Goal: Task Accomplishment & Management: Use online tool/utility

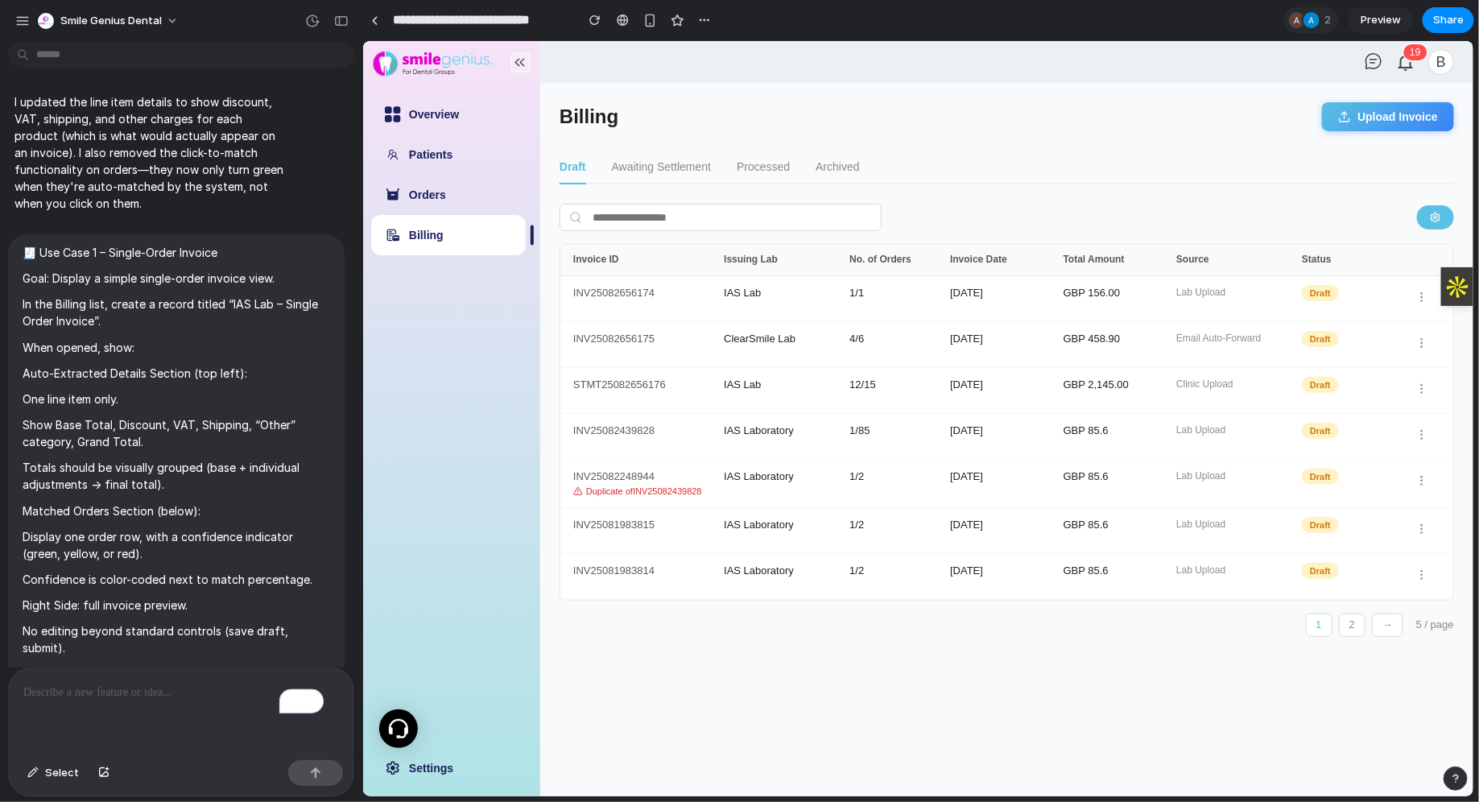
scroll to position [13510, 0]
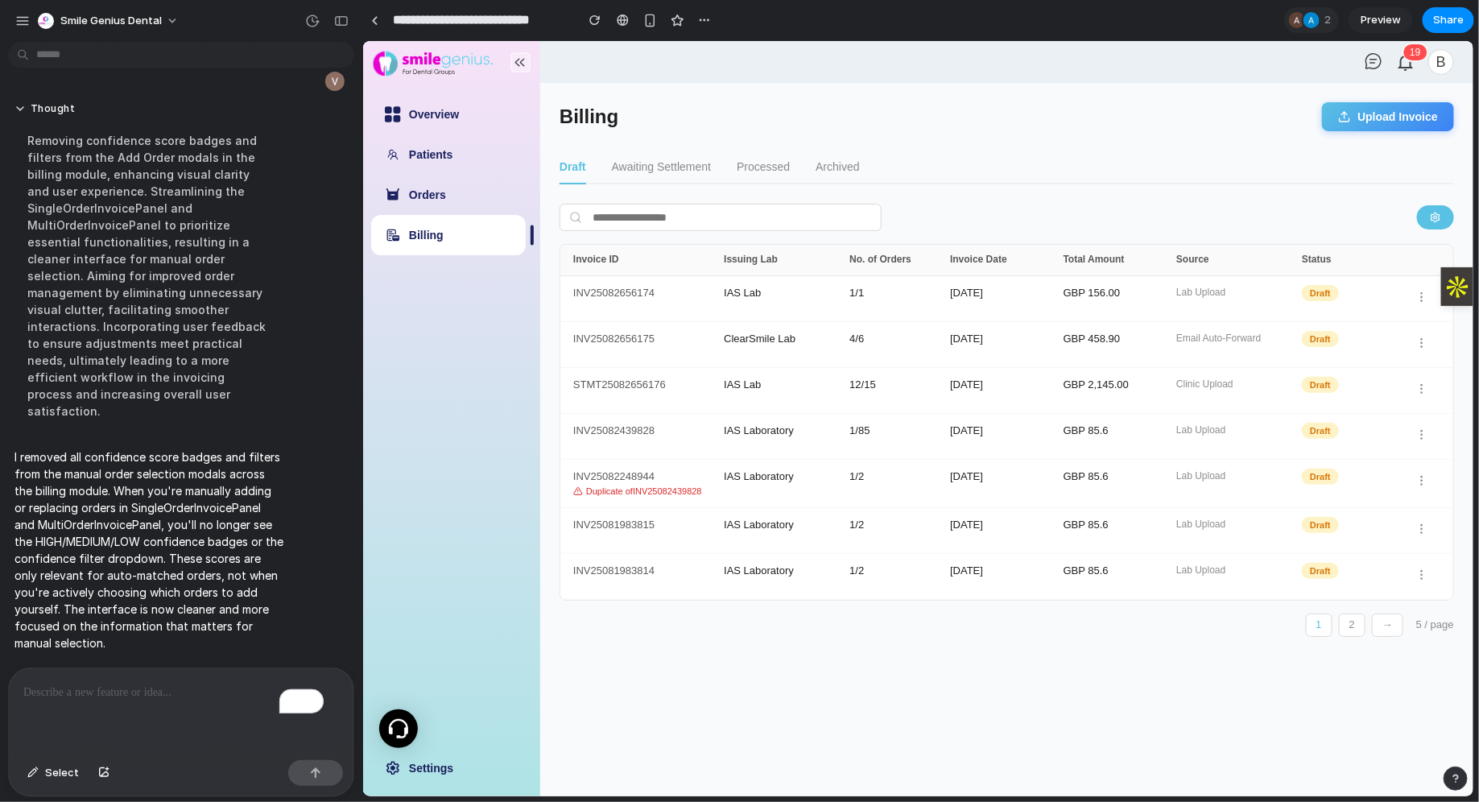
click at [138, 685] on p "To enrich screen reader interactions, please activate Accessibility in Grammarl…" at bounding box center [181, 692] width 316 height 19
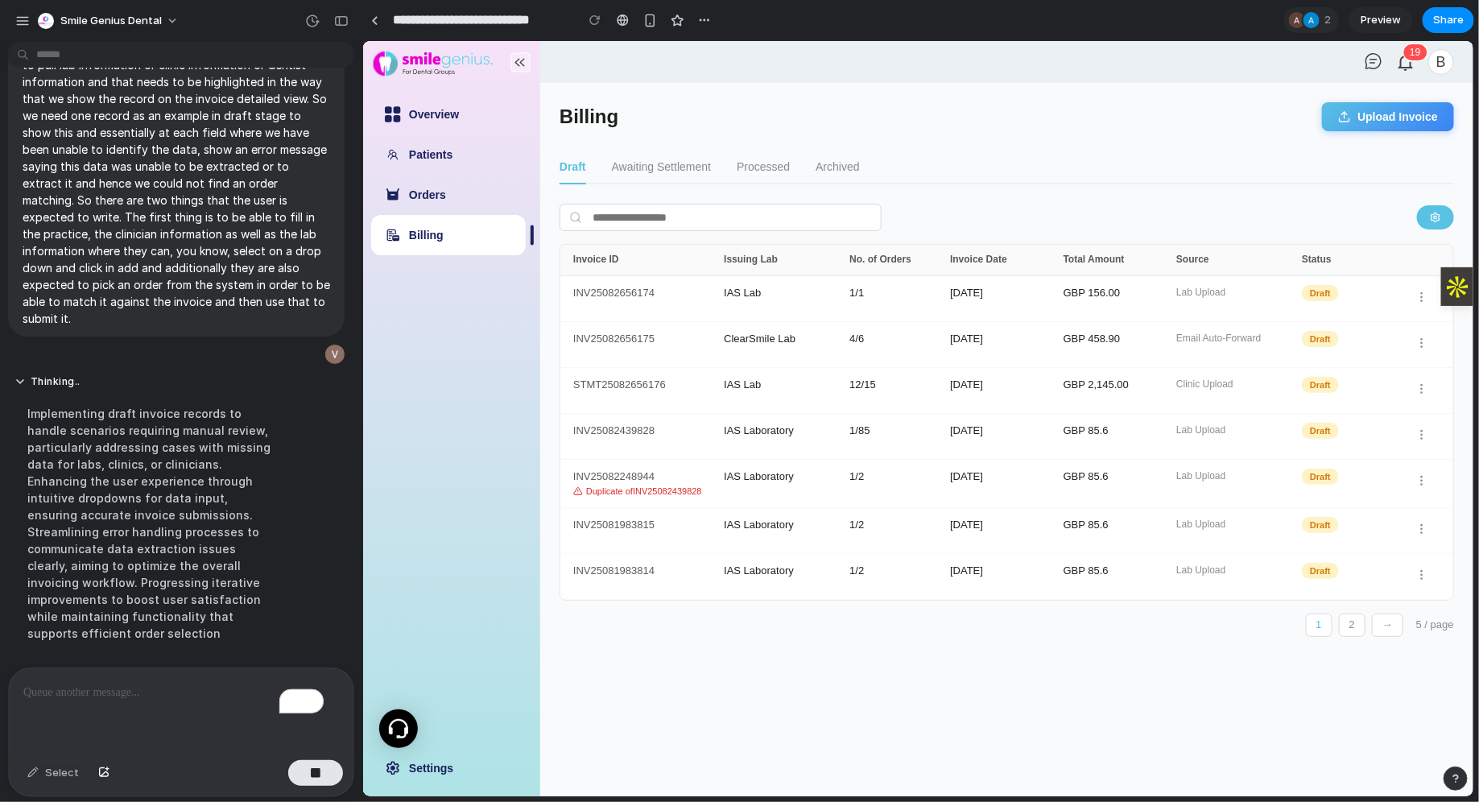
scroll to position [13850, 0]
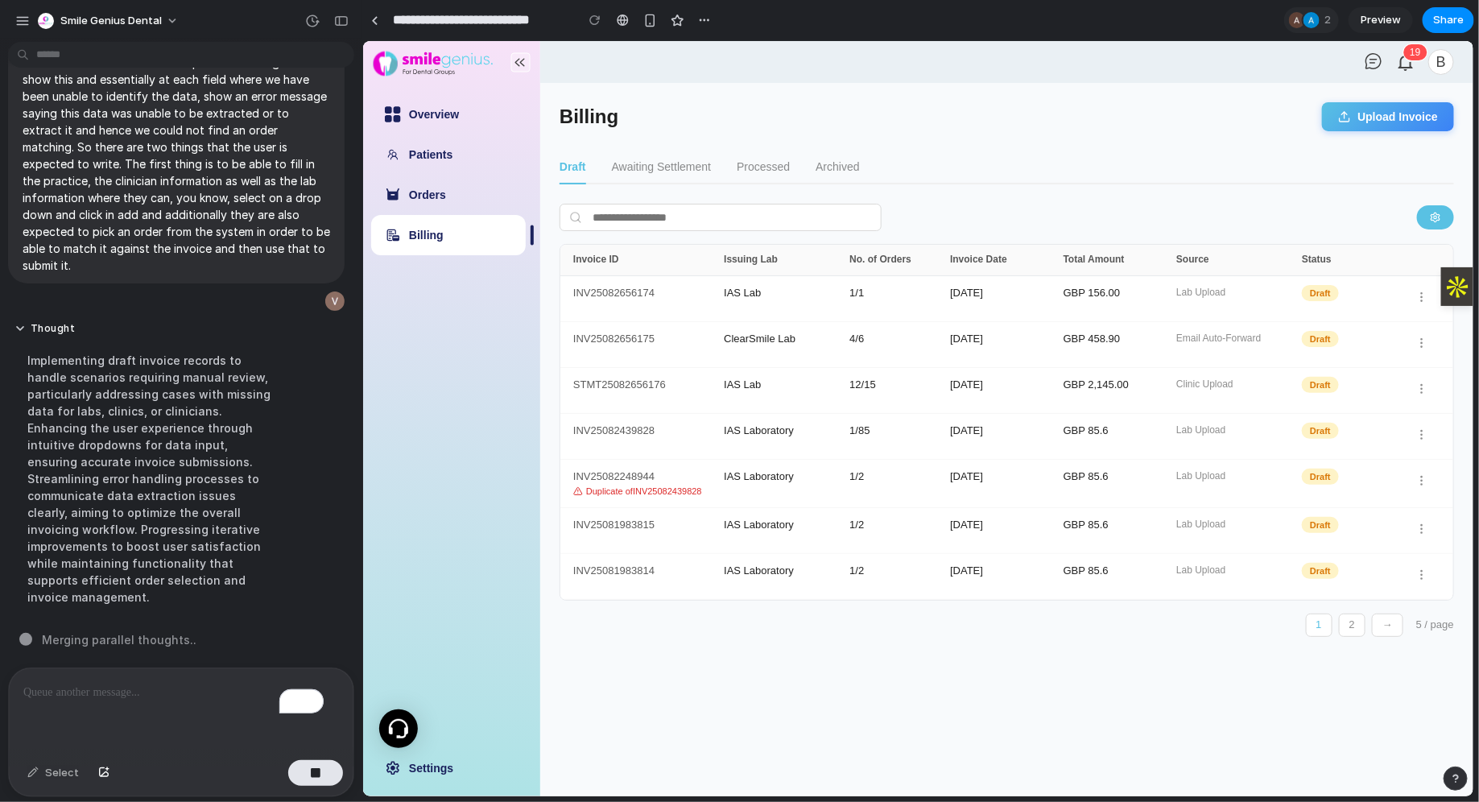
click at [182, 683] on p "To enrich screen reader interactions, please activate Accessibility in Grammarl…" at bounding box center [173, 692] width 300 height 19
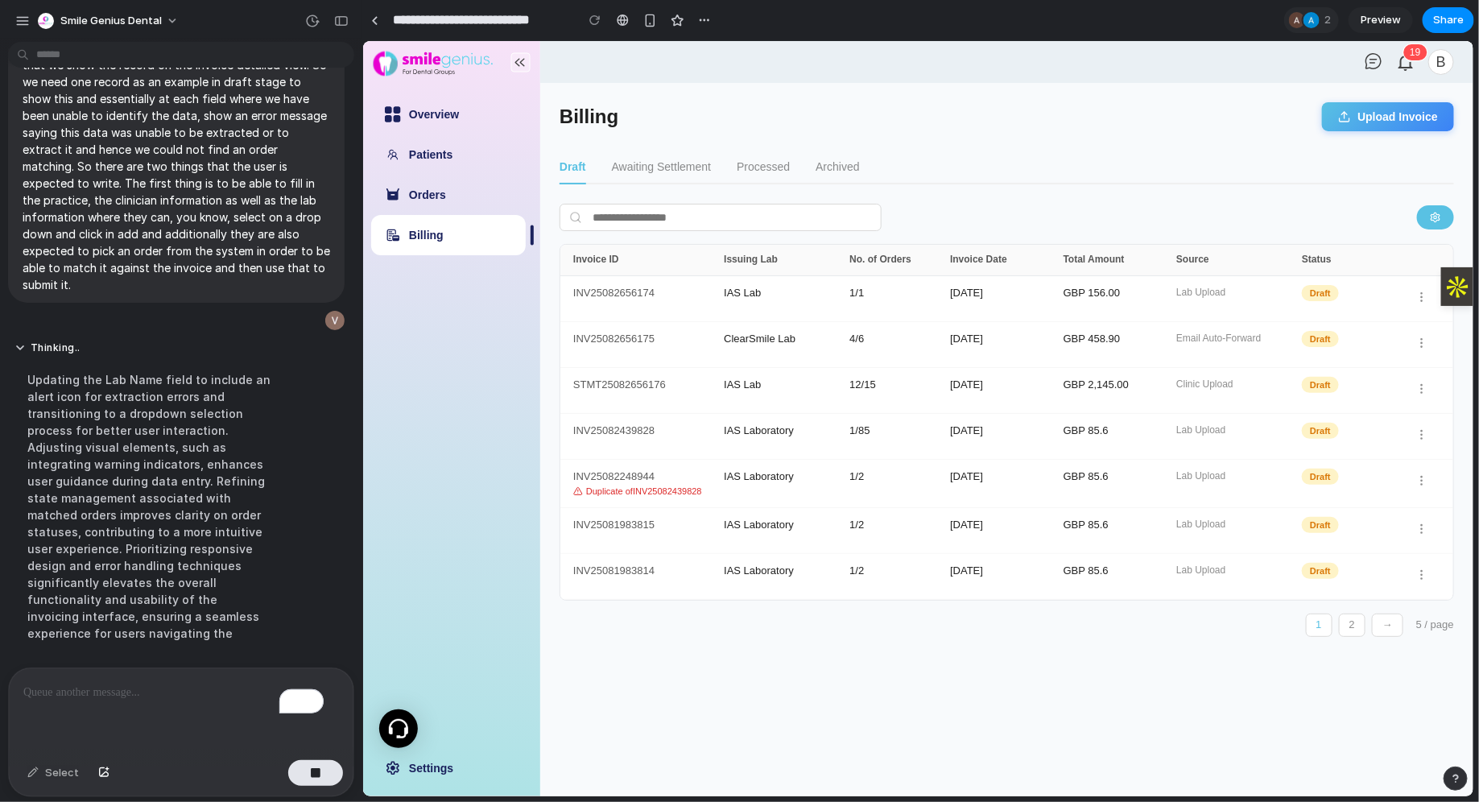
scroll to position [13867, 0]
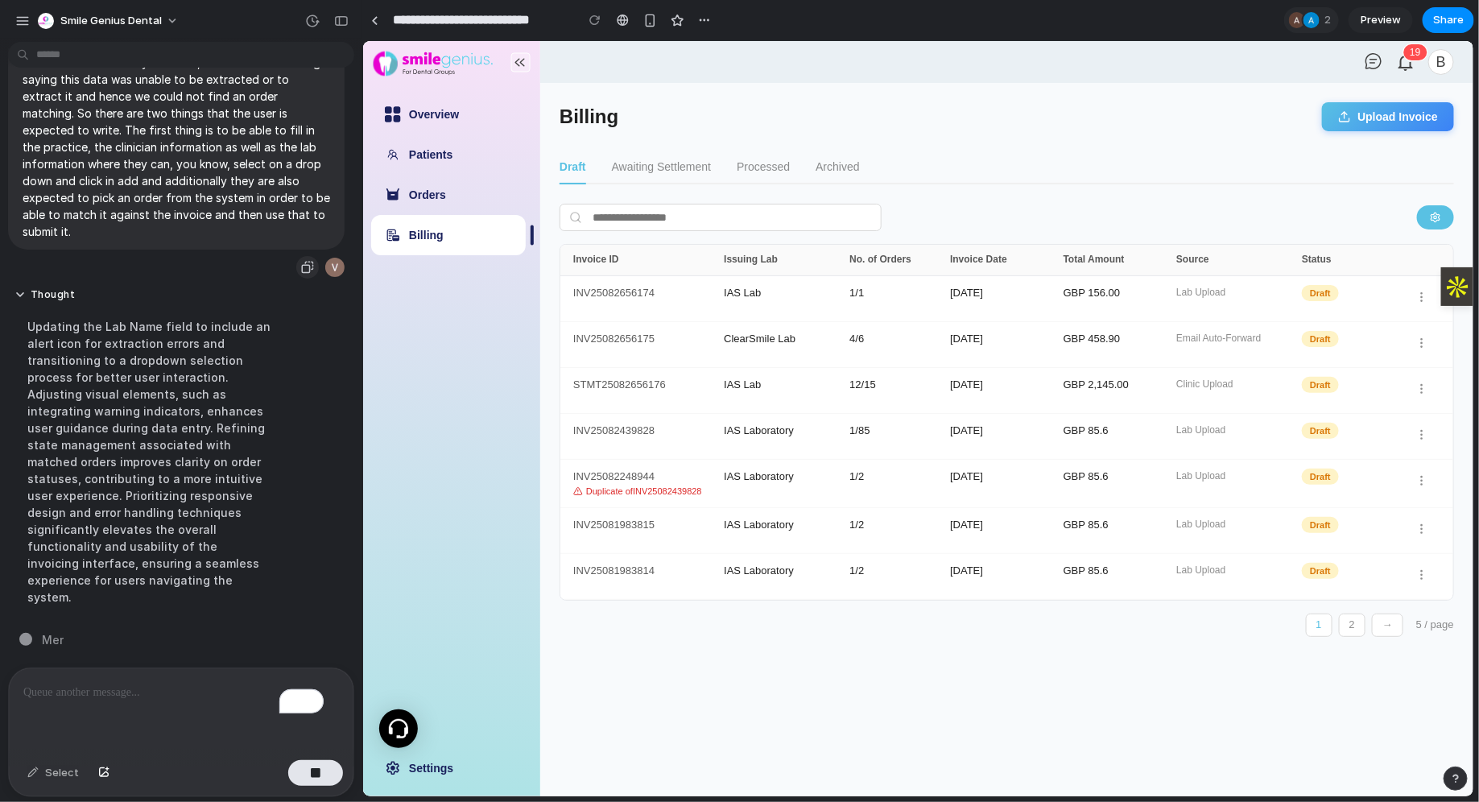
click at [301, 271] on div "button" at bounding box center [307, 267] width 13 height 13
click at [301, 270] on div "button" at bounding box center [307, 267] width 13 height 13
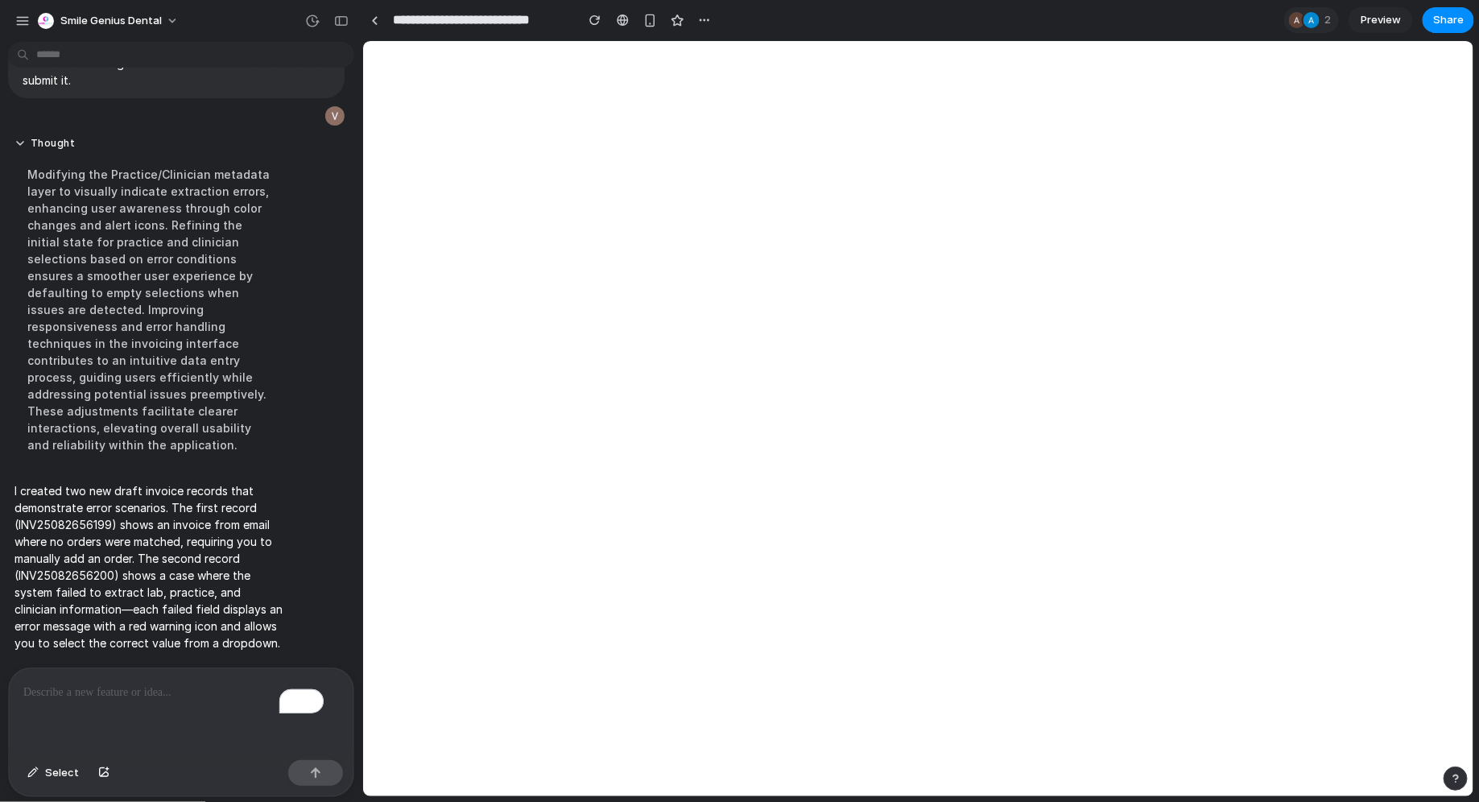
scroll to position [11606, 0]
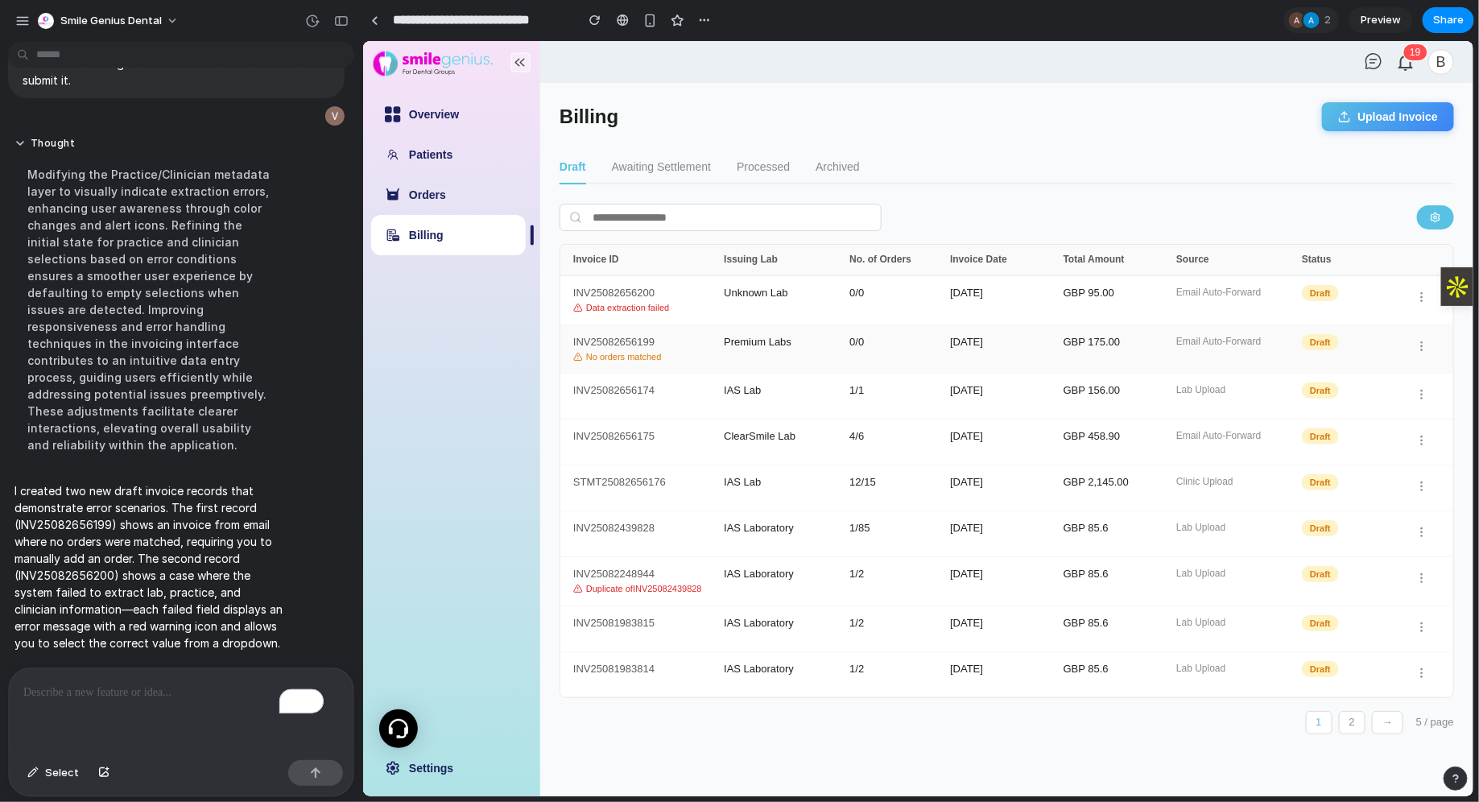
click at [687, 341] on div "INV25082656199 No orders matched" at bounding box center [647, 349] width 151 height 26
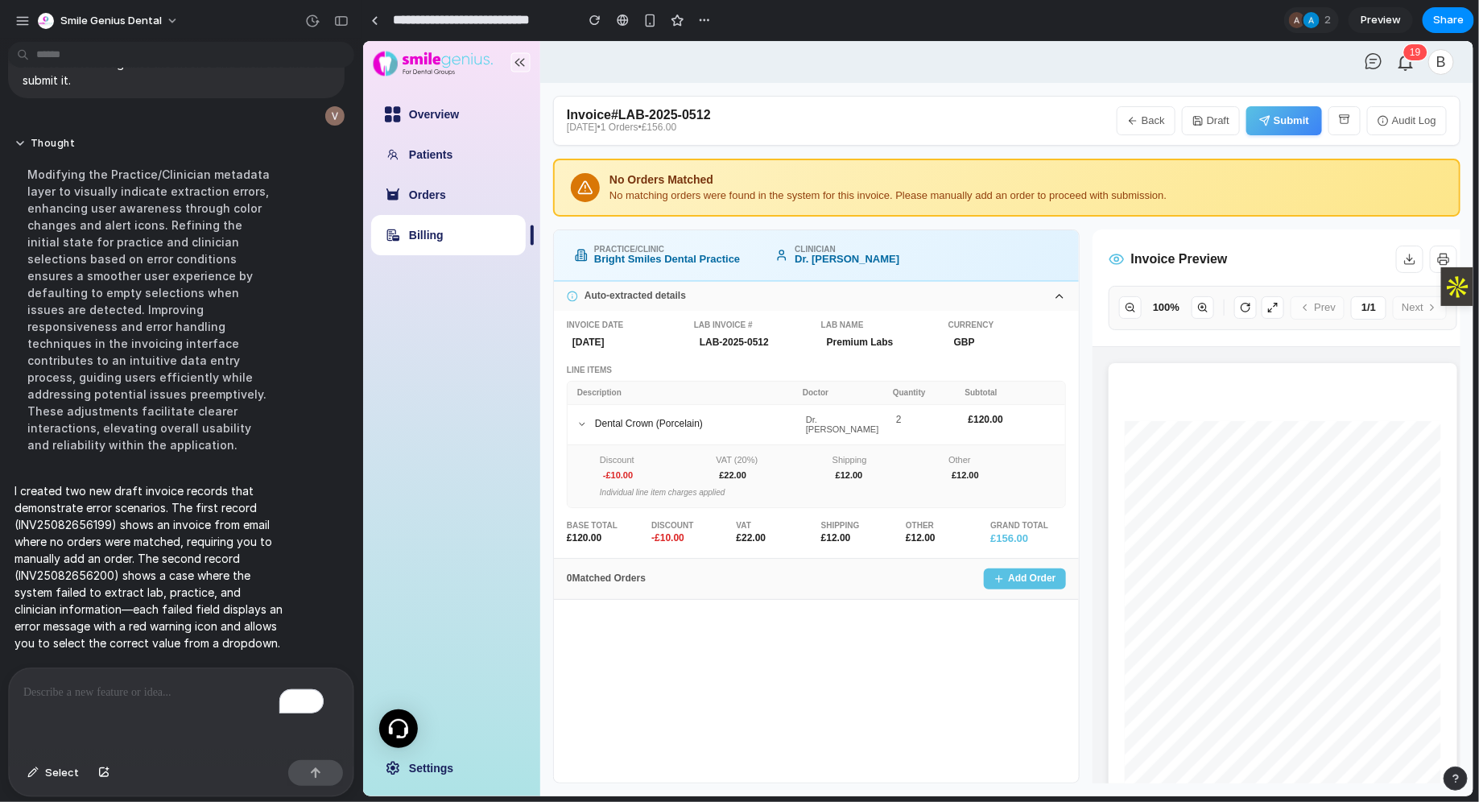
click at [1136, 120] on icon "button" at bounding box center [1131, 119] width 11 height 11
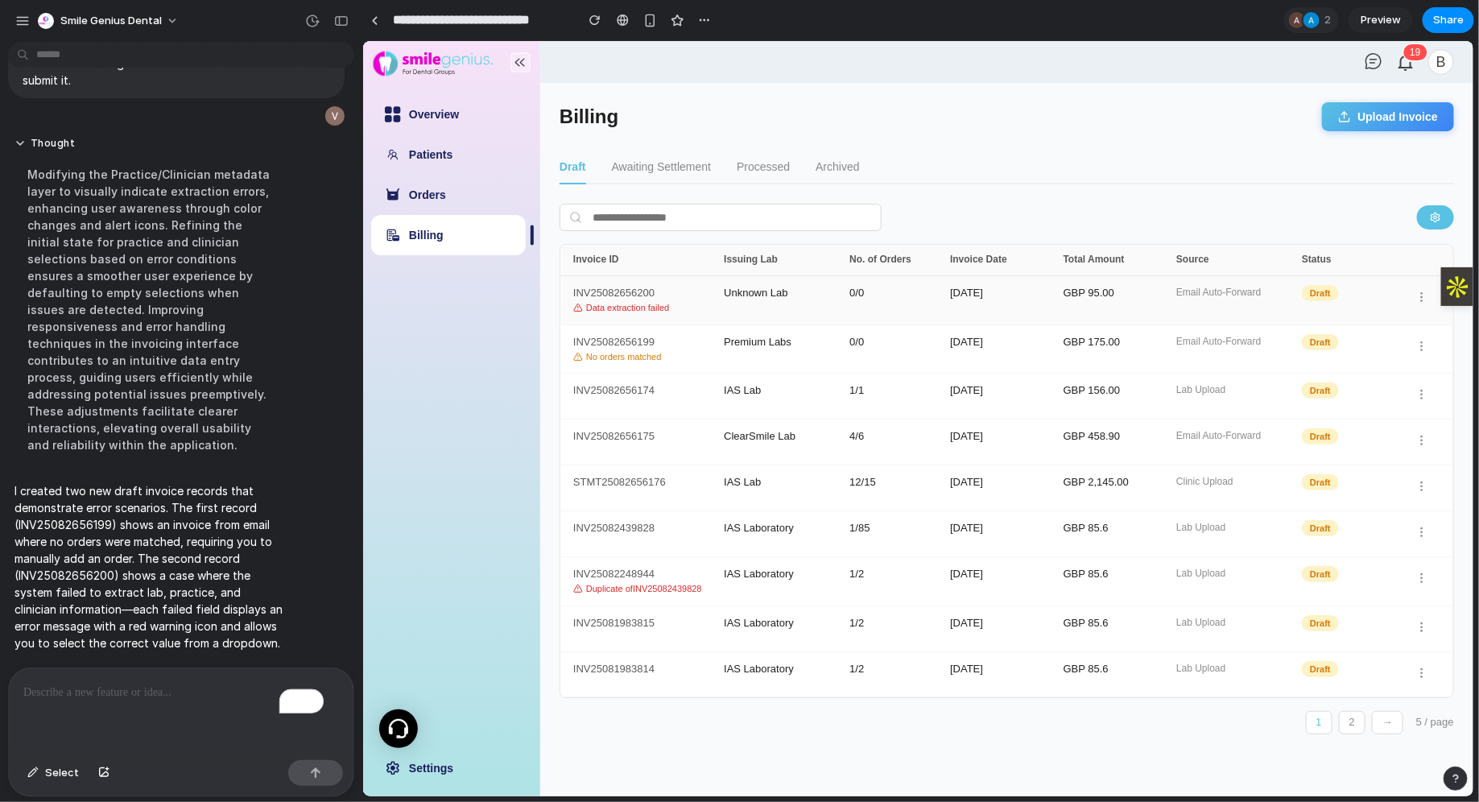
click at [691, 309] on div "Data extraction failed" at bounding box center [647, 307] width 151 height 10
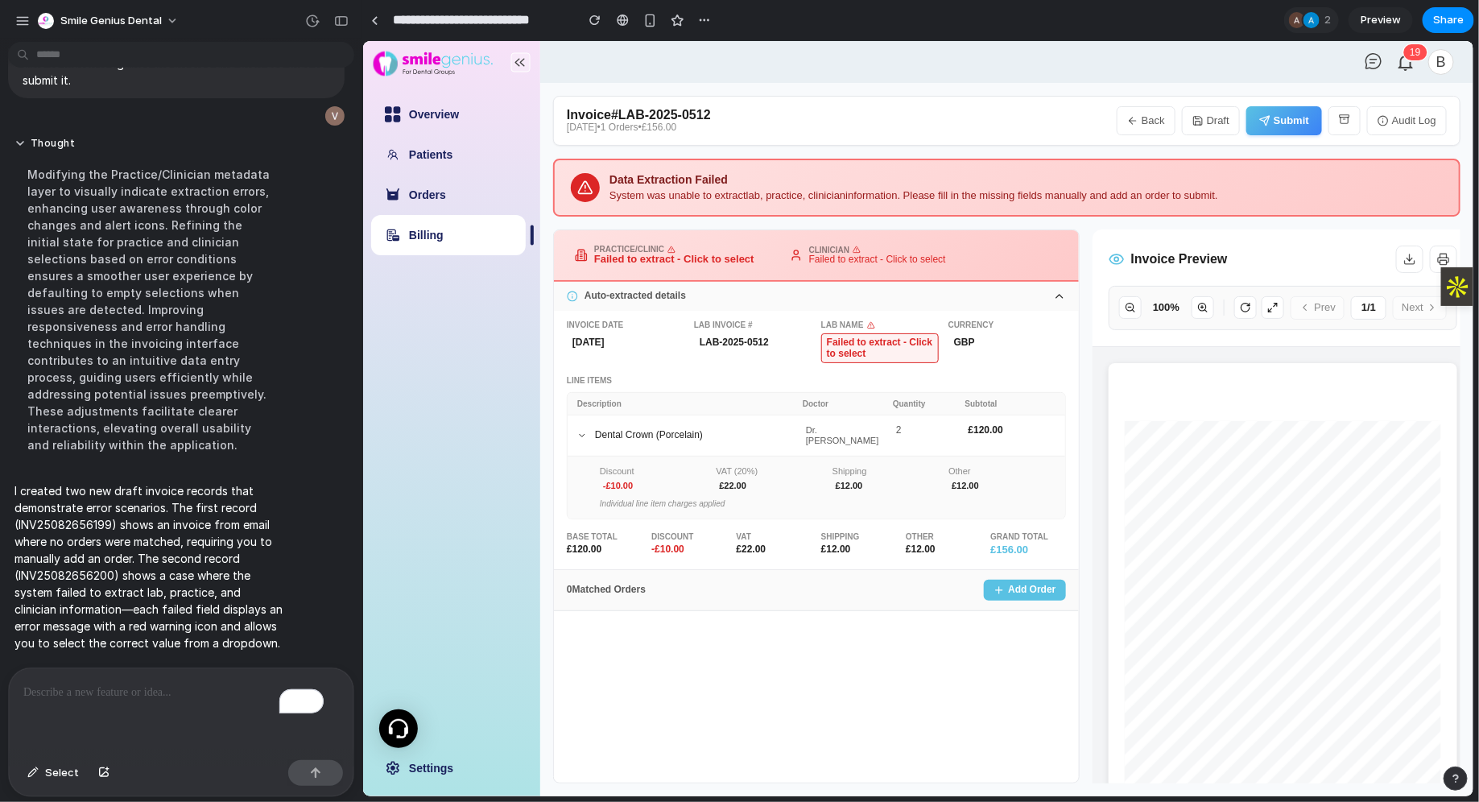
click at [1148, 118] on button "Back" at bounding box center [1145, 119] width 59 height 29
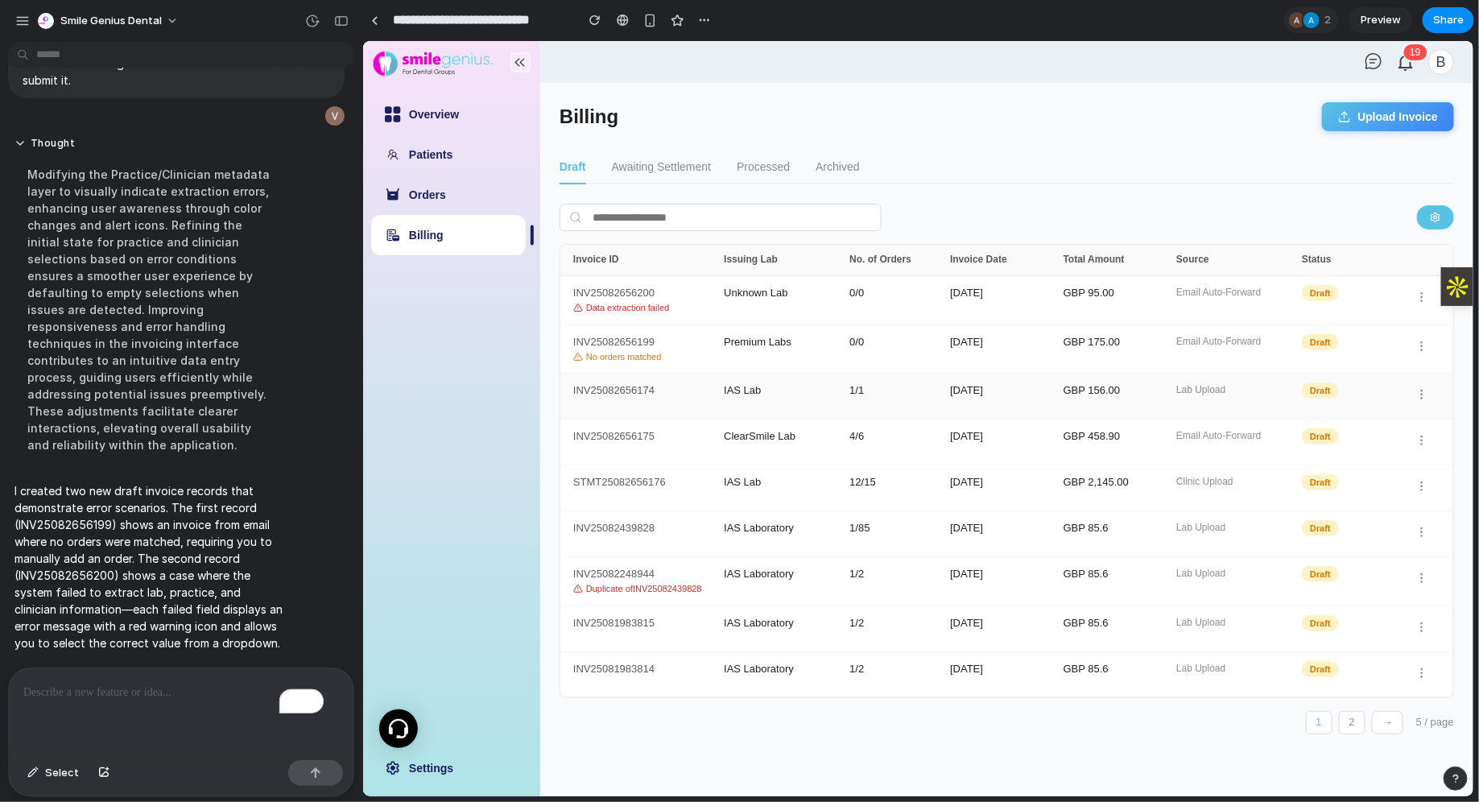
click at [946, 407] on div "INV25082656174 IAS Lab 1 / 1 [DATE] GBP 156.00 Lab Upload Draft" at bounding box center [1005, 396] width 893 height 46
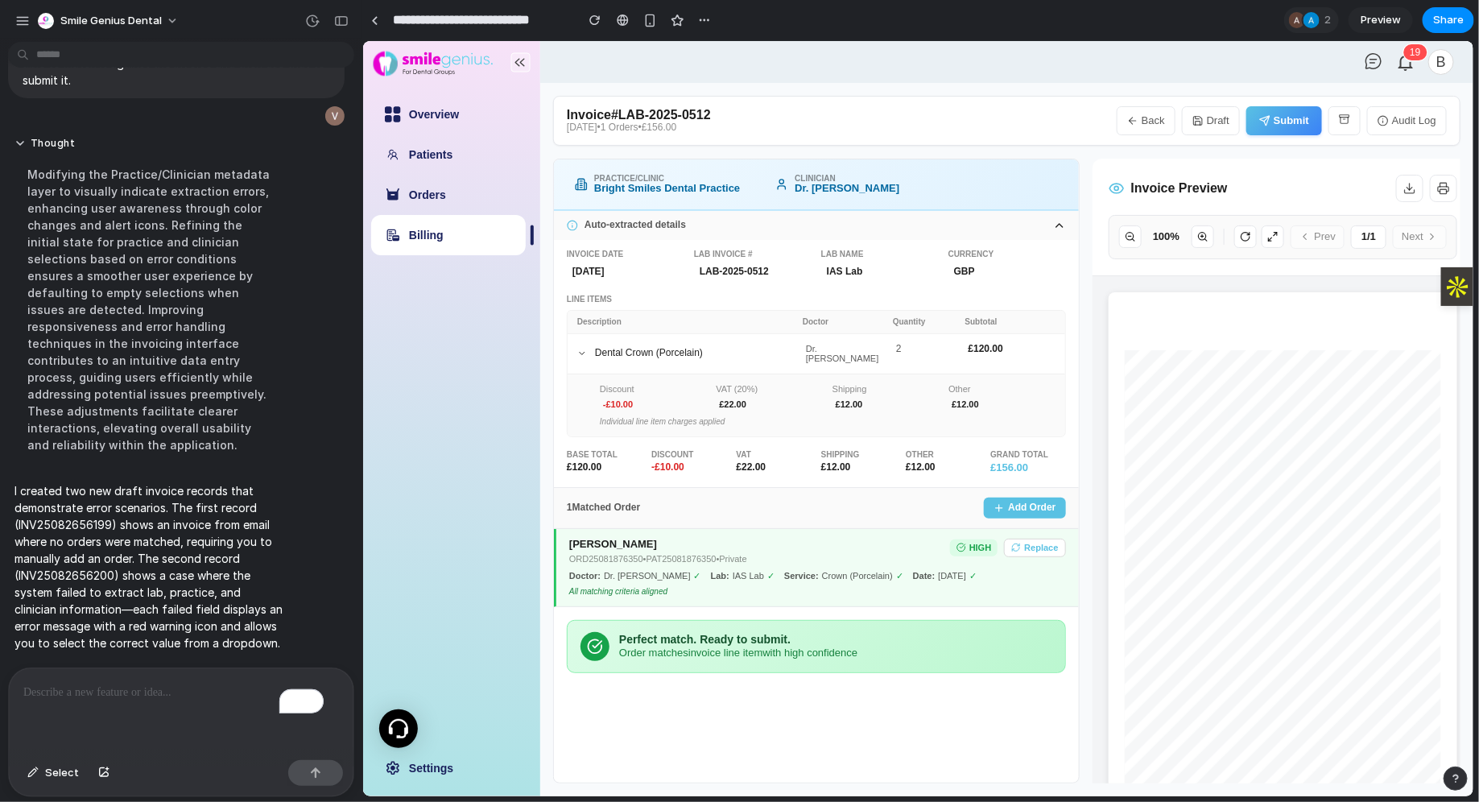
click at [1132, 114] on icon "button" at bounding box center [1131, 119] width 11 height 11
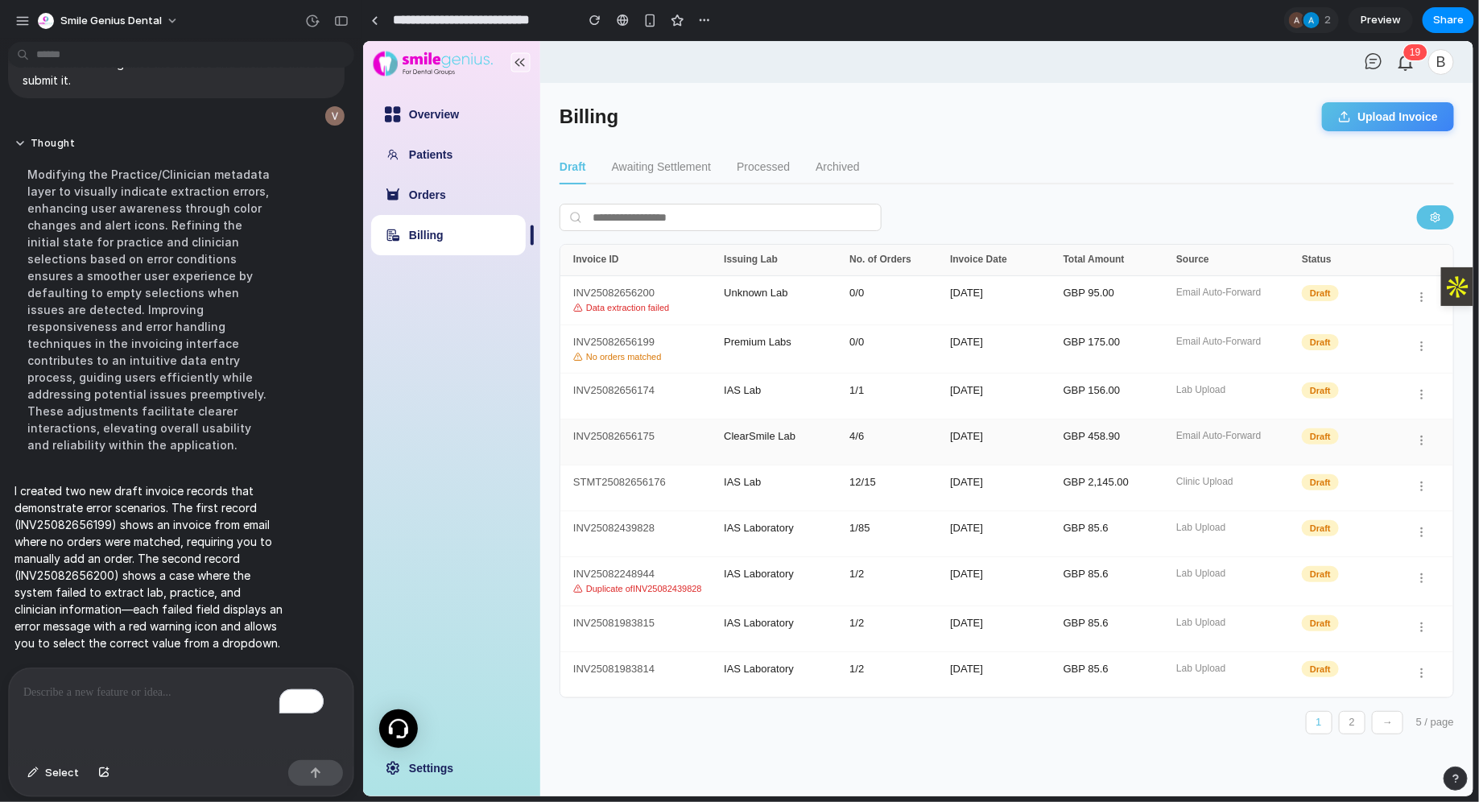
click at [675, 436] on div "INV25082656175" at bounding box center [647, 441] width 151 height 23
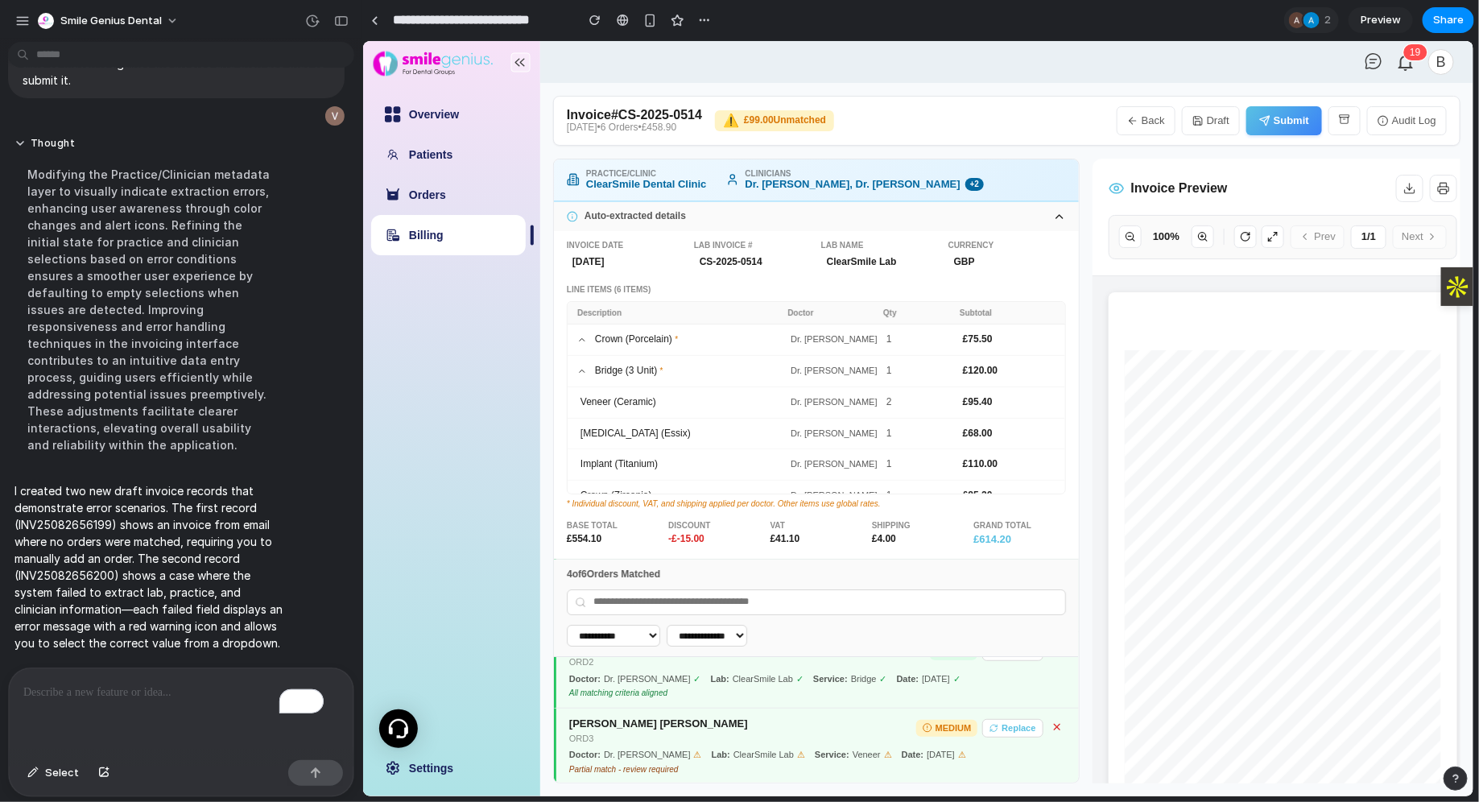
scroll to position [0, 0]
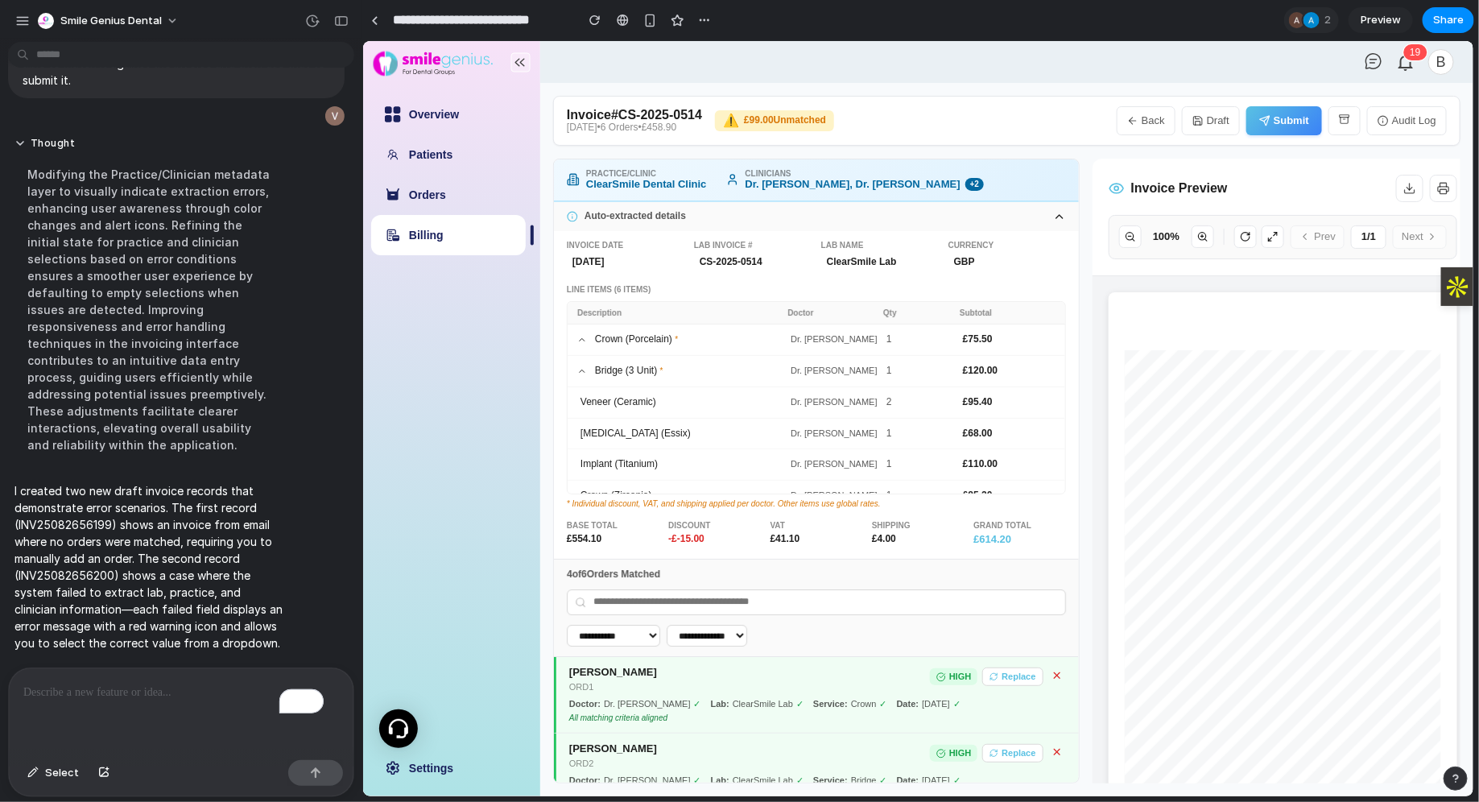
click at [1153, 123] on button "Back" at bounding box center [1145, 119] width 59 height 29
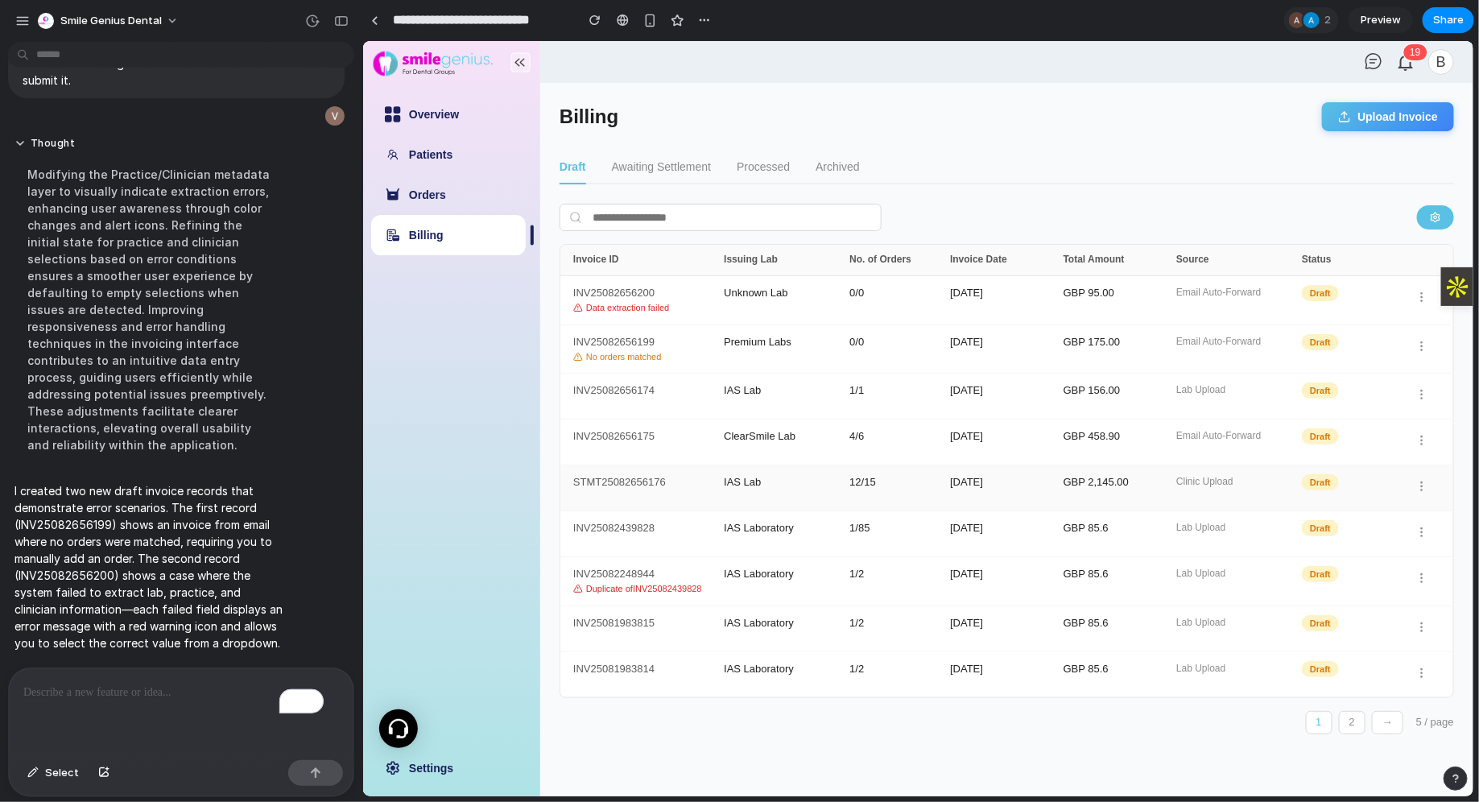
click at [804, 476] on div "IAS Lab" at bounding box center [786, 487] width 126 height 23
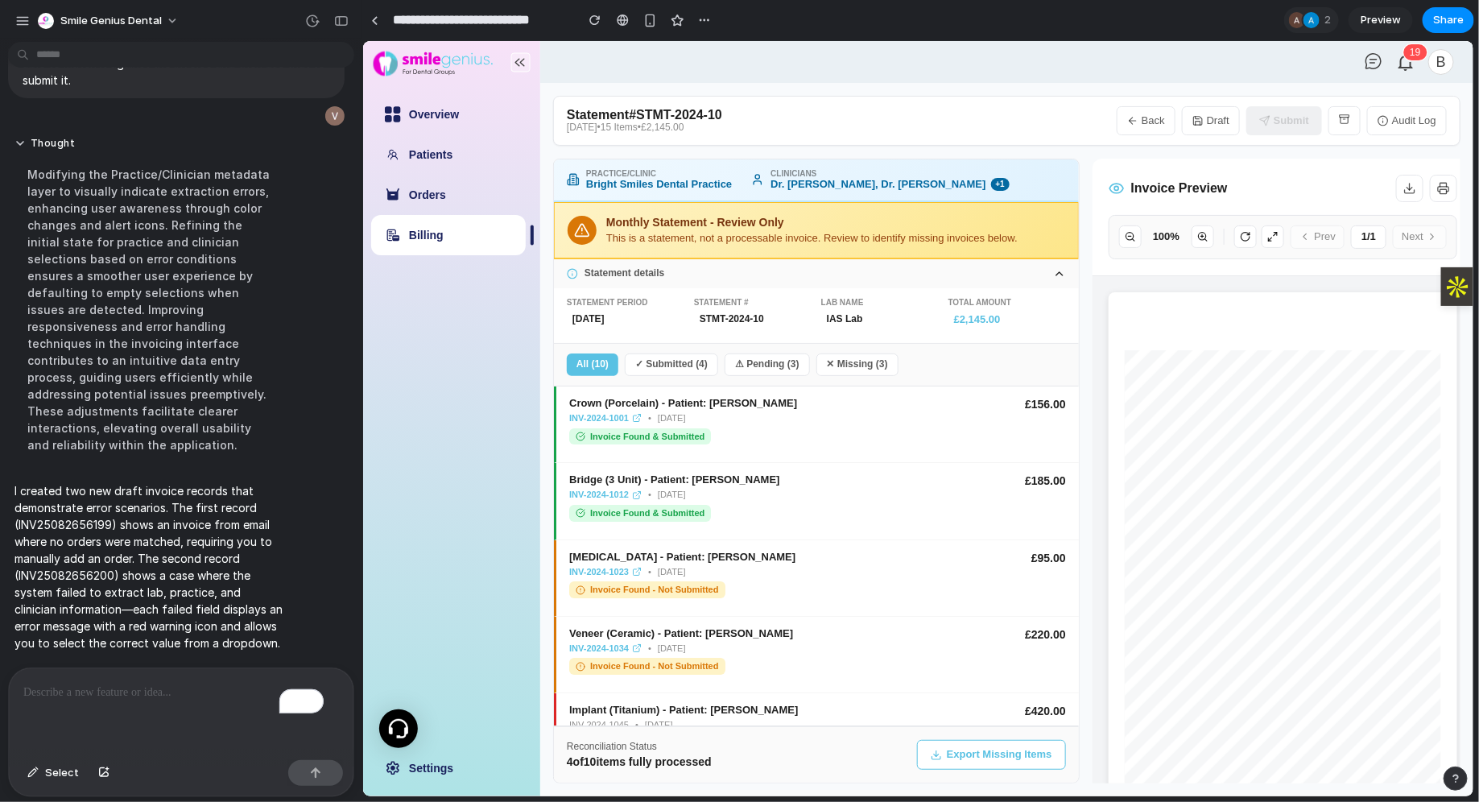
click at [1151, 120] on button "Back" at bounding box center [1145, 119] width 59 height 29
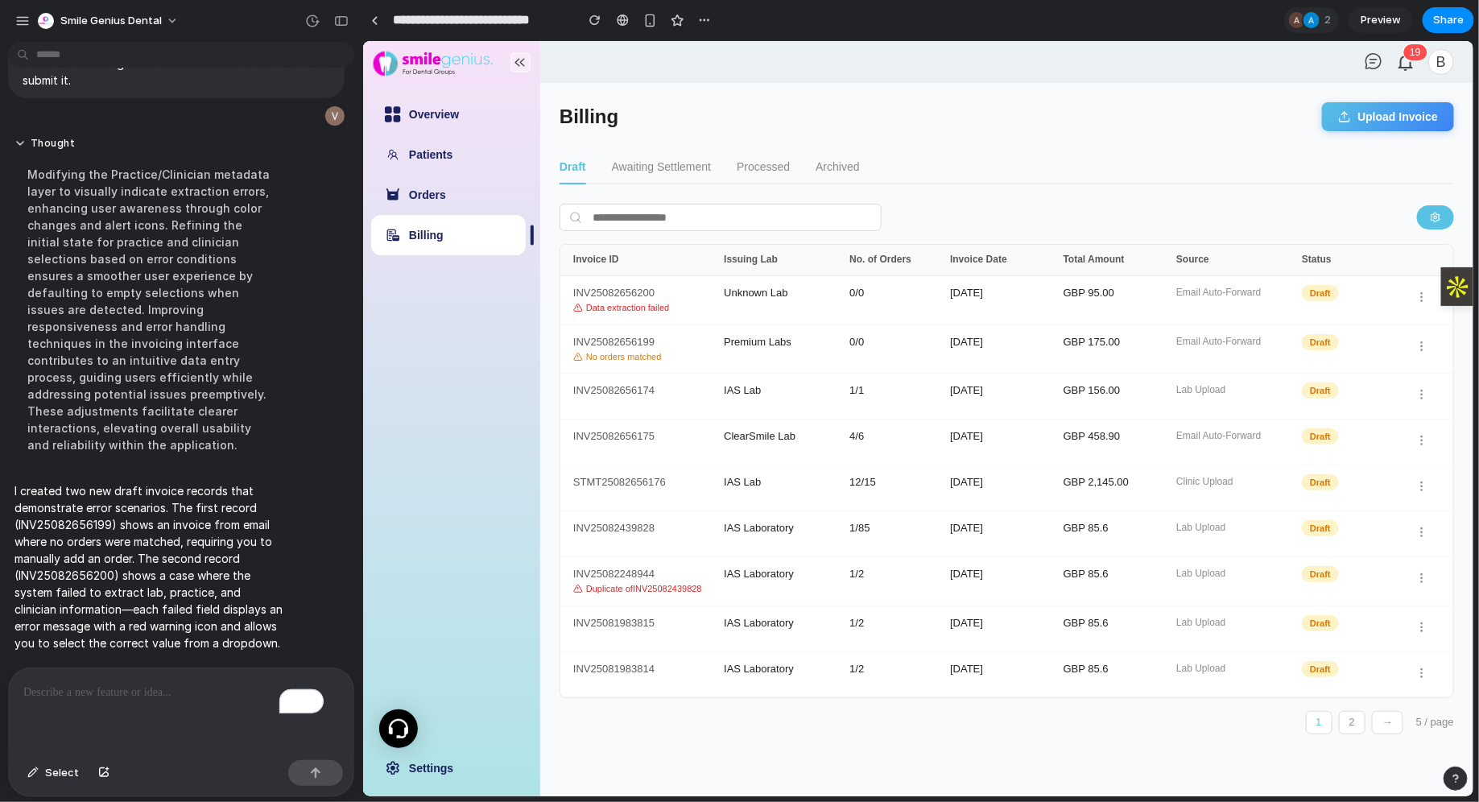
click at [164, 683] on p "To enrich screen reader interactions, please activate Accessibility in Grammarl…" at bounding box center [173, 692] width 300 height 19
drag, startPoint x: 661, startPoint y: 290, endPoint x: 572, endPoint y: 295, distance: 89.5
click at [572, 295] on div "INV25082656200 Data extraction failed" at bounding box center [647, 300] width 151 height 26
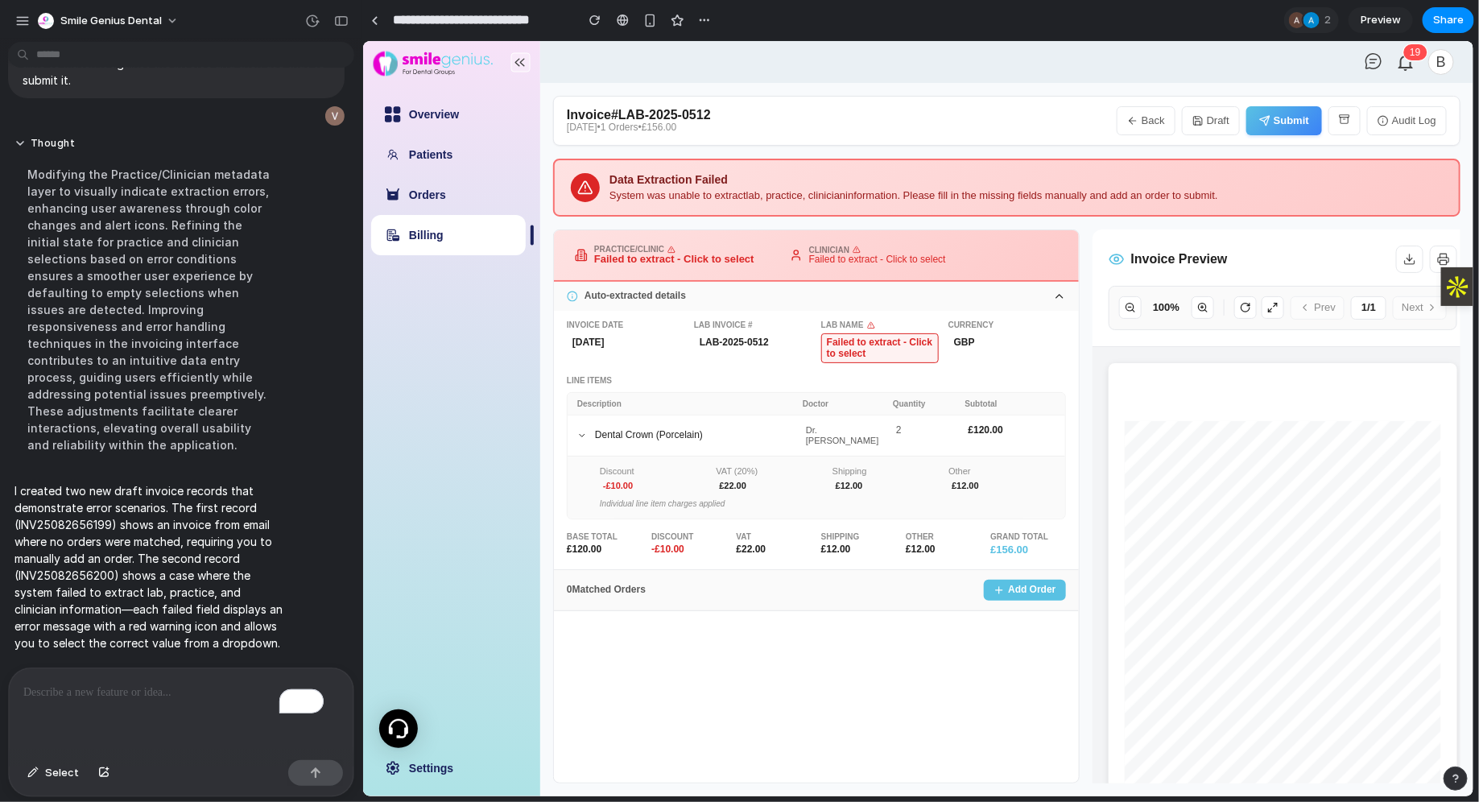
click at [47, 684] on p "To enrich screen reader interactions, please activate Accessibility in Grammarl…" at bounding box center [173, 692] width 300 height 19
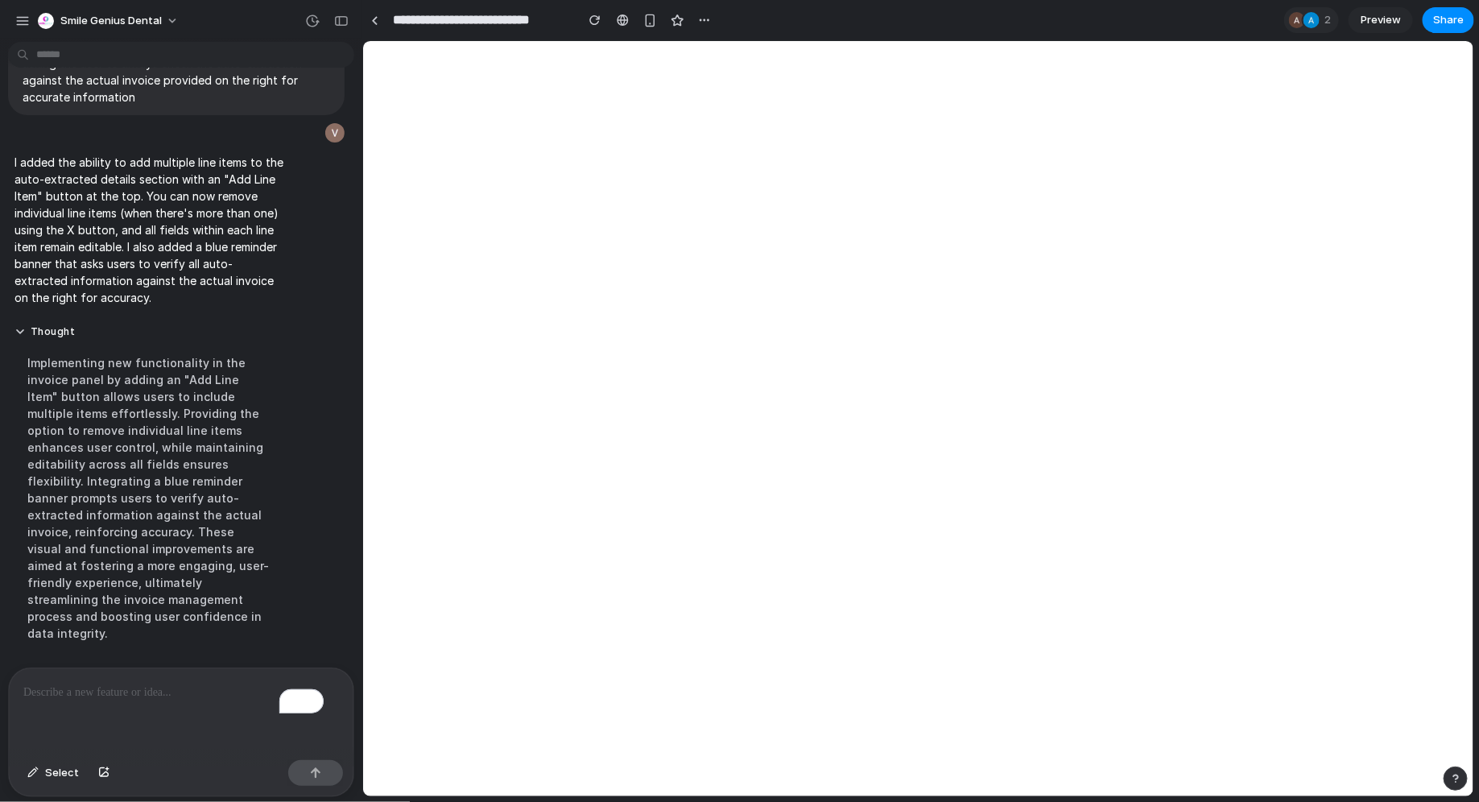
scroll to position [11067, 0]
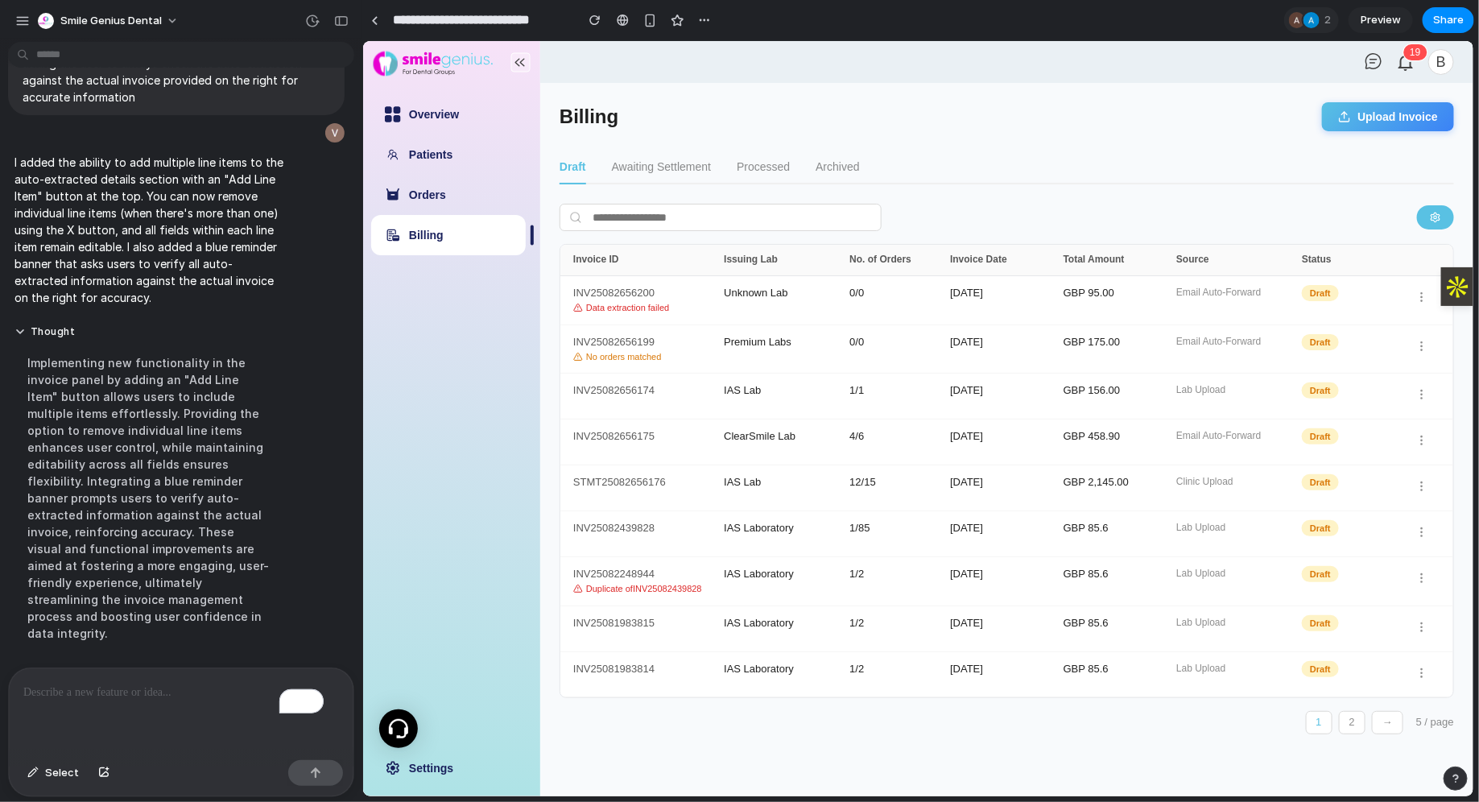
click at [123, 683] on p "To enrich screen reader interactions, please activate Accessibility in Grammarl…" at bounding box center [173, 692] width 300 height 19
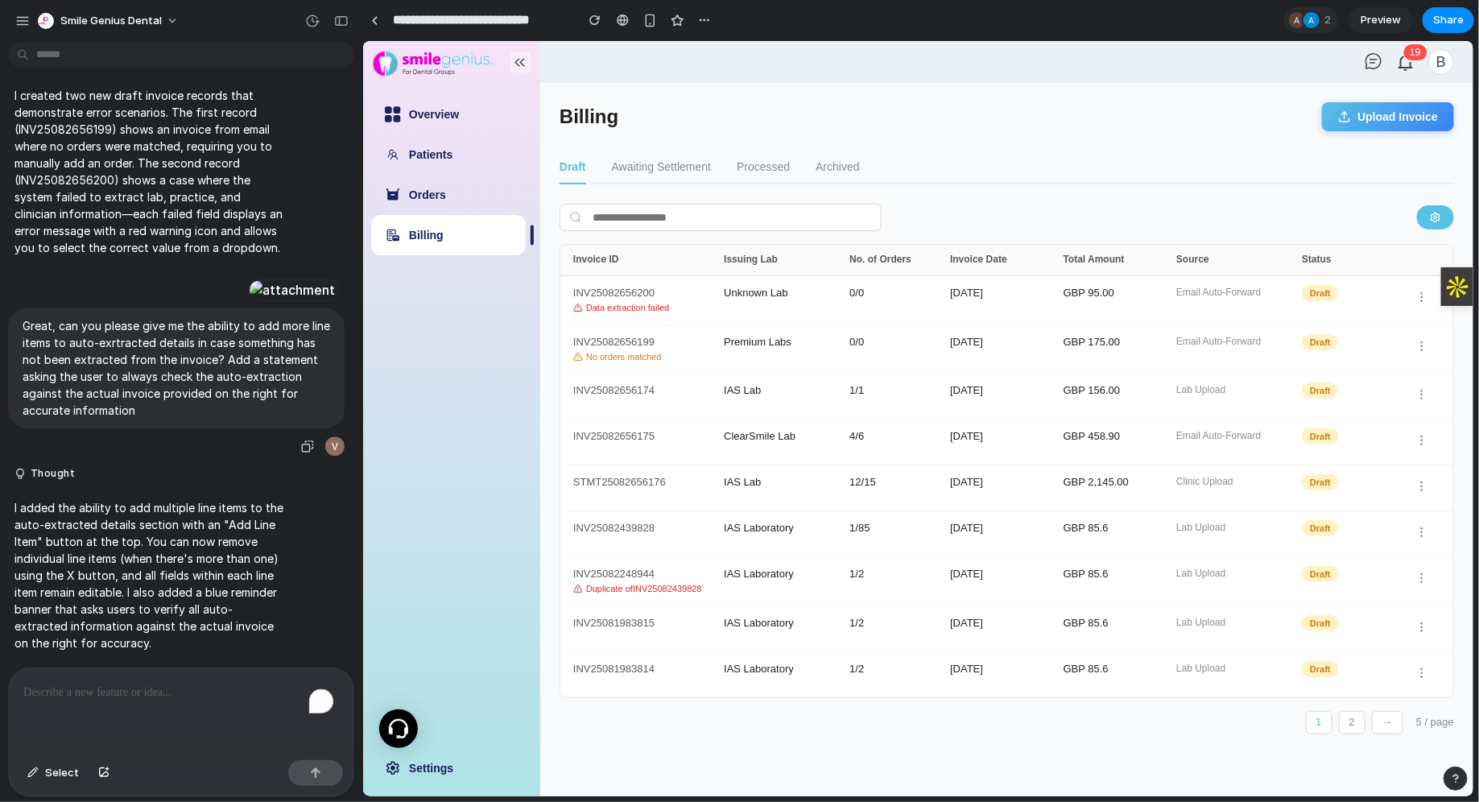
scroll to position [10669, 0]
click at [683, 287] on div "INV25082656200 Data extraction failed" at bounding box center [647, 300] width 151 height 26
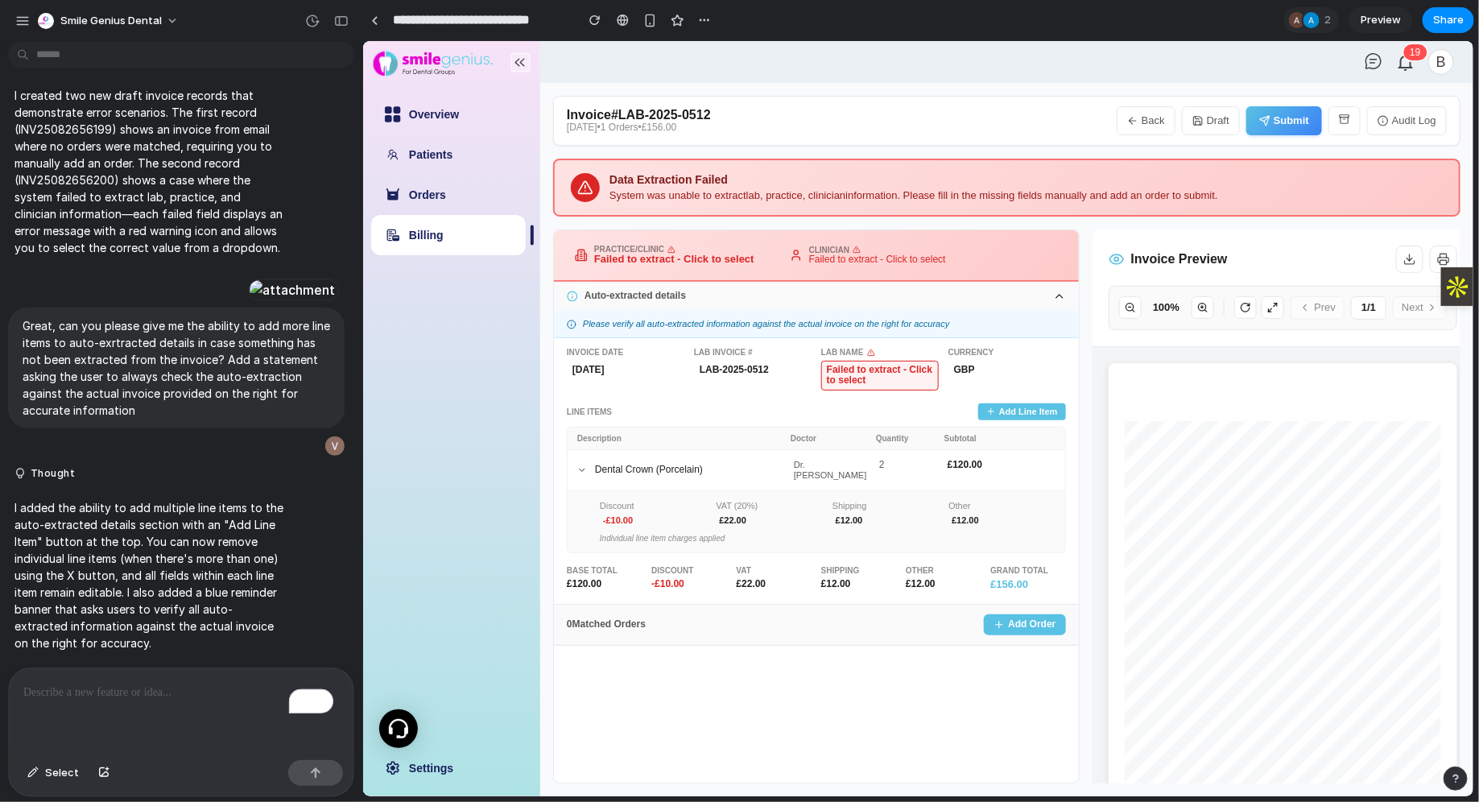
click at [1009, 402] on button "Add Line Item" at bounding box center [1021, 410] width 88 height 17
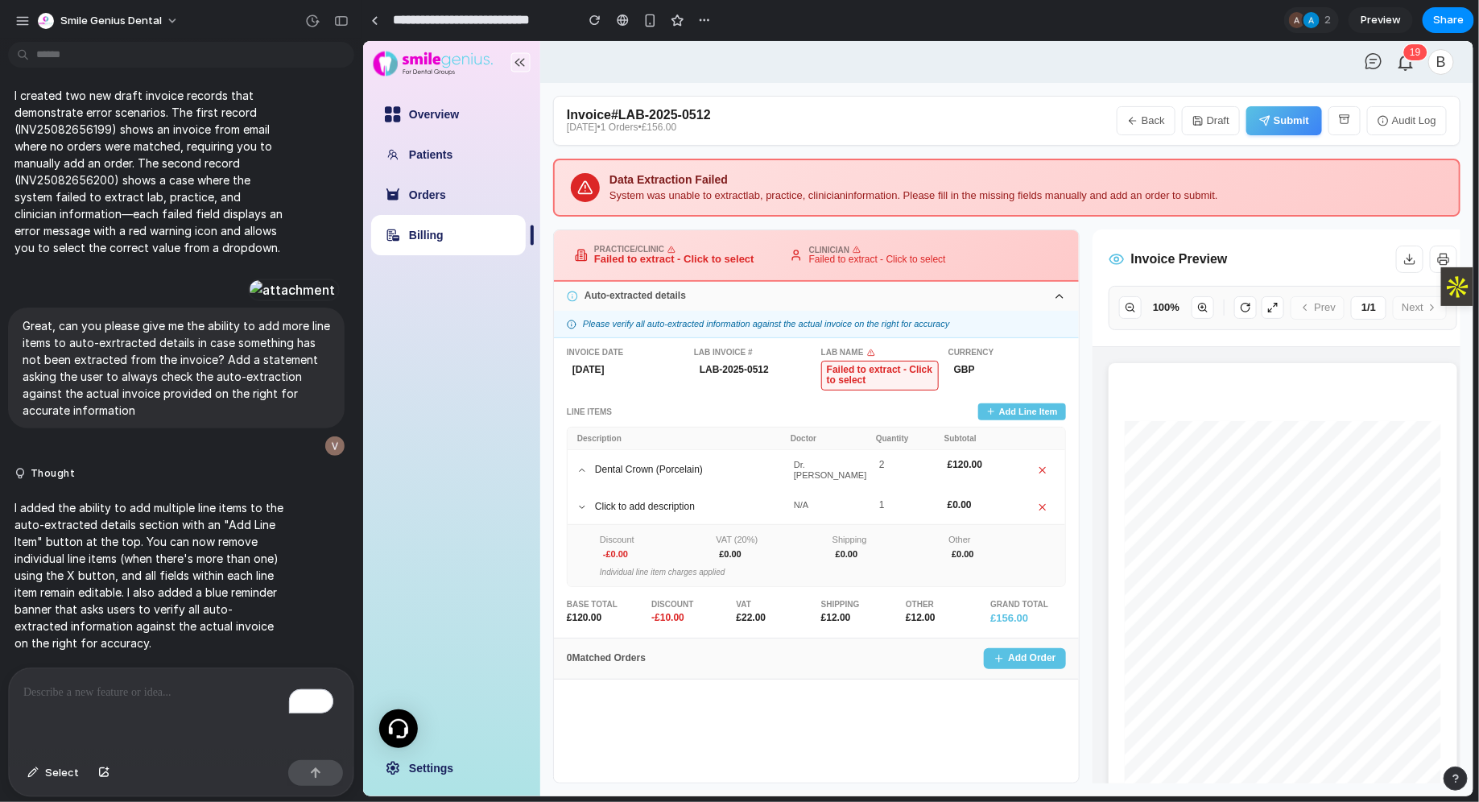
click at [583, 502] on icon at bounding box center [581, 507] width 10 height 10
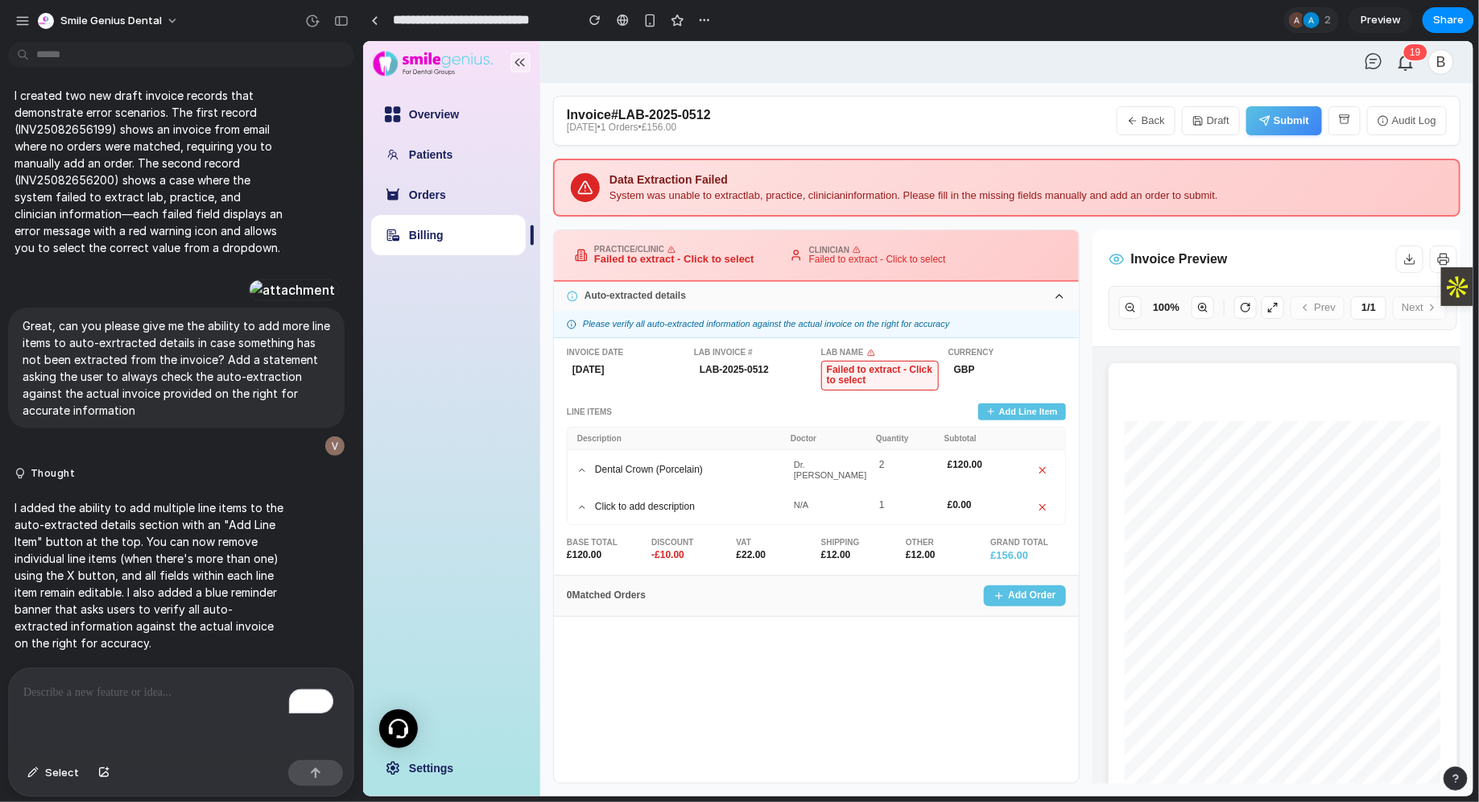
click at [583, 502] on icon at bounding box center [581, 507] width 10 height 10
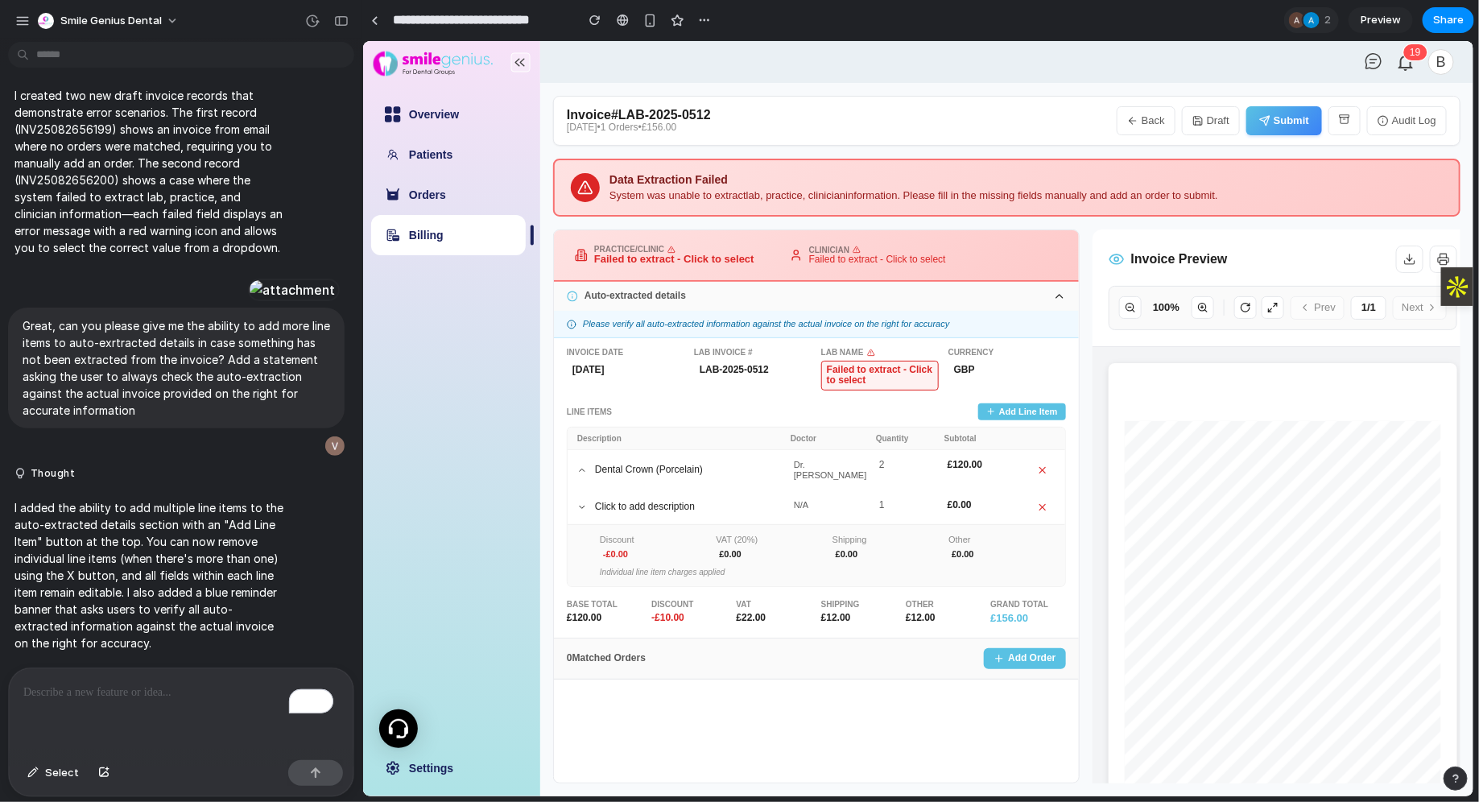
click at [1040, 501] on icon at bounding box center [1041, 506] width 11 height 11
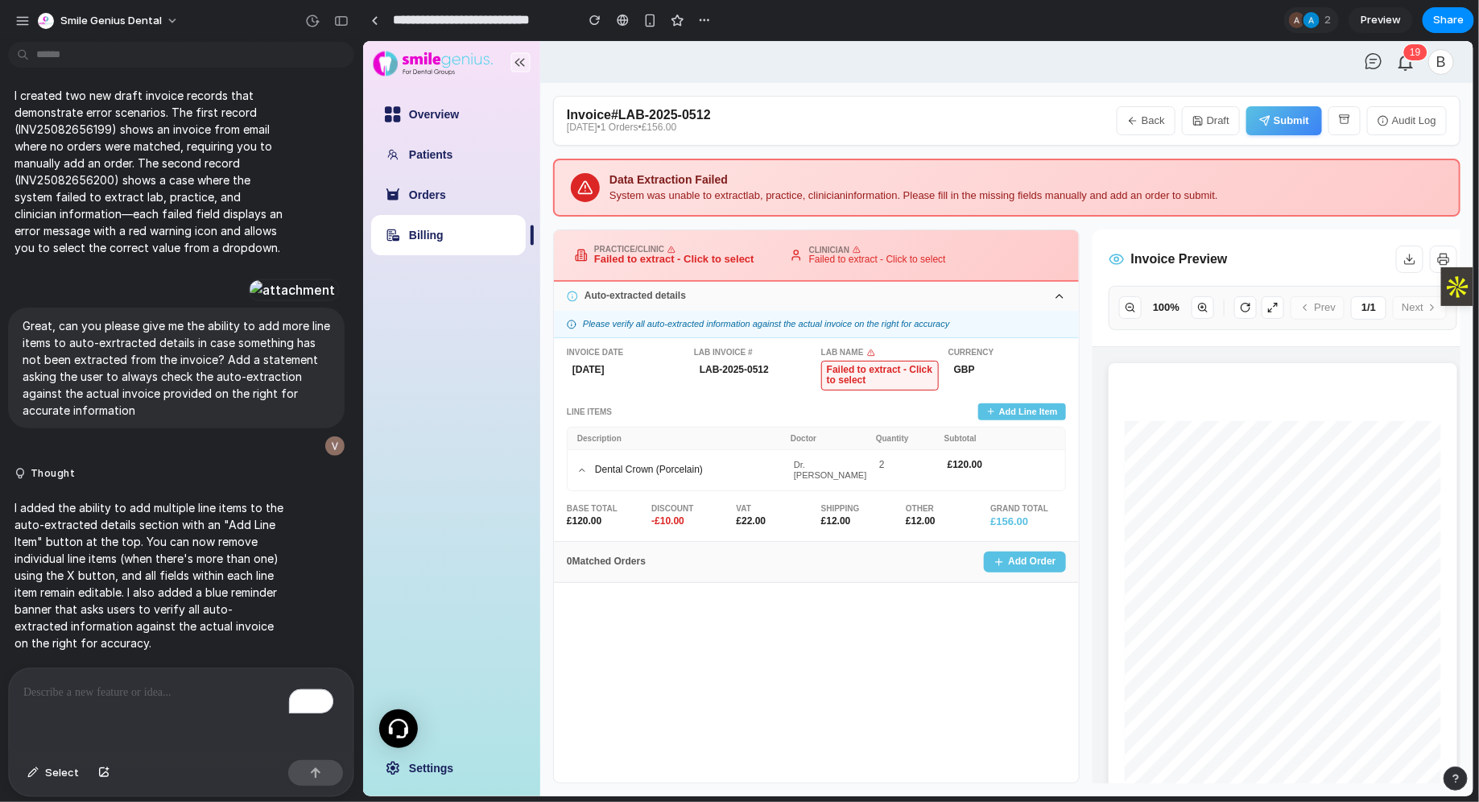
click at [1009, 403] on button "Add Line Item" at bounding box center [1021, 410] width 88 height 17
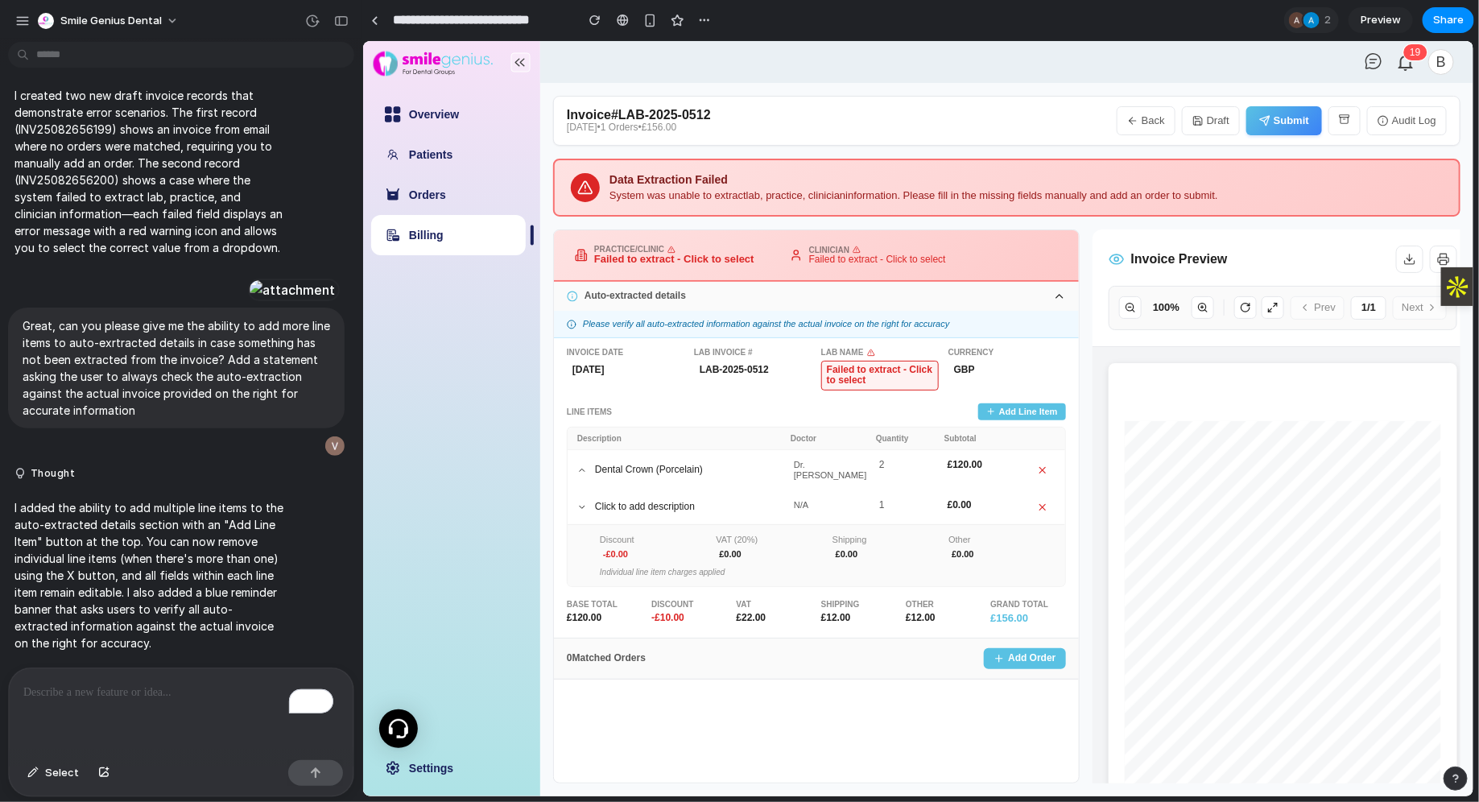
click at [1045, 501] on icon at bounding box center [1041, 506] width 11 height 11
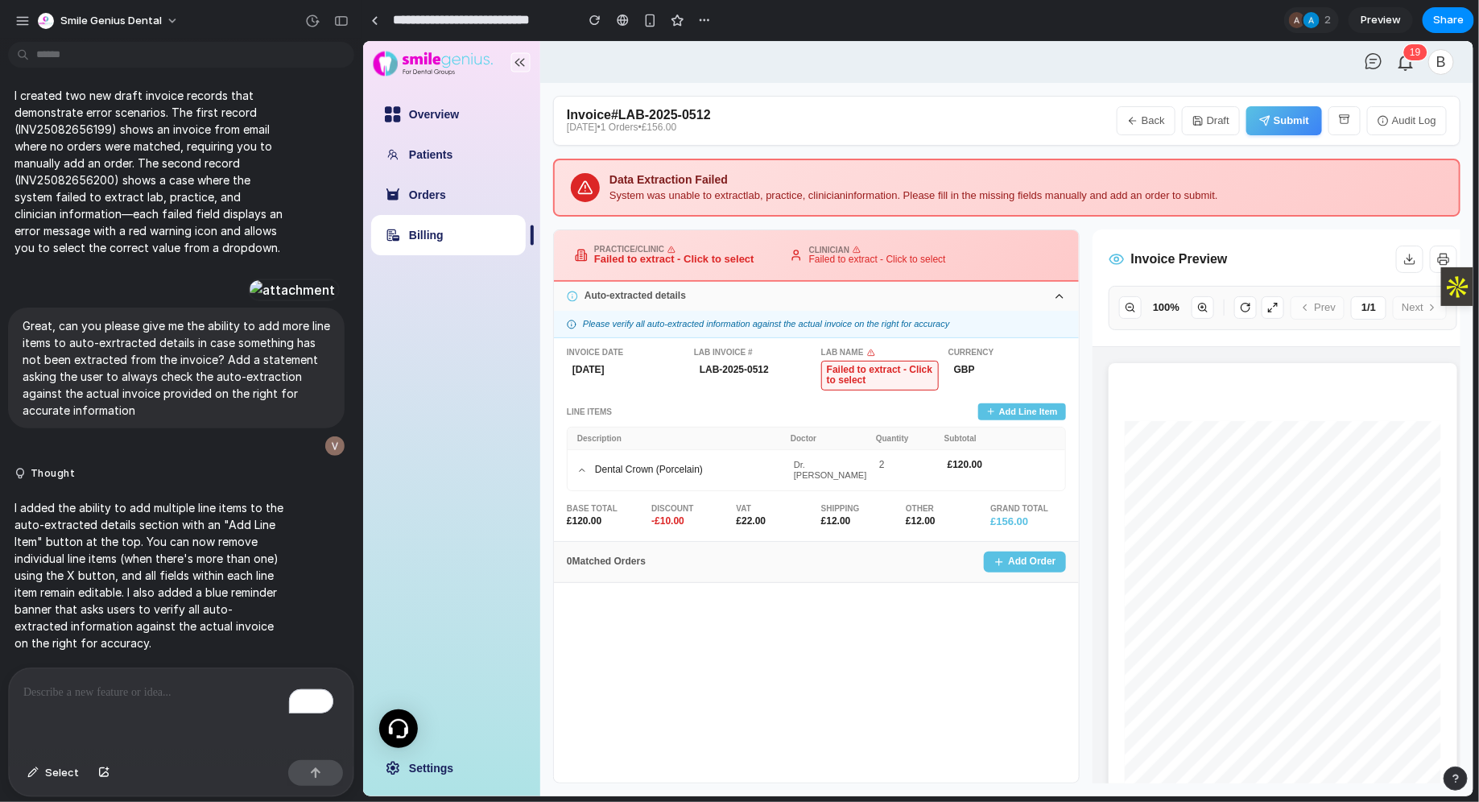
click at [99, 696] on div "To enrich screen reader interactions, please activate Accessibility in Grammarl…" at bounding box center [181, 710] width 345 height 85
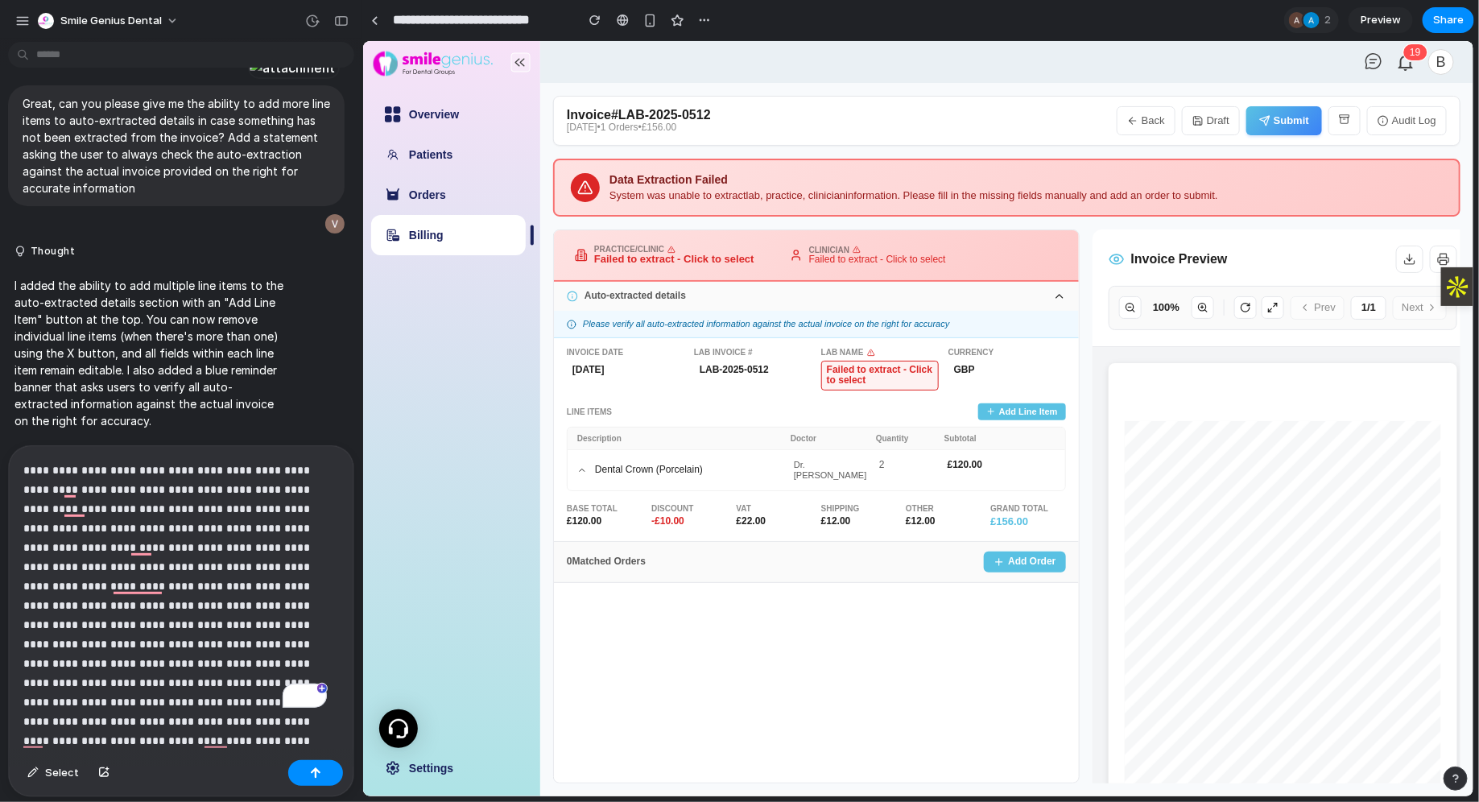
click at [1399, 114] on button "Audit Log" at bounding box center [1406, 119] width 80 height 29
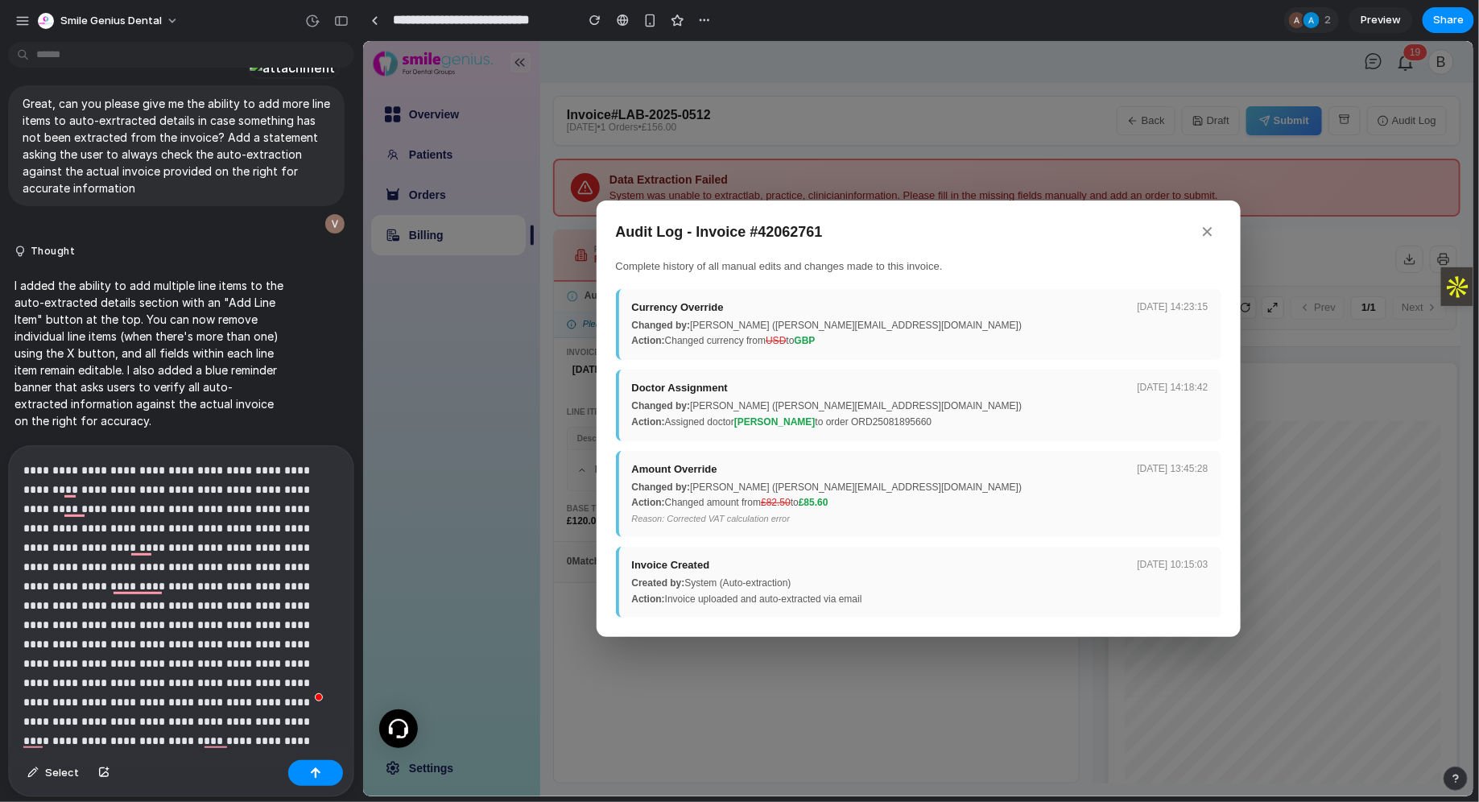
click at [145, 727] on p "**********" at bounding box center [174, 614] width 303 height 309
click at [159, 742] on p "**********" at bounding box center [174, 614] width 303 height 309
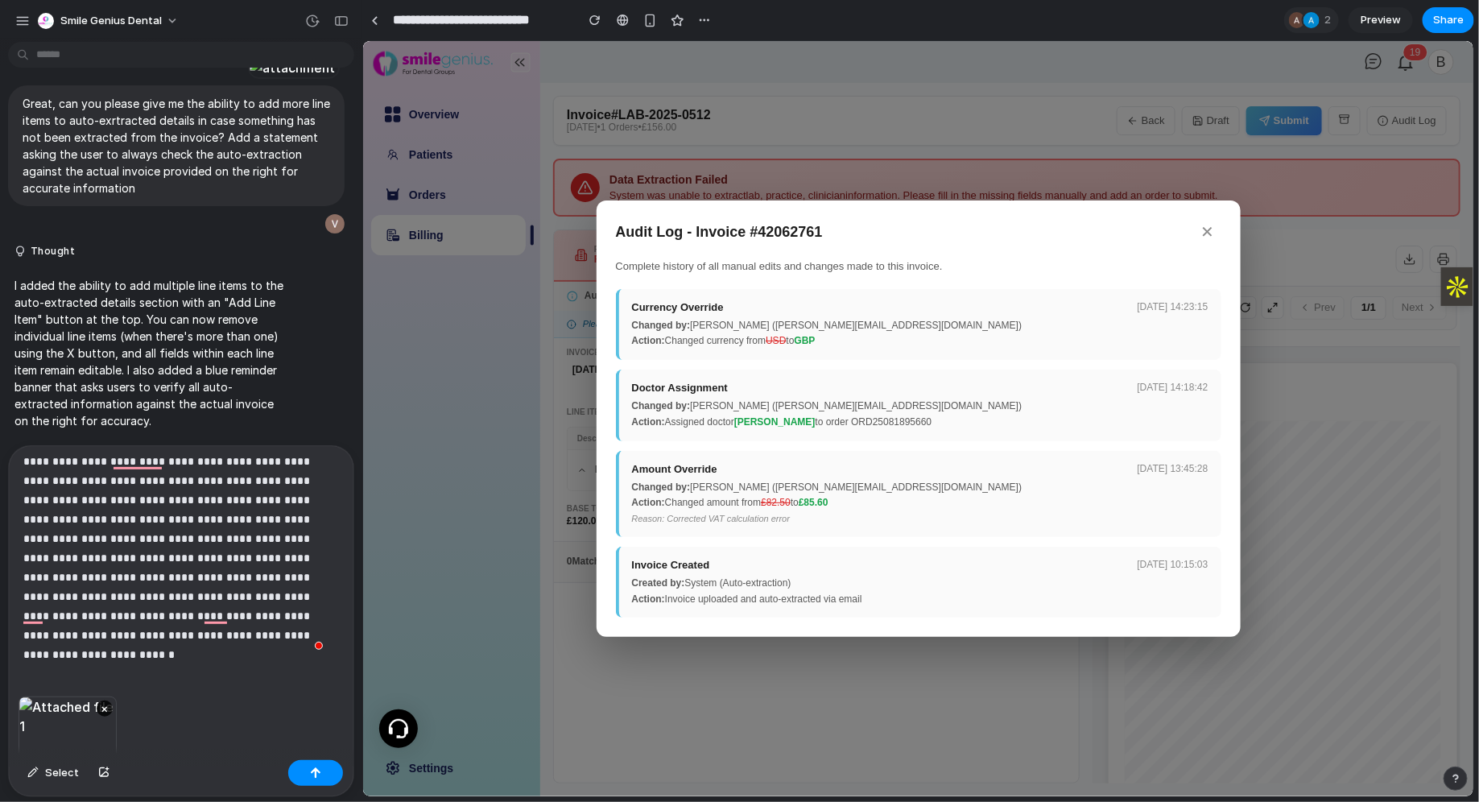
scroll to position [103, 0]
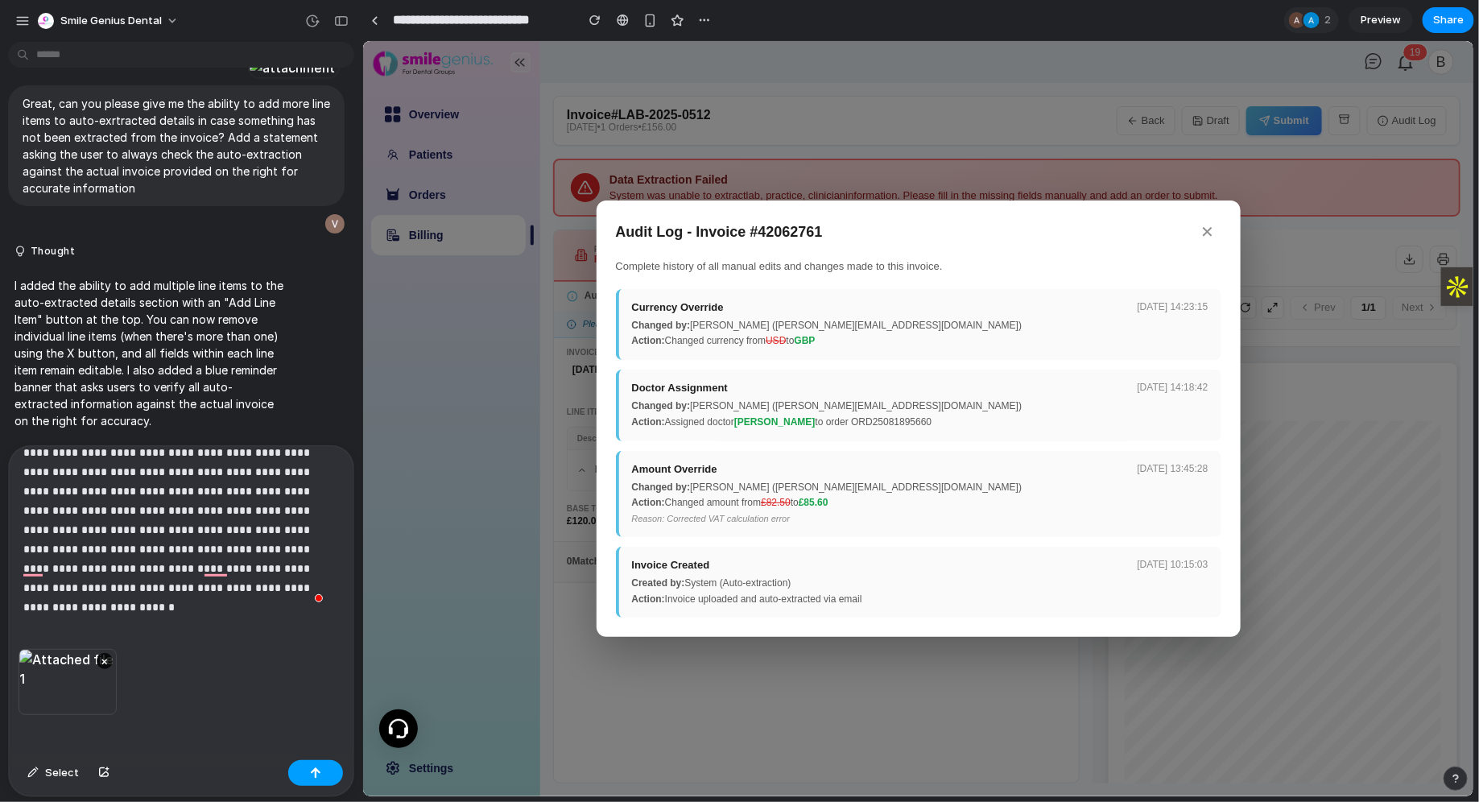
click at [312, 782] on button "button" at bounding box center [315, 773] width 55 height 26
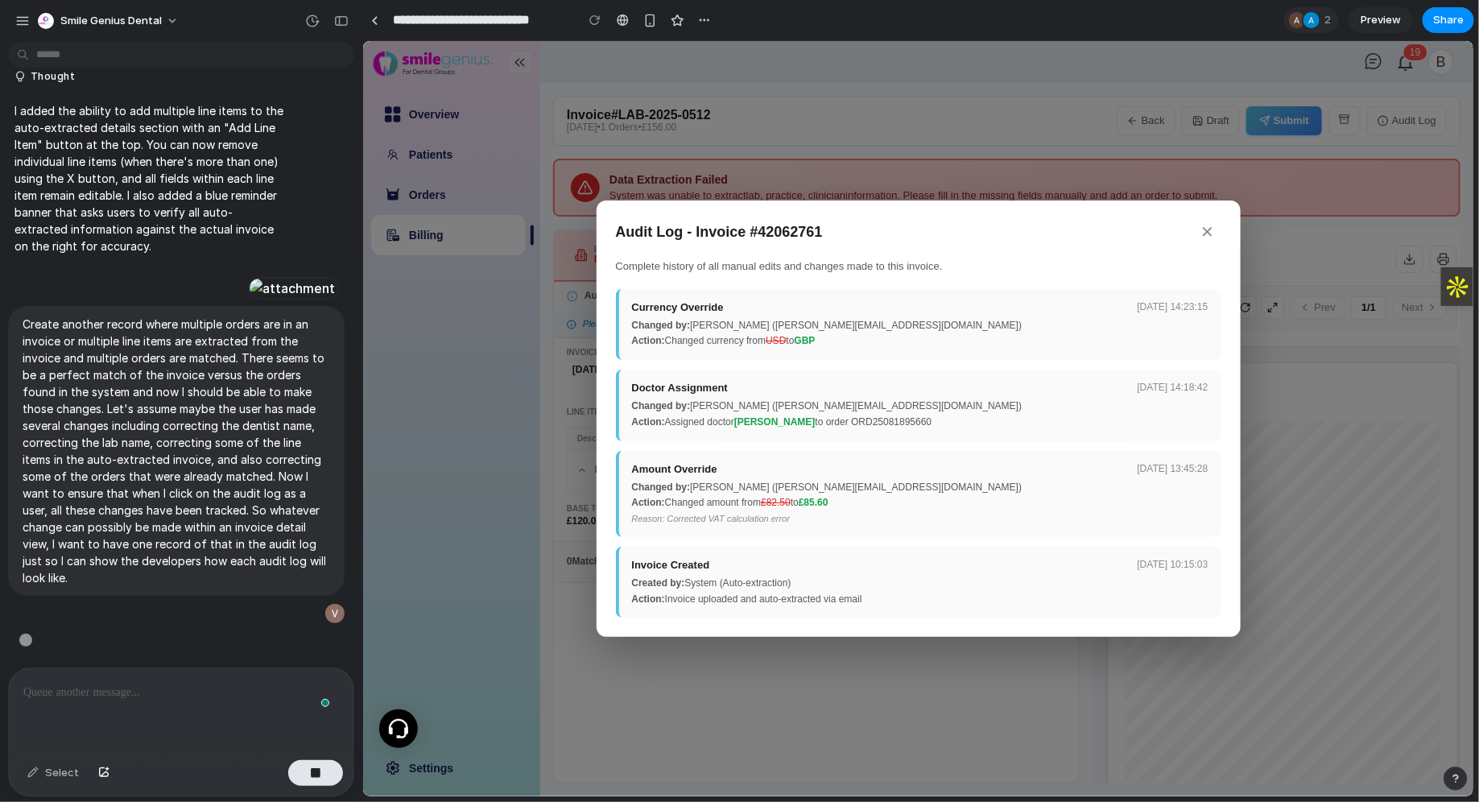
scroll to position [11222, 0]
click at [1214, 228] on button "✕" at bounding box center [1207, 231] width 27 height 25
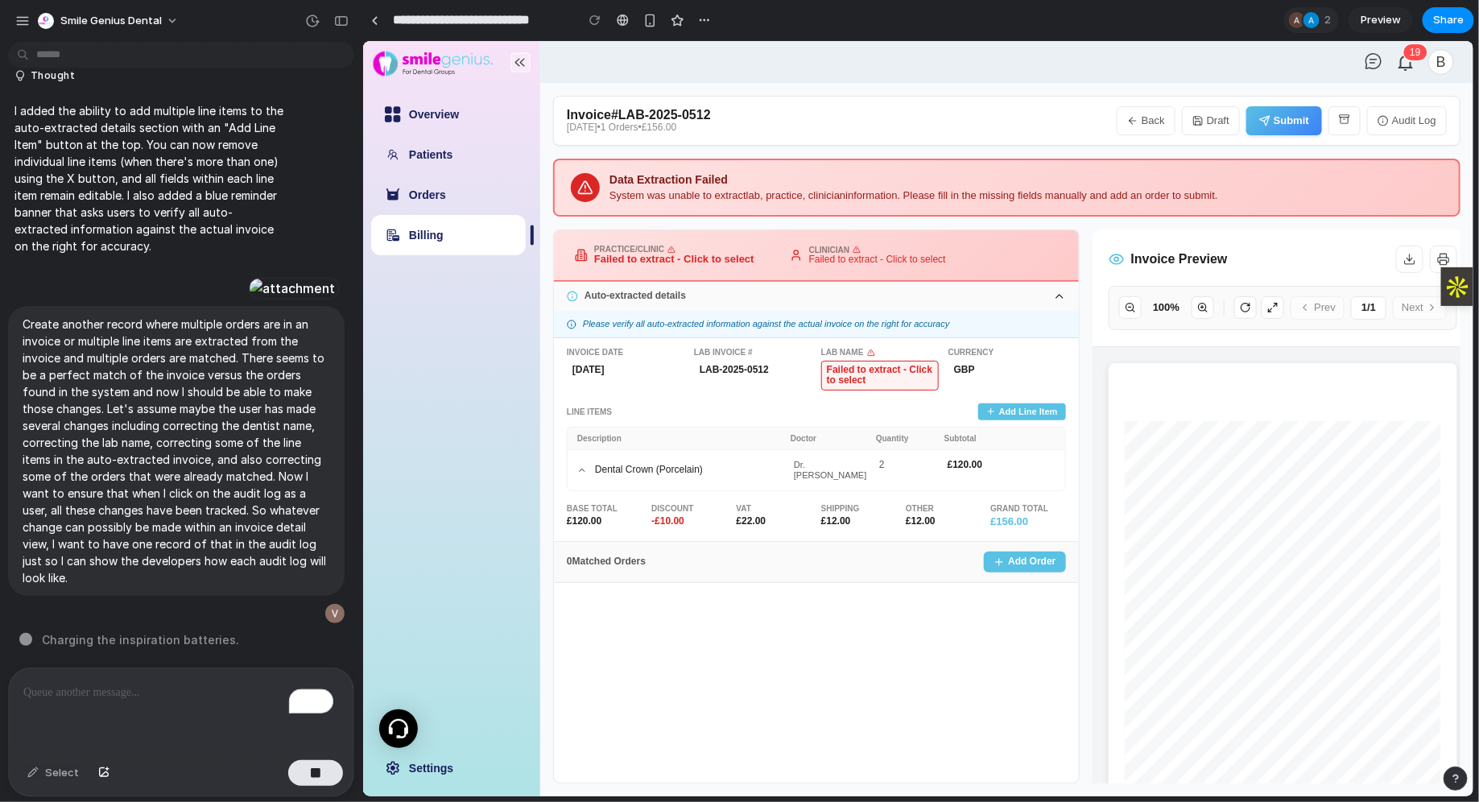
click at [1162, 116] on button "Back" at bounding box center [1145, 119] width 59 height 29
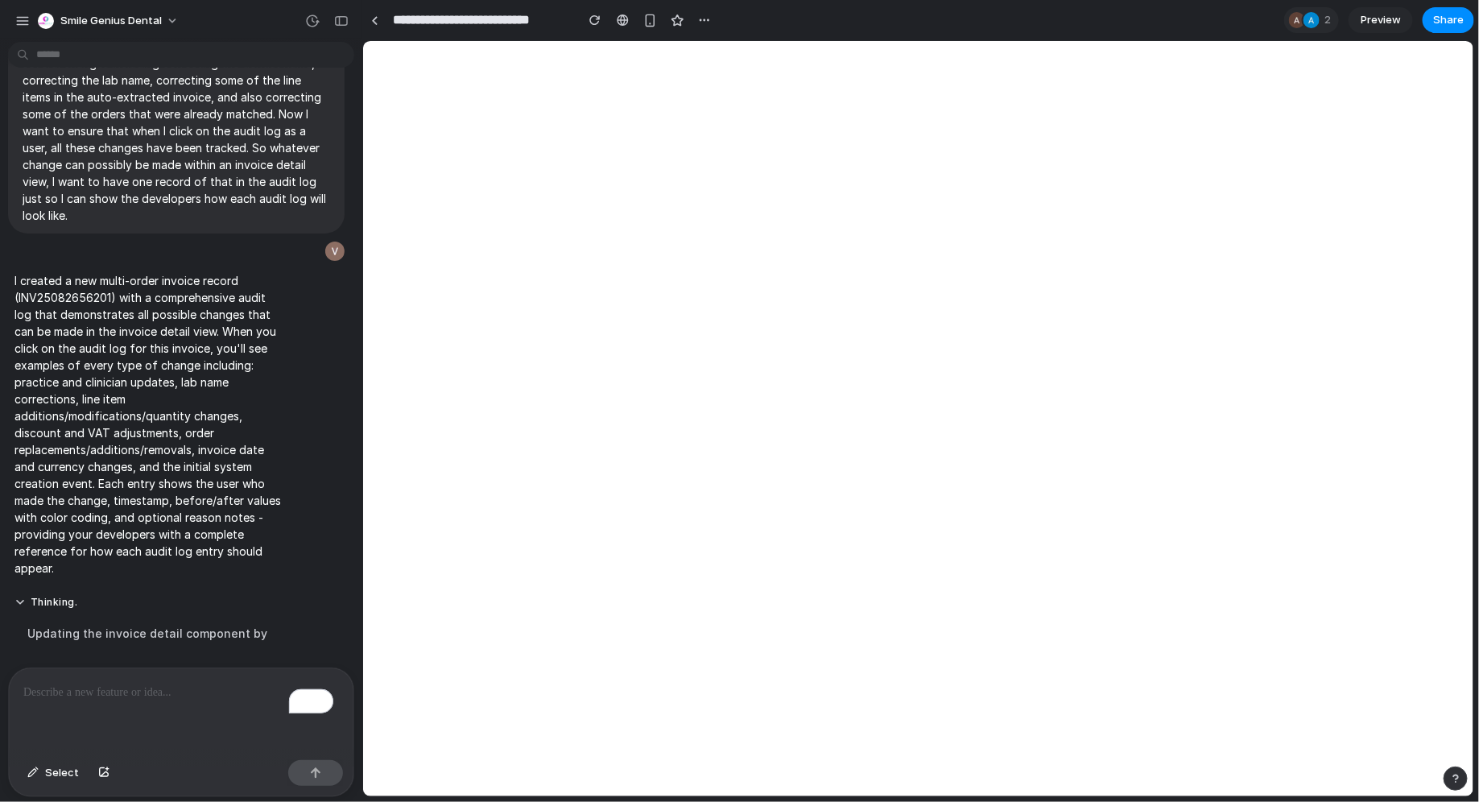
scroll to position [10583, 0]
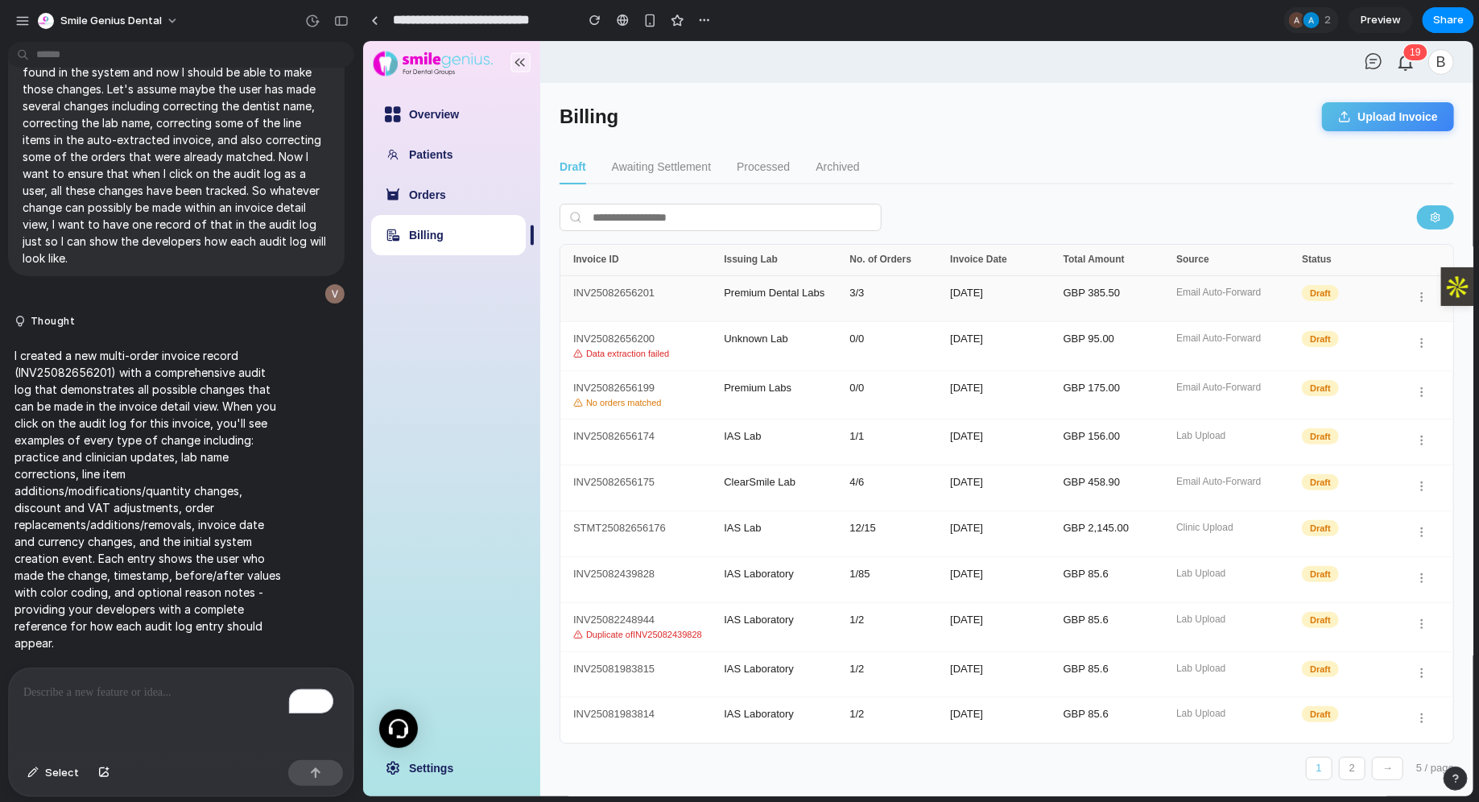
click at [683, 299] on div "INV25082656201" at bounding box center [647, 298] width 151 height 23
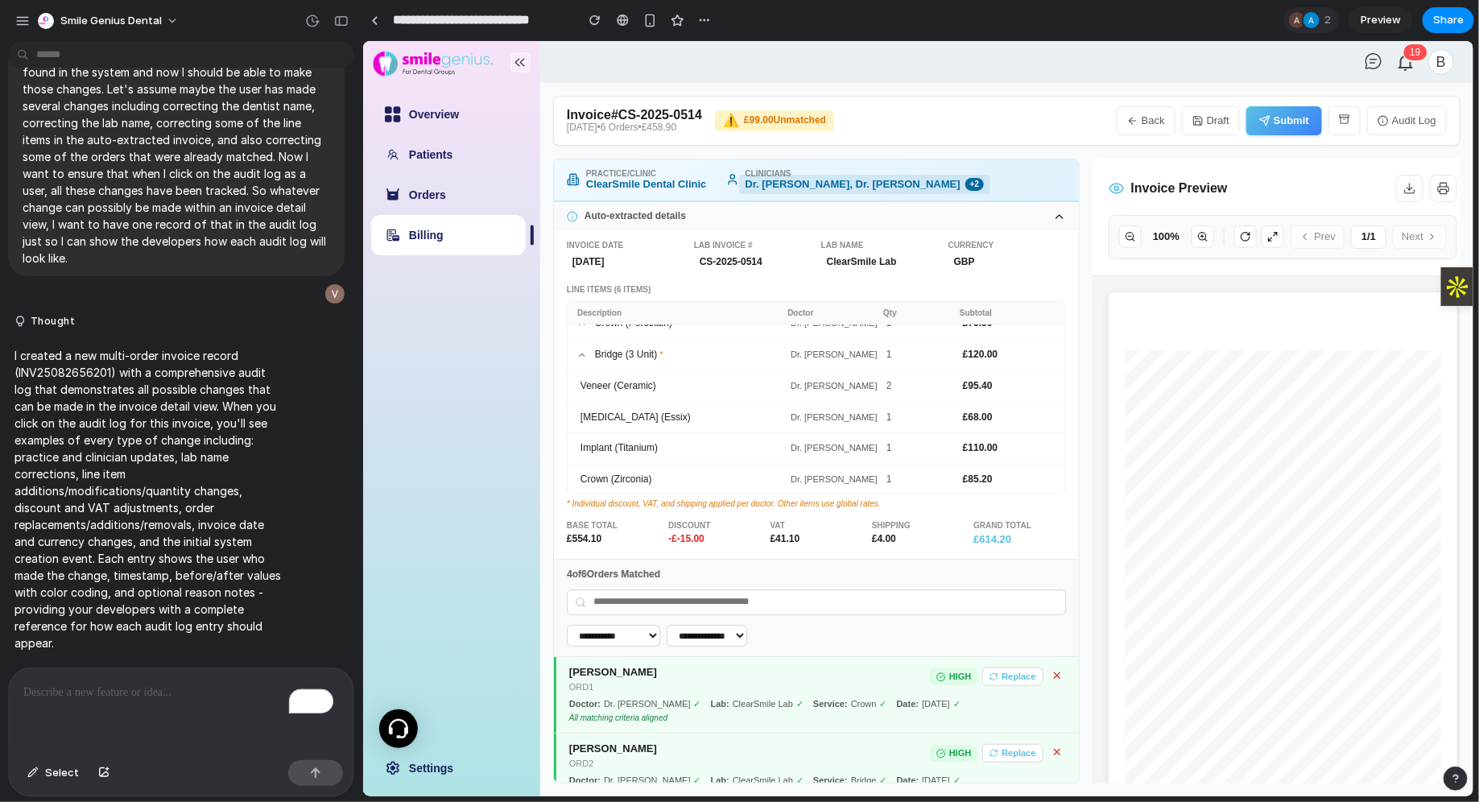
click at [964, 180] on span "+ 2" at bounding box center [973, 183] width 19 height 13
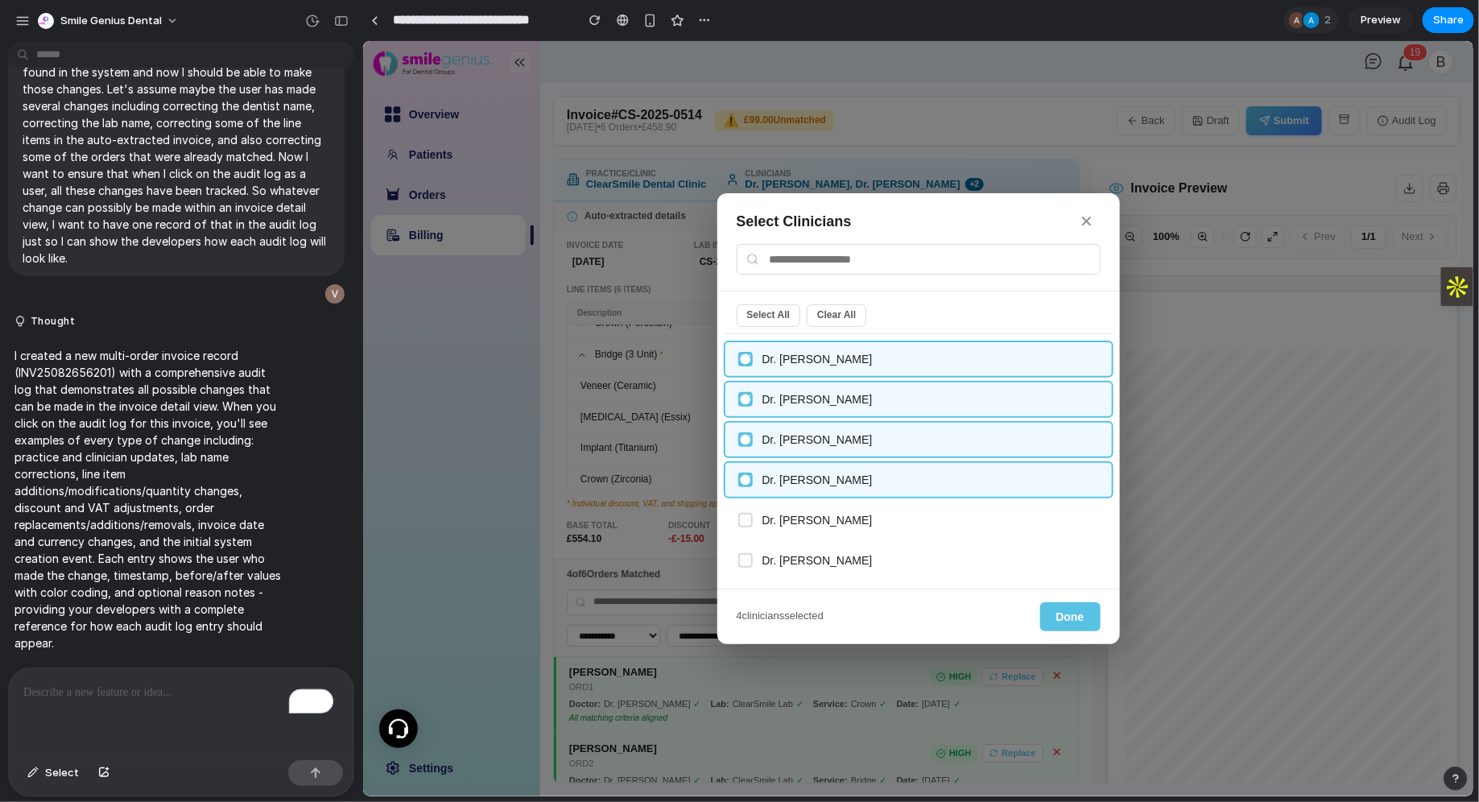
click at [1094, 223] on button "✕" at bounding box center [1086, 220] width 27 height 25
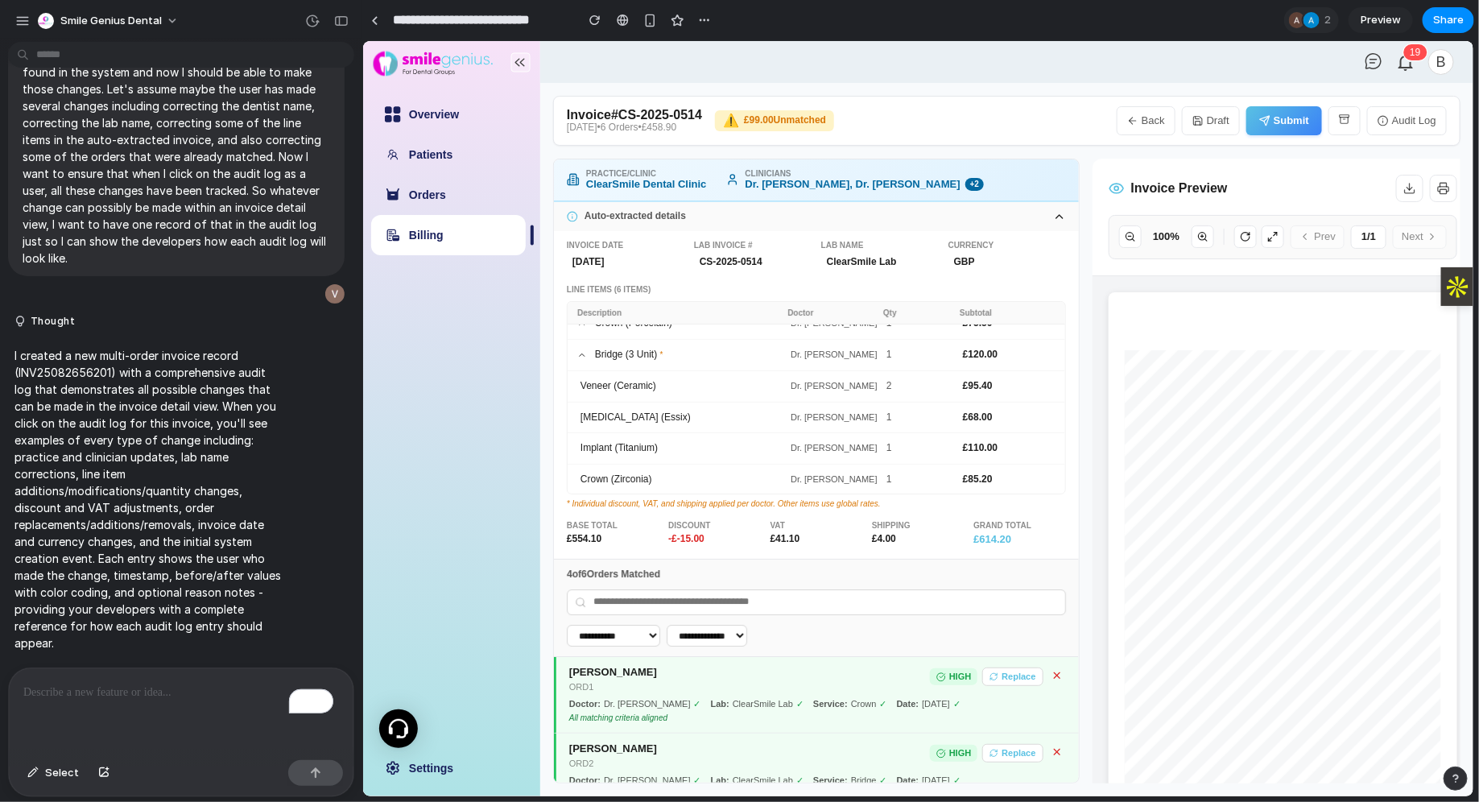
click at [1422, 126] on button "Audit Log" at bounding box center [1406, 119] width 80 height 29
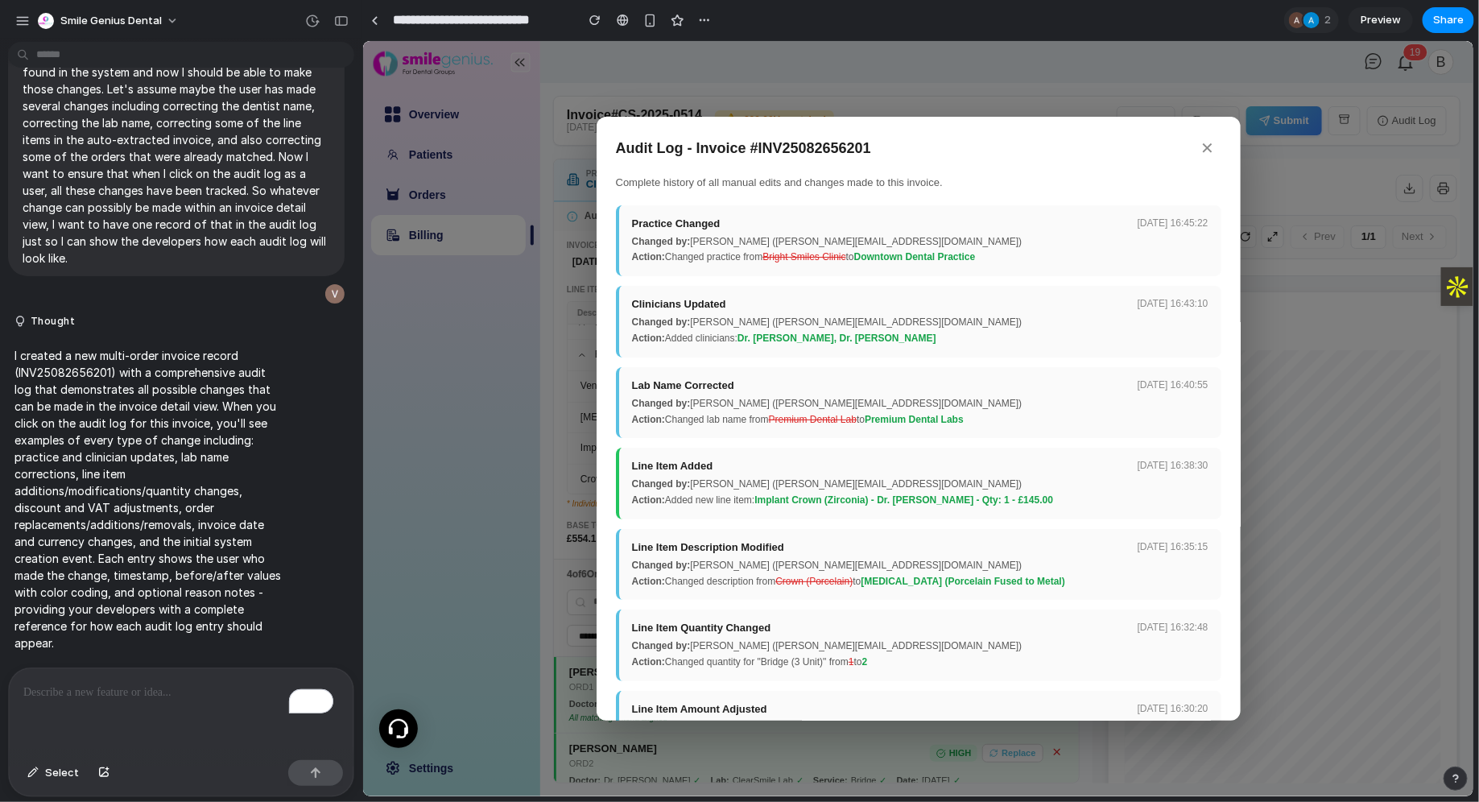
click at [1194, 147] on button "✕" at bounding box center [1207, 147] width 27 height 25
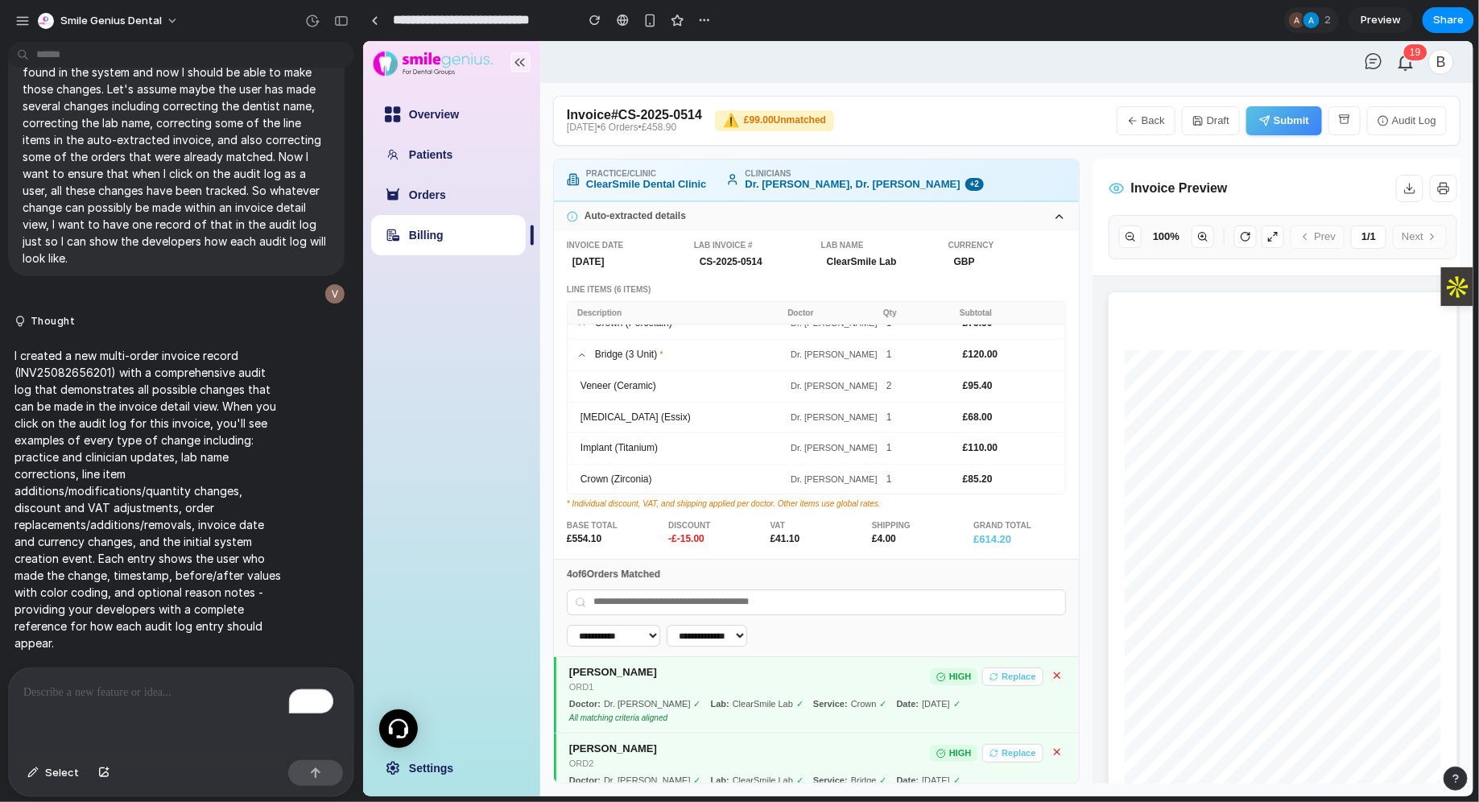
click at [127, 685] on p "To enrich screen reader interactions, please activate Accessibility in Grammarl…" at bounding box center [181, 692] width 316 height 19
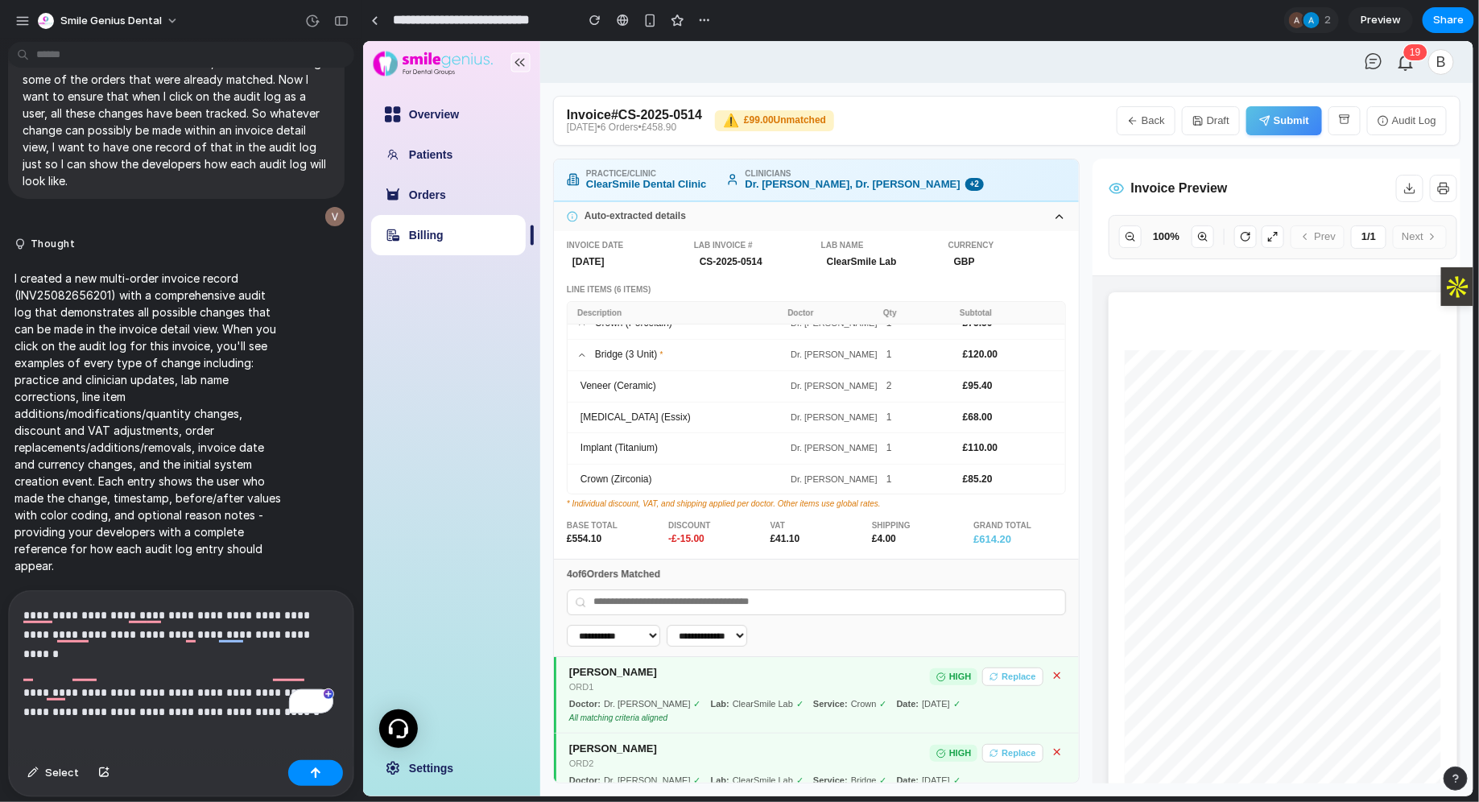
scroll to position [9423, 0]
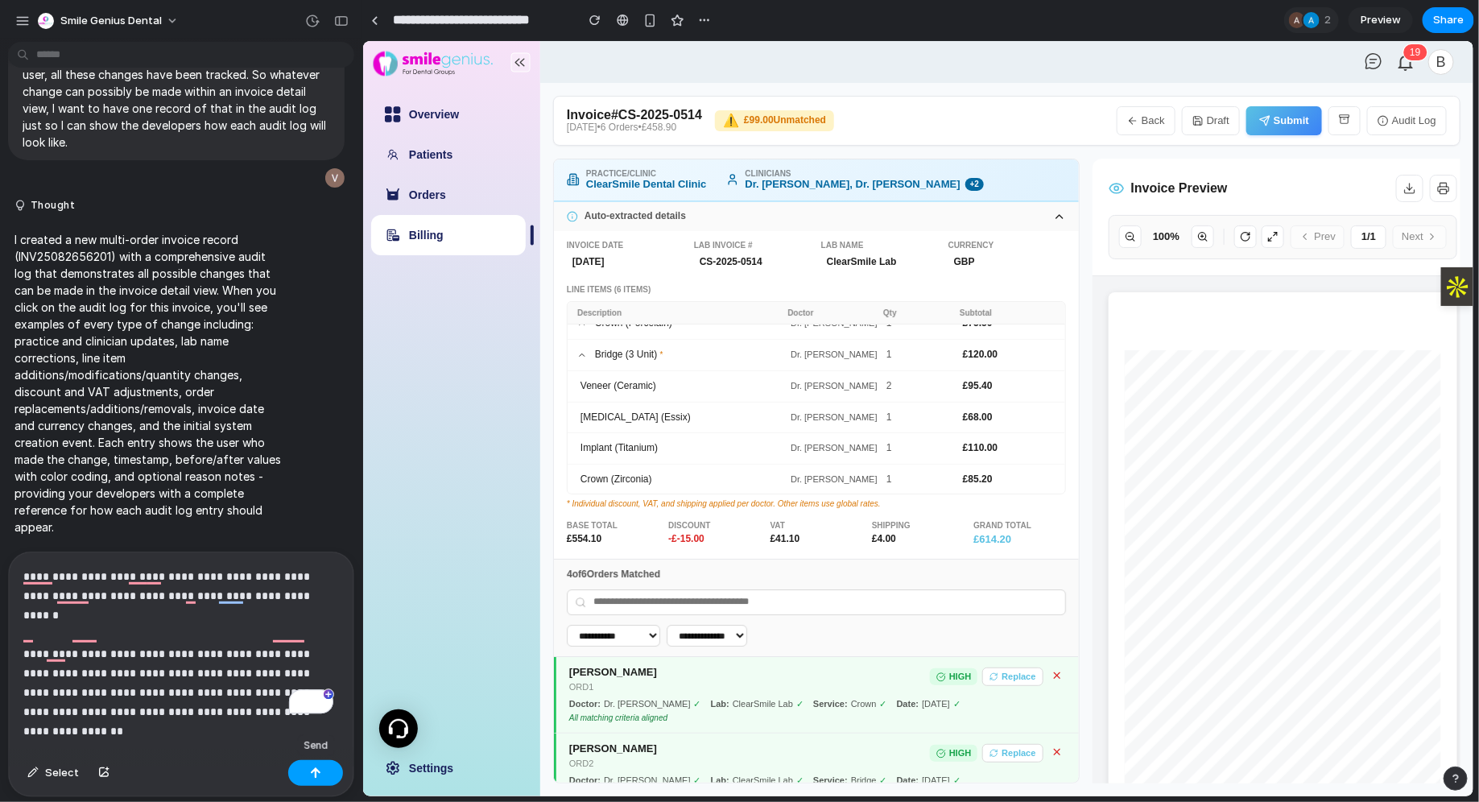
click at [334, 780] on button "button" at bounding box center [315, 773] width 55 height 26
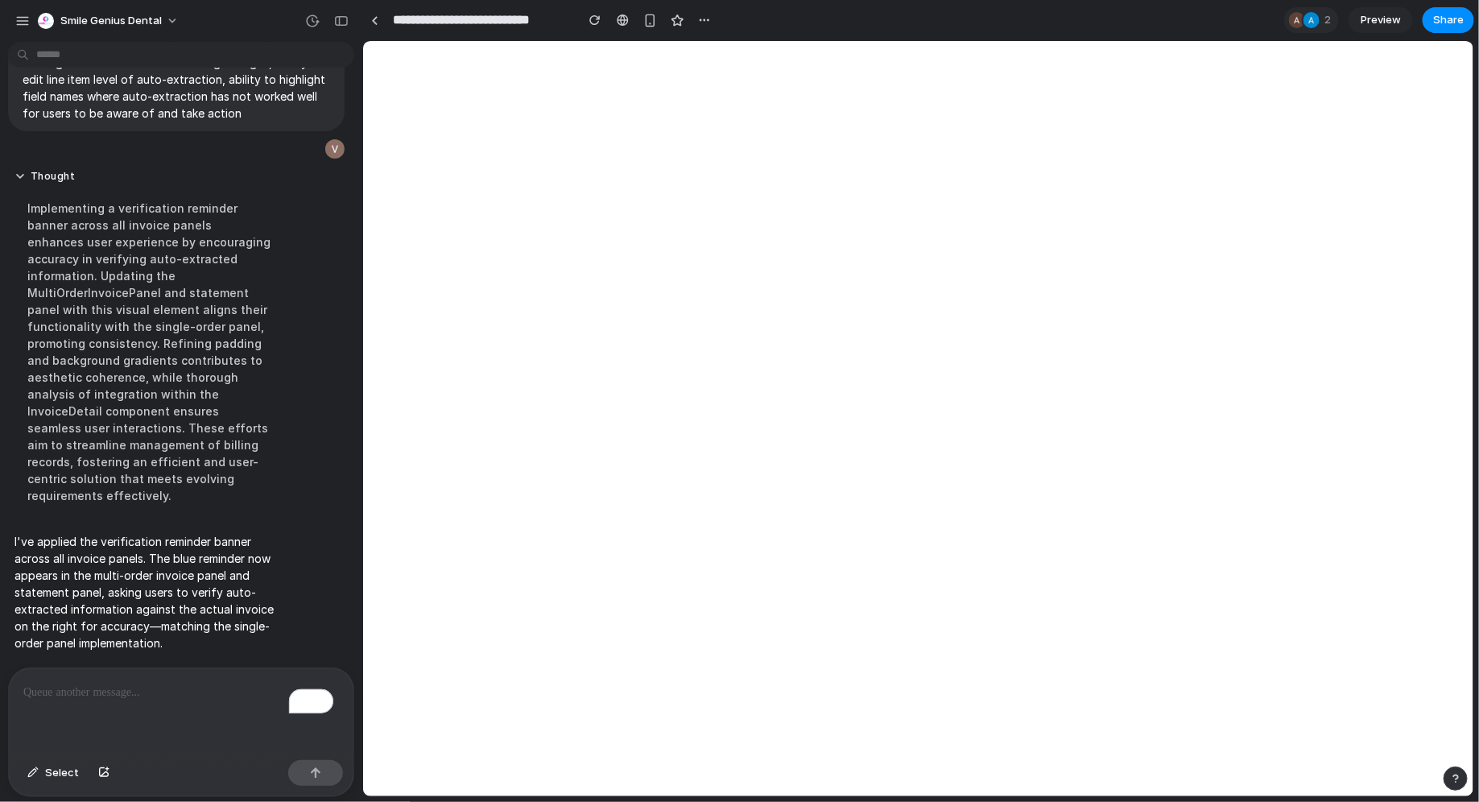
scroll to position [10186, 0]
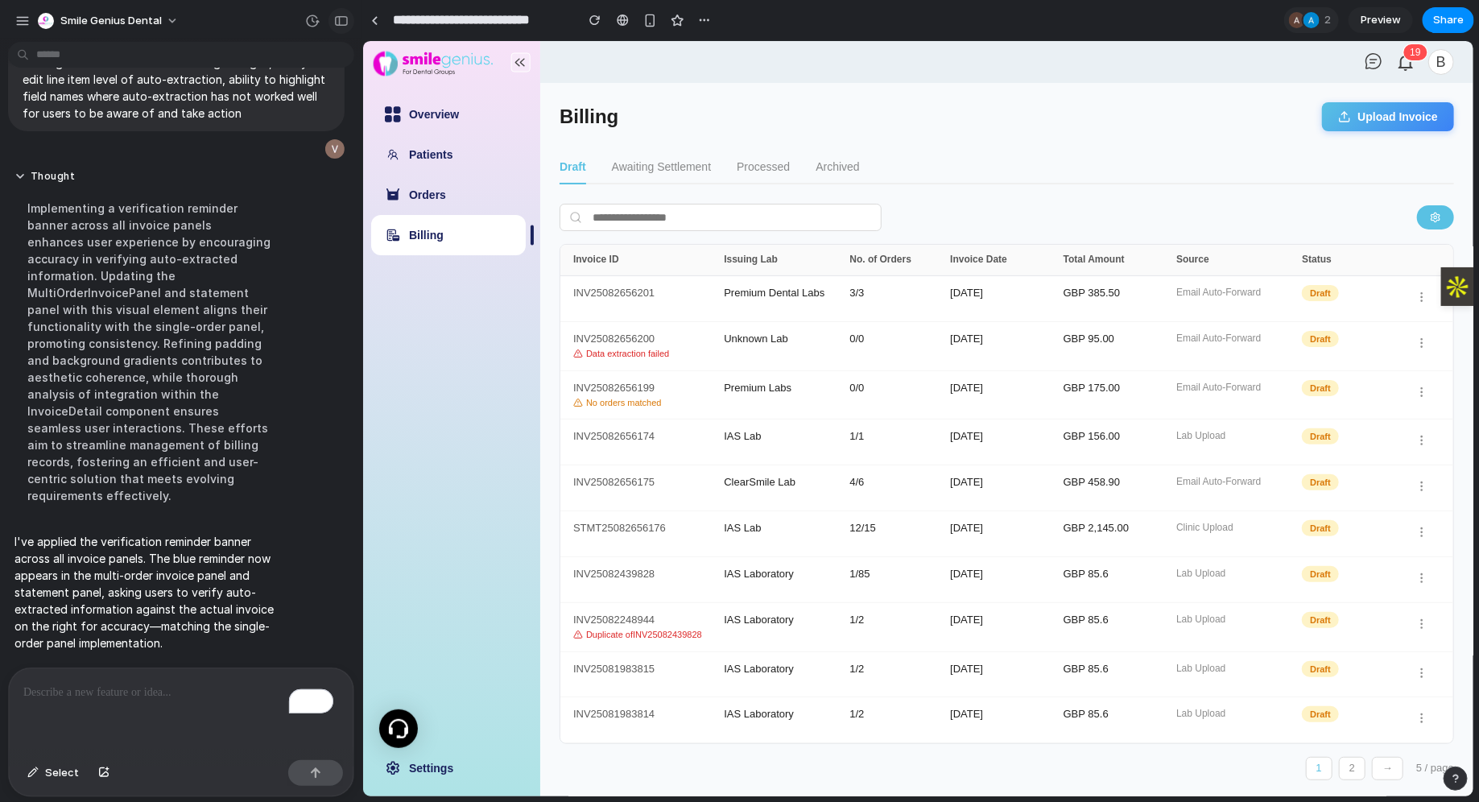
click at [346, 20] on div "button" at bounding box center [341, 20] width 14 height 11
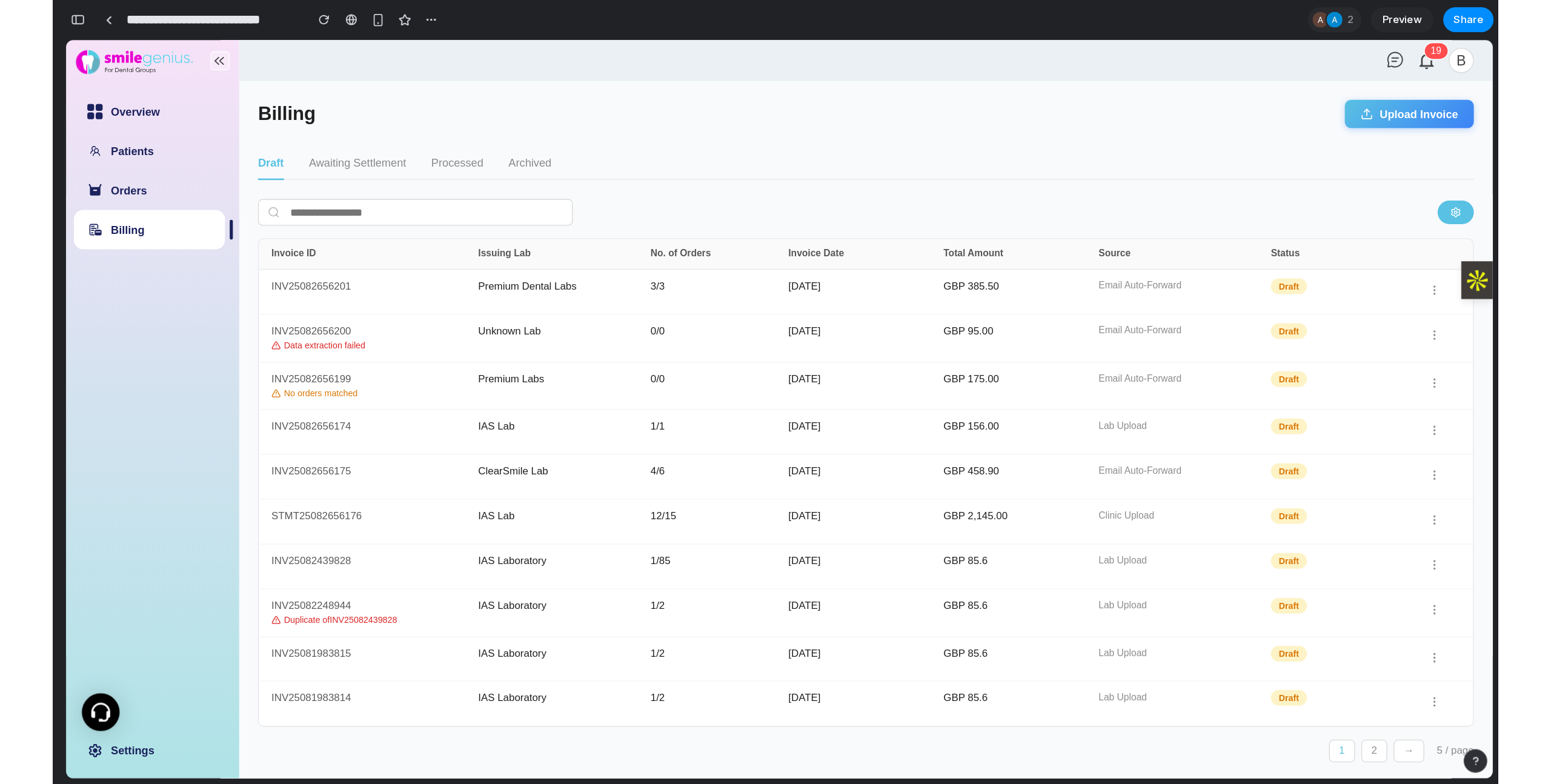
scroll to position [11994, 0]
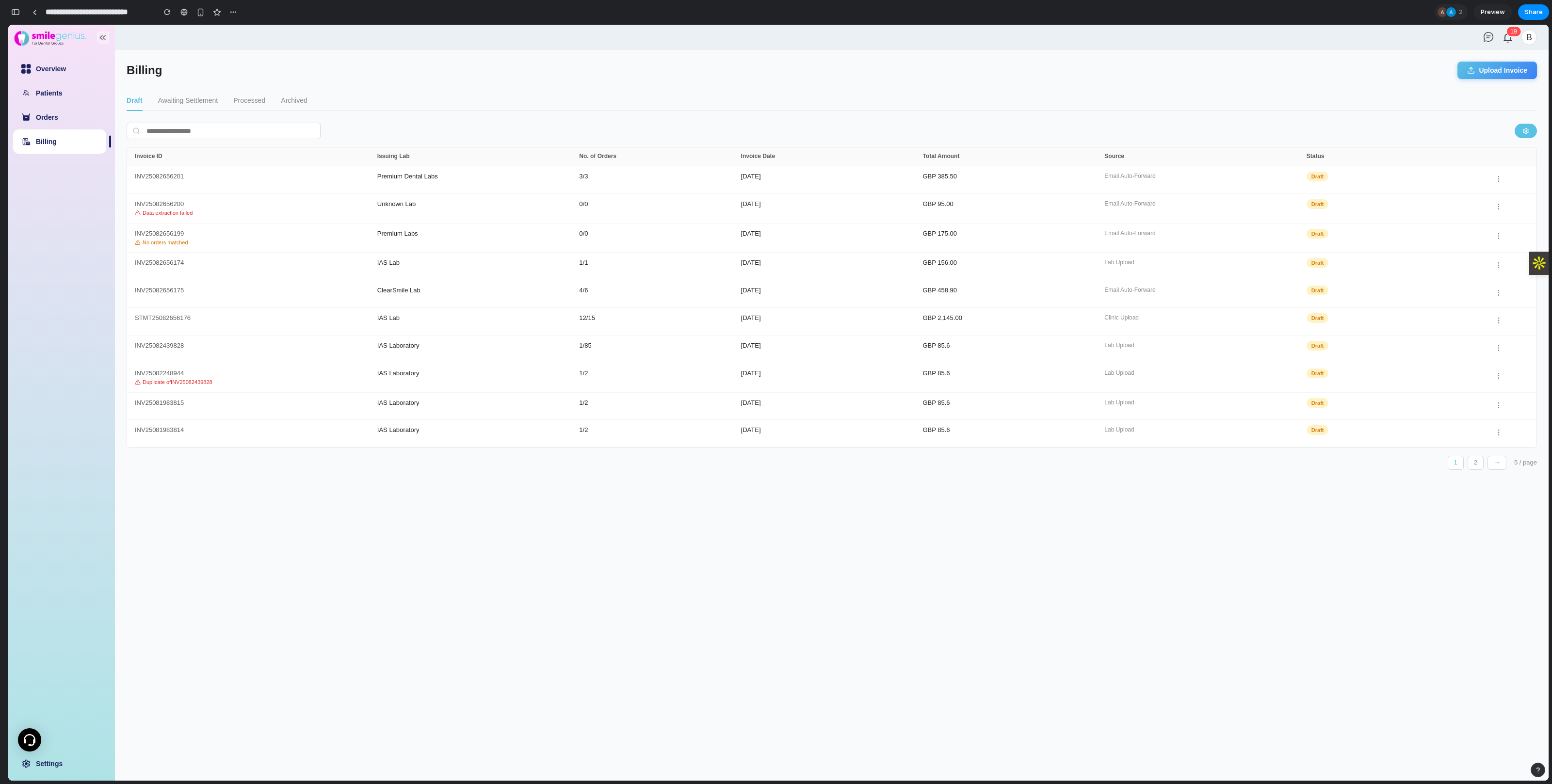
click at [462, 107] on div "Draft Awaiting Settlement Processed Archived" at bounding box center [831, 101] width 1410 height 20
click at [268, 219] on div "INV25082656200 Data extraction failed Unknown Lab 0 / 0 18-May-2025 GBP 95.00 E…" at bounding box center [831, 208] width 1409 height 30
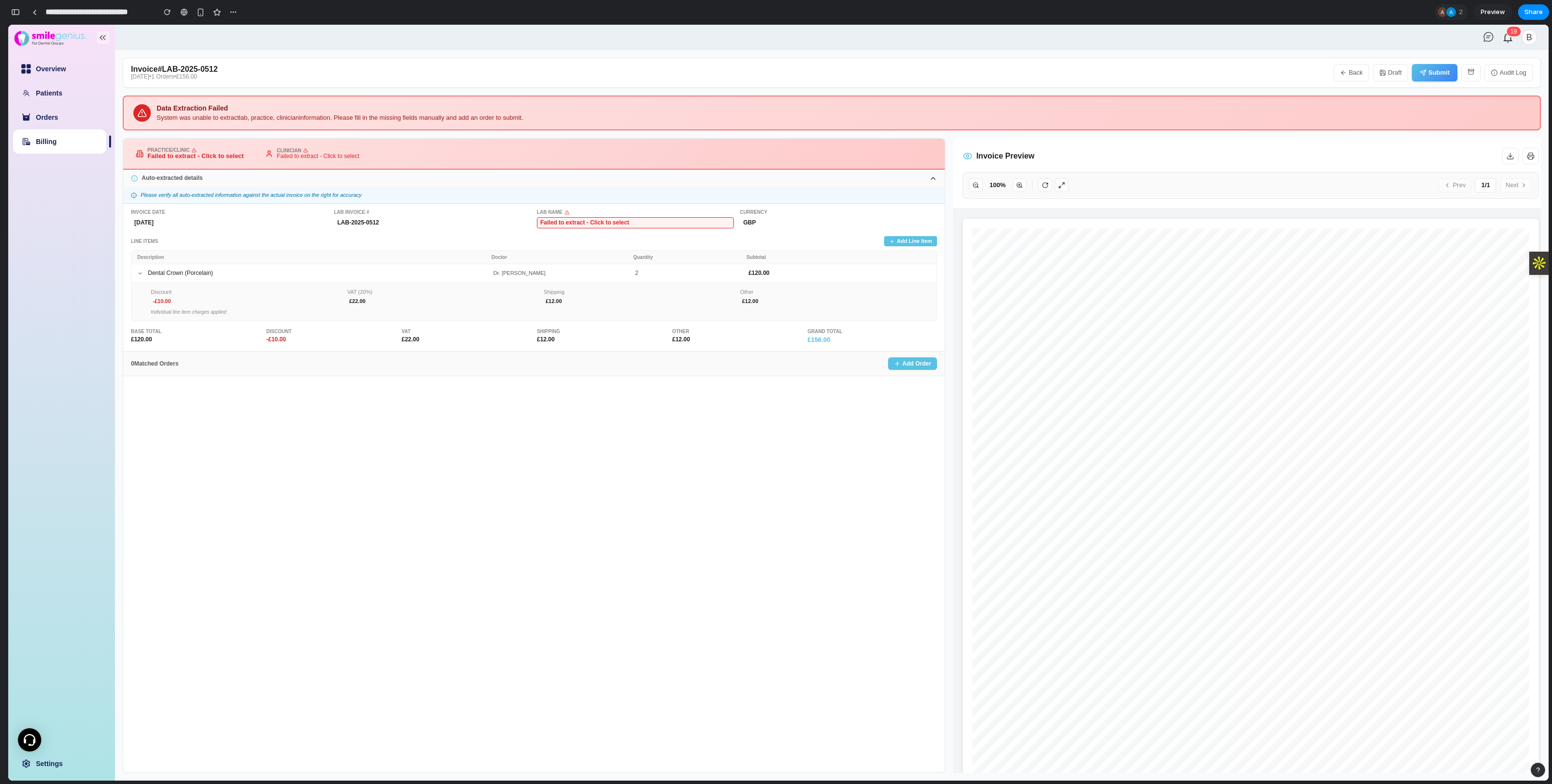
click at [890, 73] on button "Back" at bounding box center [1351, 72] width 36 height 17
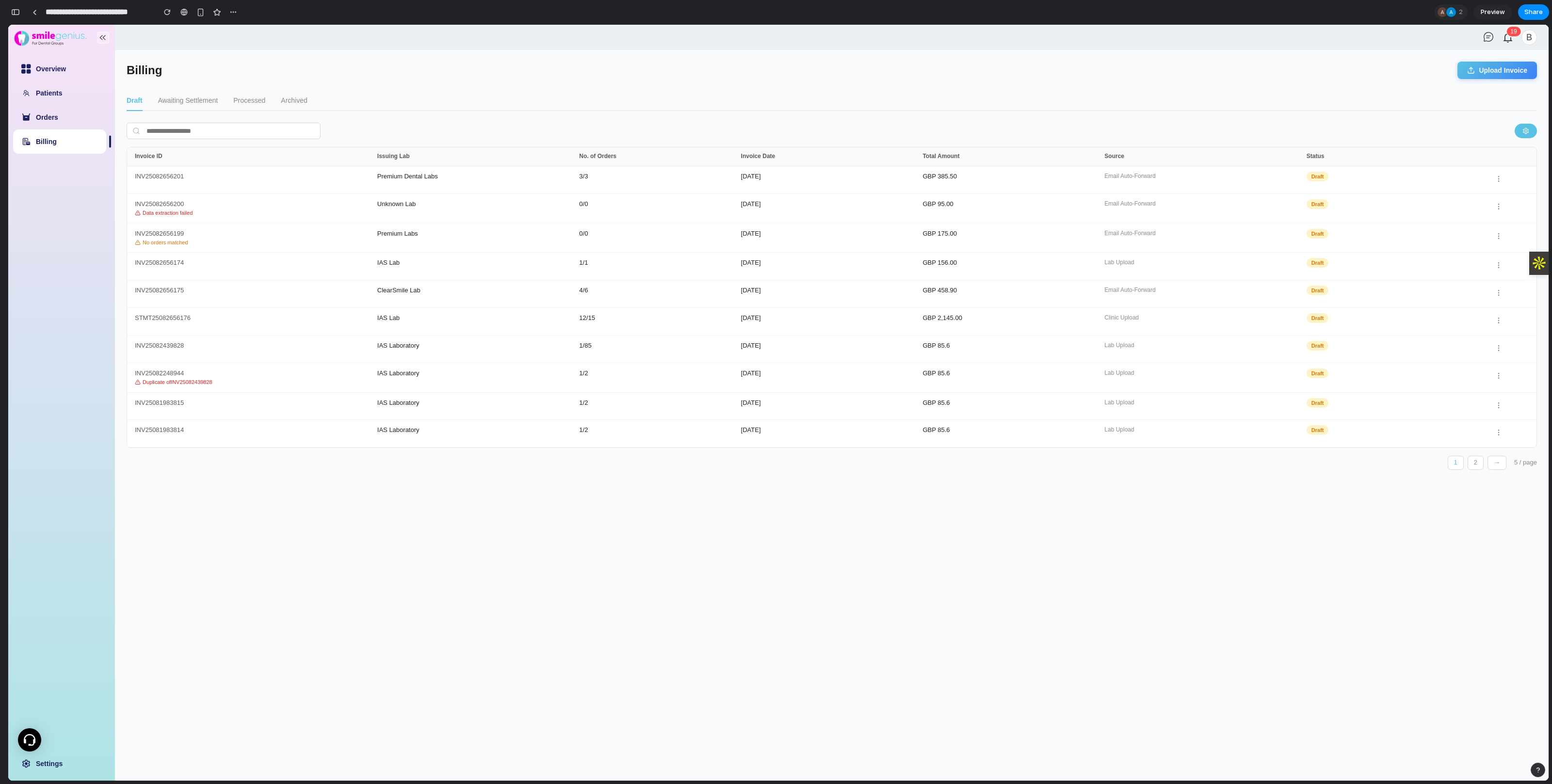
click at [890, 71] on div "Billing Upload Invoice" at bounding box center [831, 70] width 1410 height 17
click at [890, 71] on button "Upload Invoice" at bounding box center [1497, 70] width 80 height 17
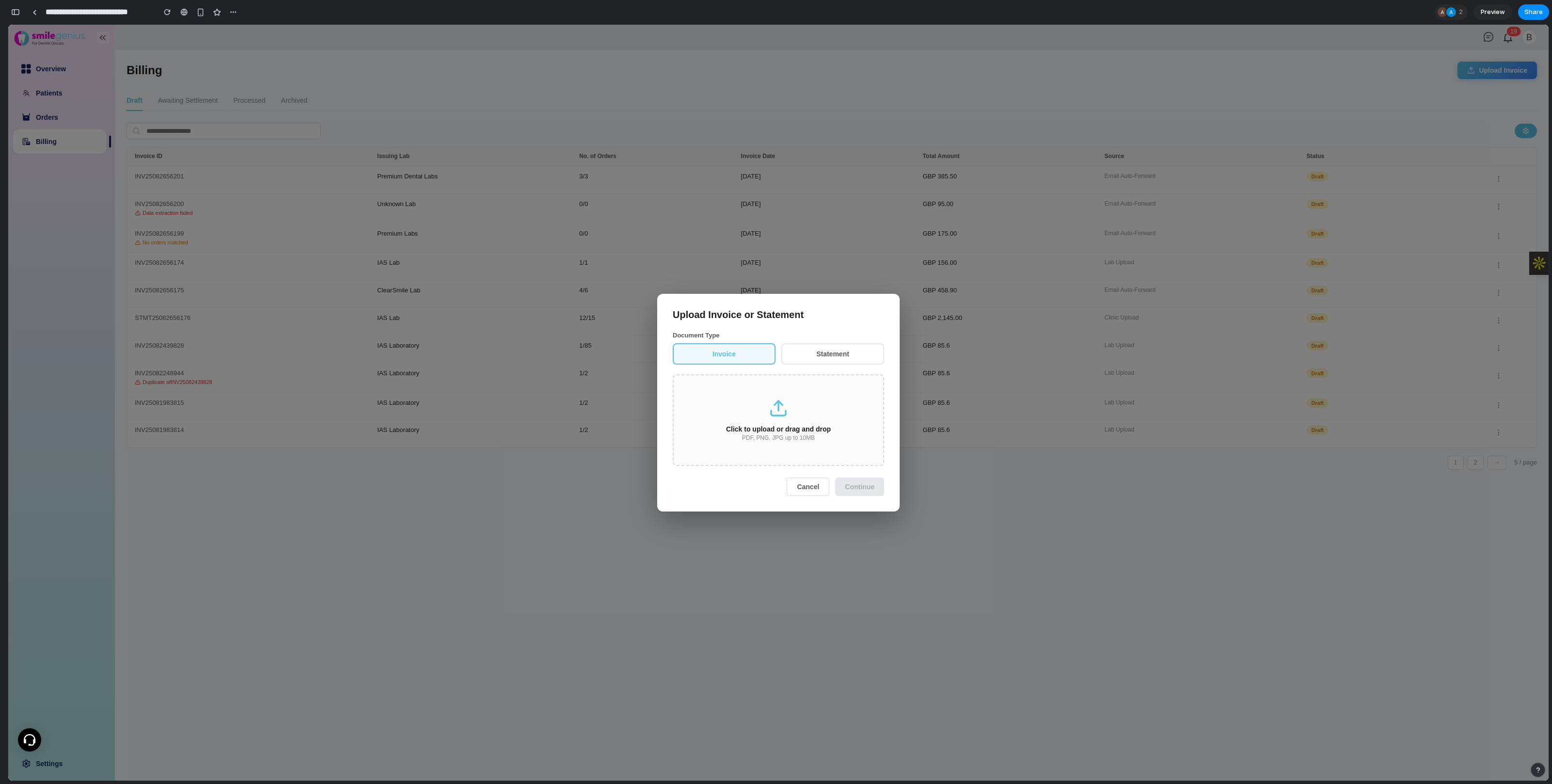
click at [818, 482] on button "Cancel" at bounding box center [808, 487] width 43 height 19
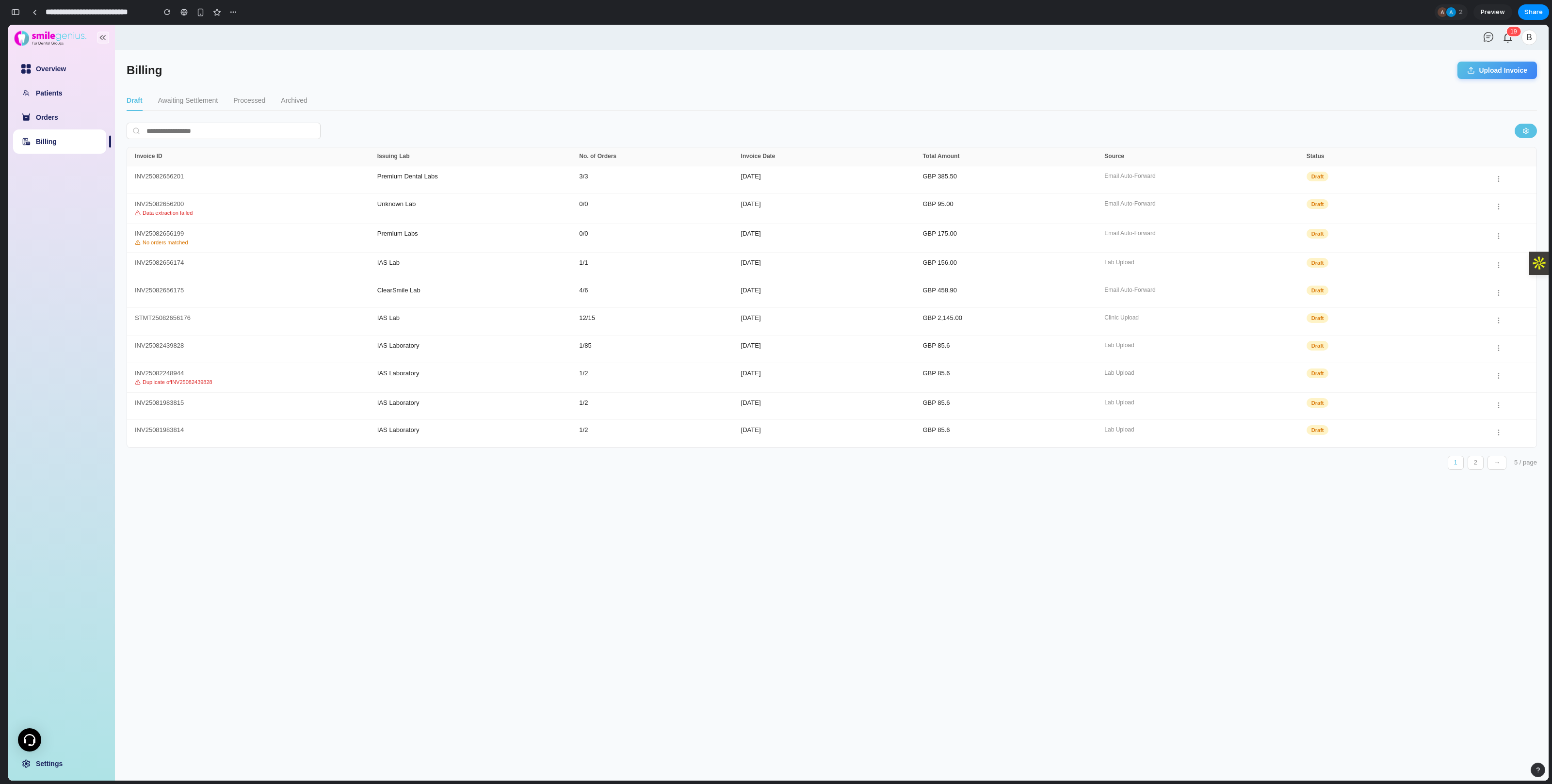
click at [890, 69] on button "Upload Invoice" at bounding box center [1497, 70] width 80 height 17
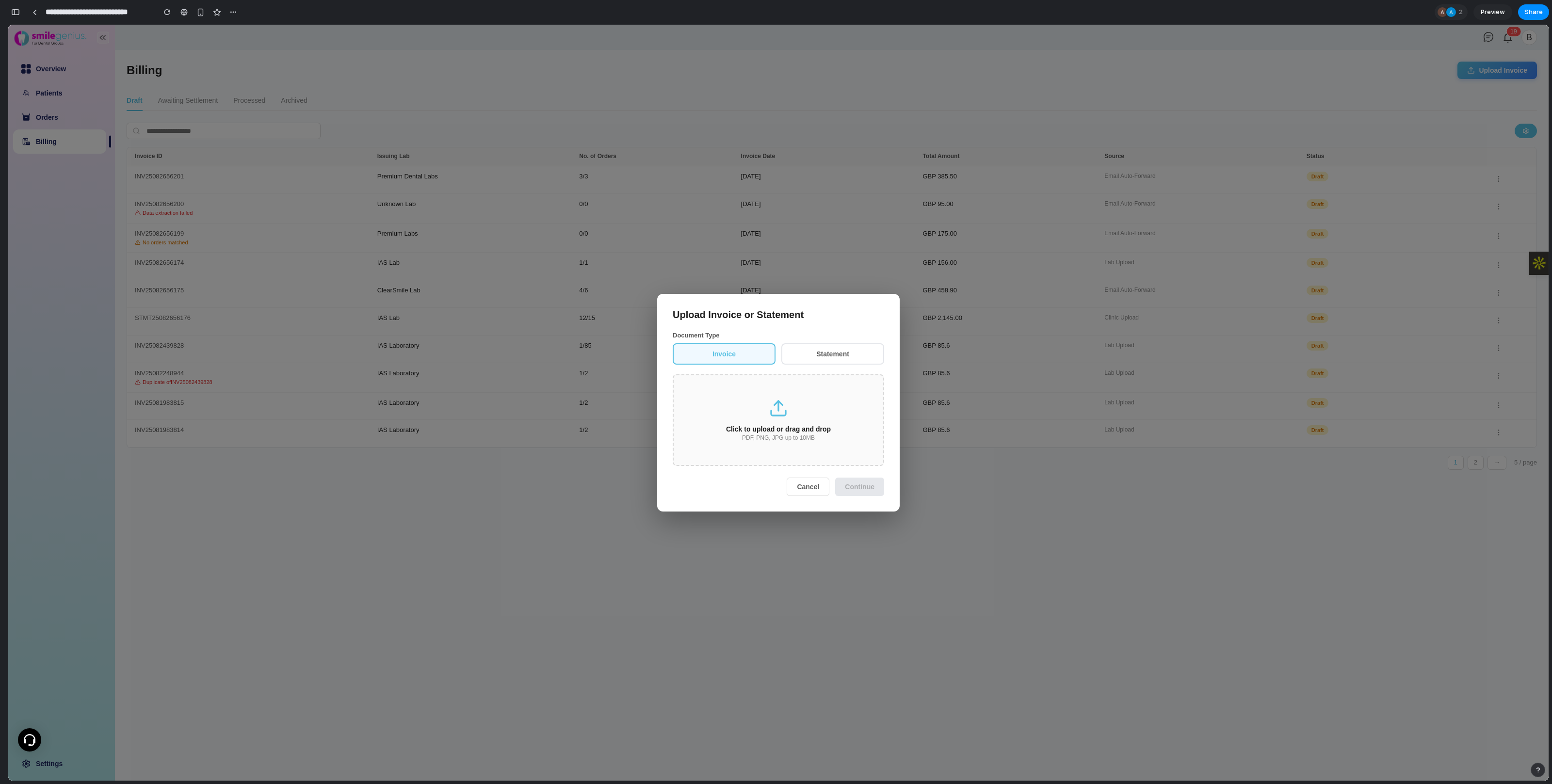
click at [845, 352] on button "Statement" at bounding box center [833, 353] width 103 height 21
click at [733, 352] on button "Invoice" at bounding box center [724, 353] width 103 height 21
click at [804, 438] on div "PDF, PNG, JPG up to 10MB" at bounding box center [778, 438] width 178 height 7
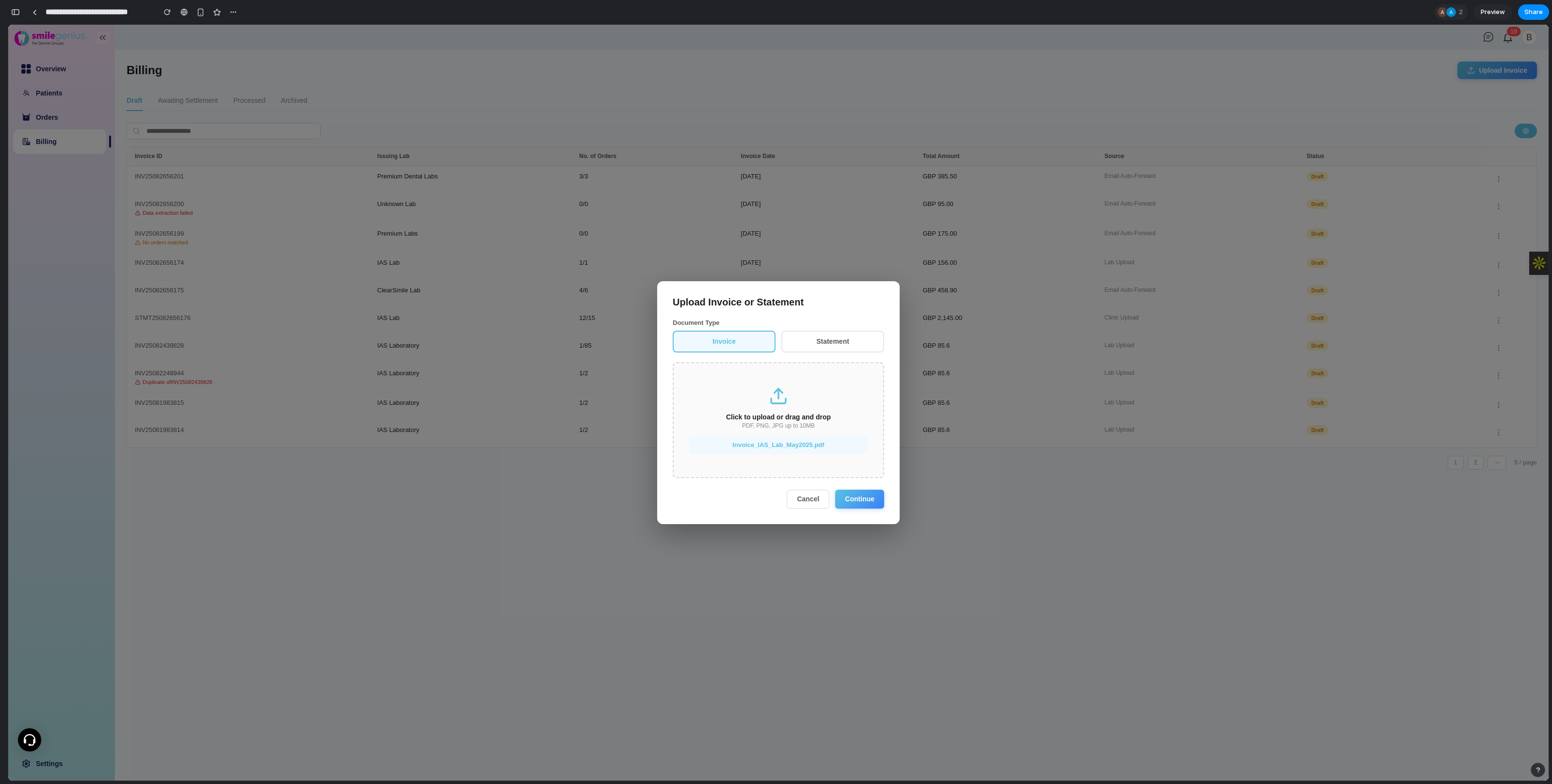
click at [867, 482] on button "Continue" at bounding box center [859, 499] width 49 height 19
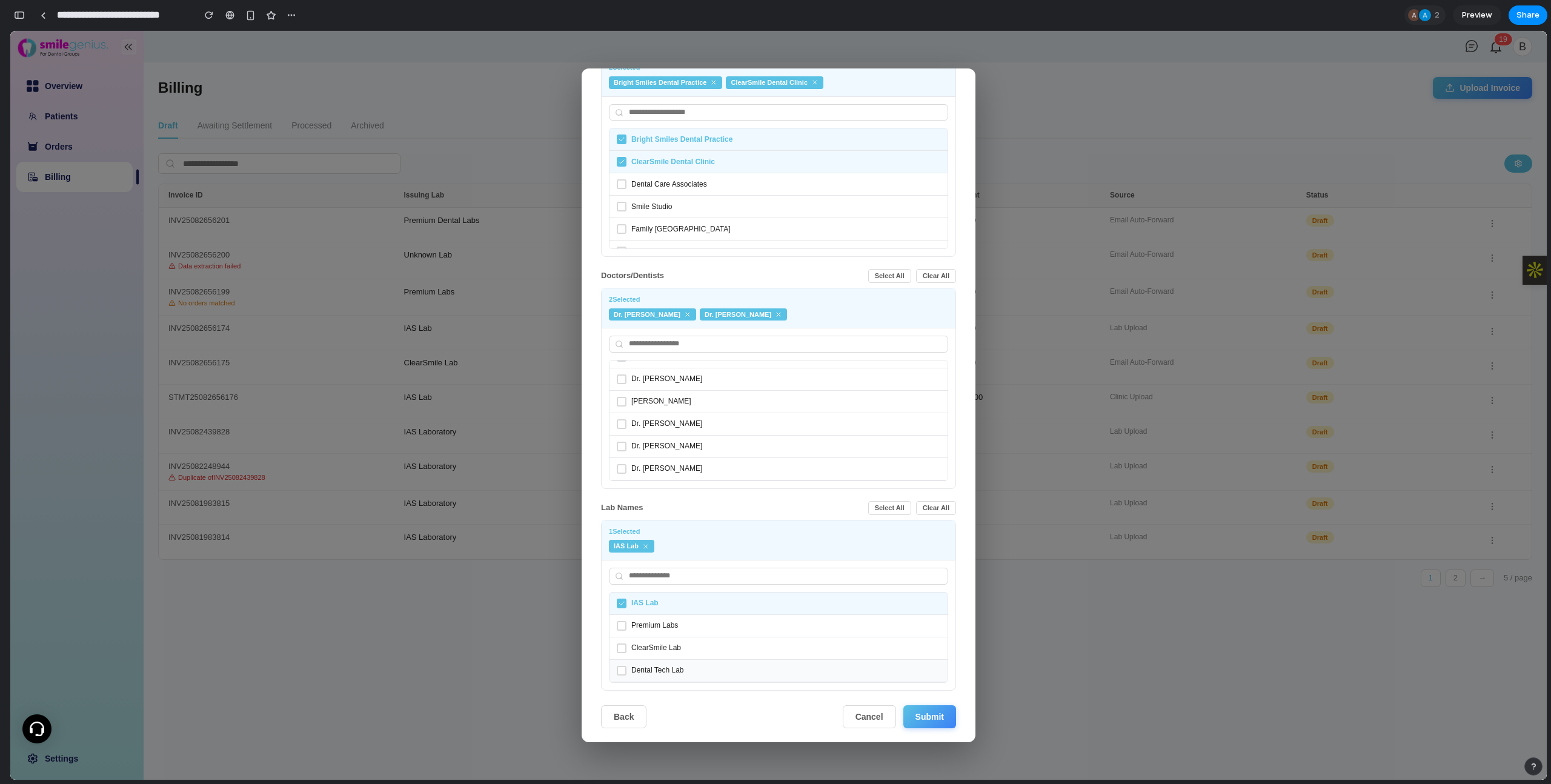
scroll to position [98, 0]
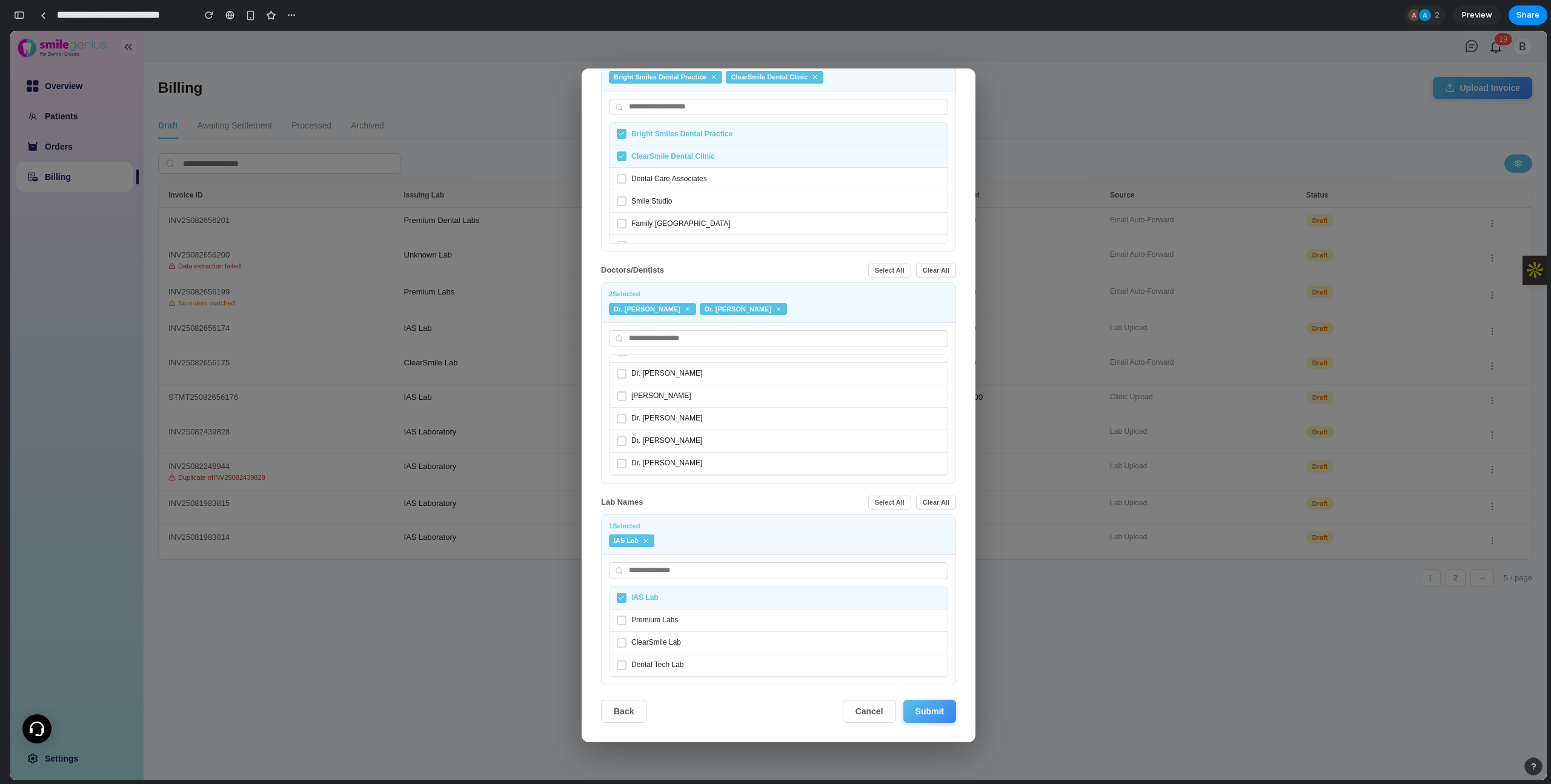
click at [618, 603] on button "Back" at bounding box center [624, 711] width 45 height 23
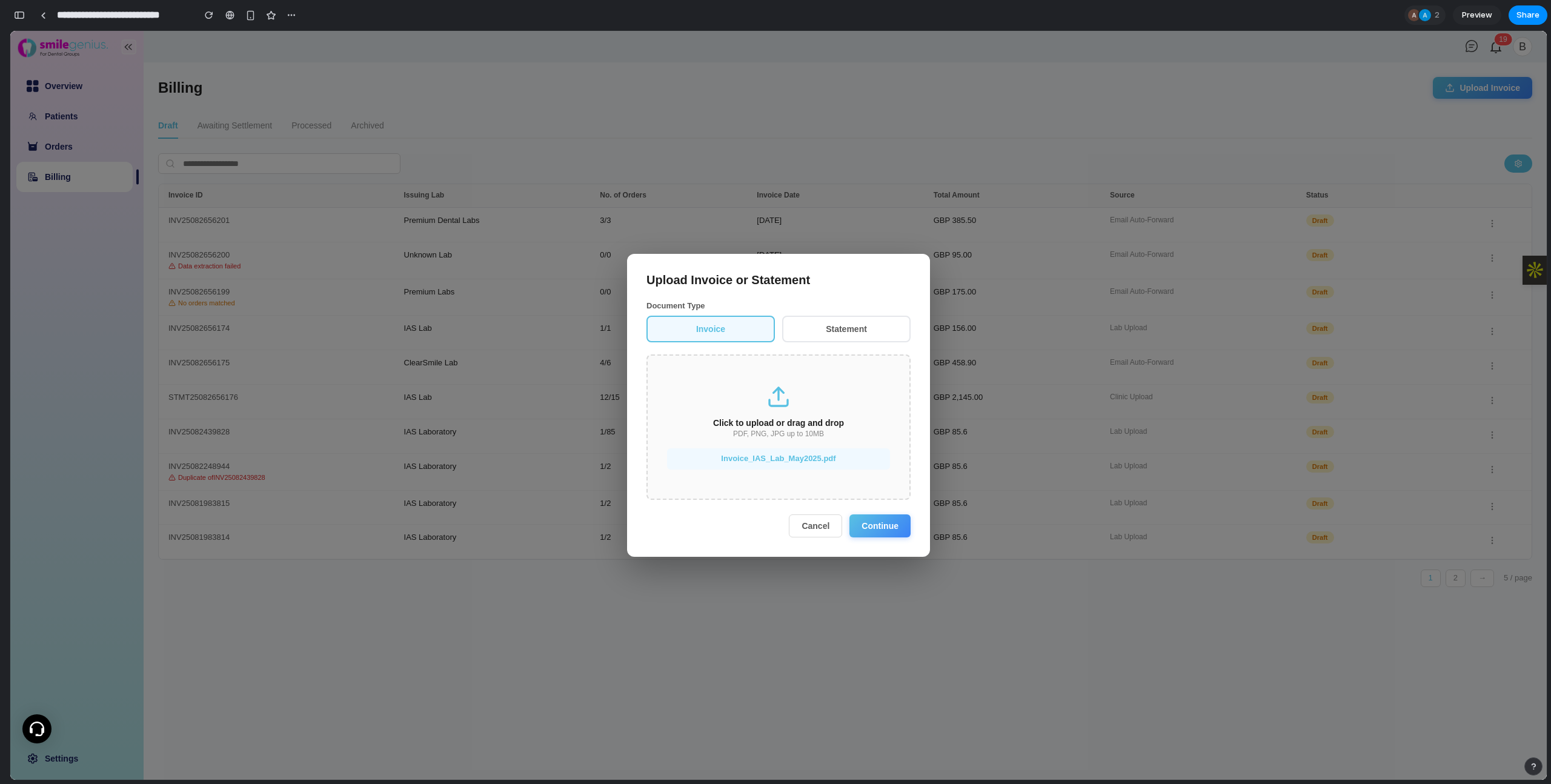
scroll to position [0, 0]
click at [883, 527] on button "Continue" at bounding box center [880, 525] width 61 height 23
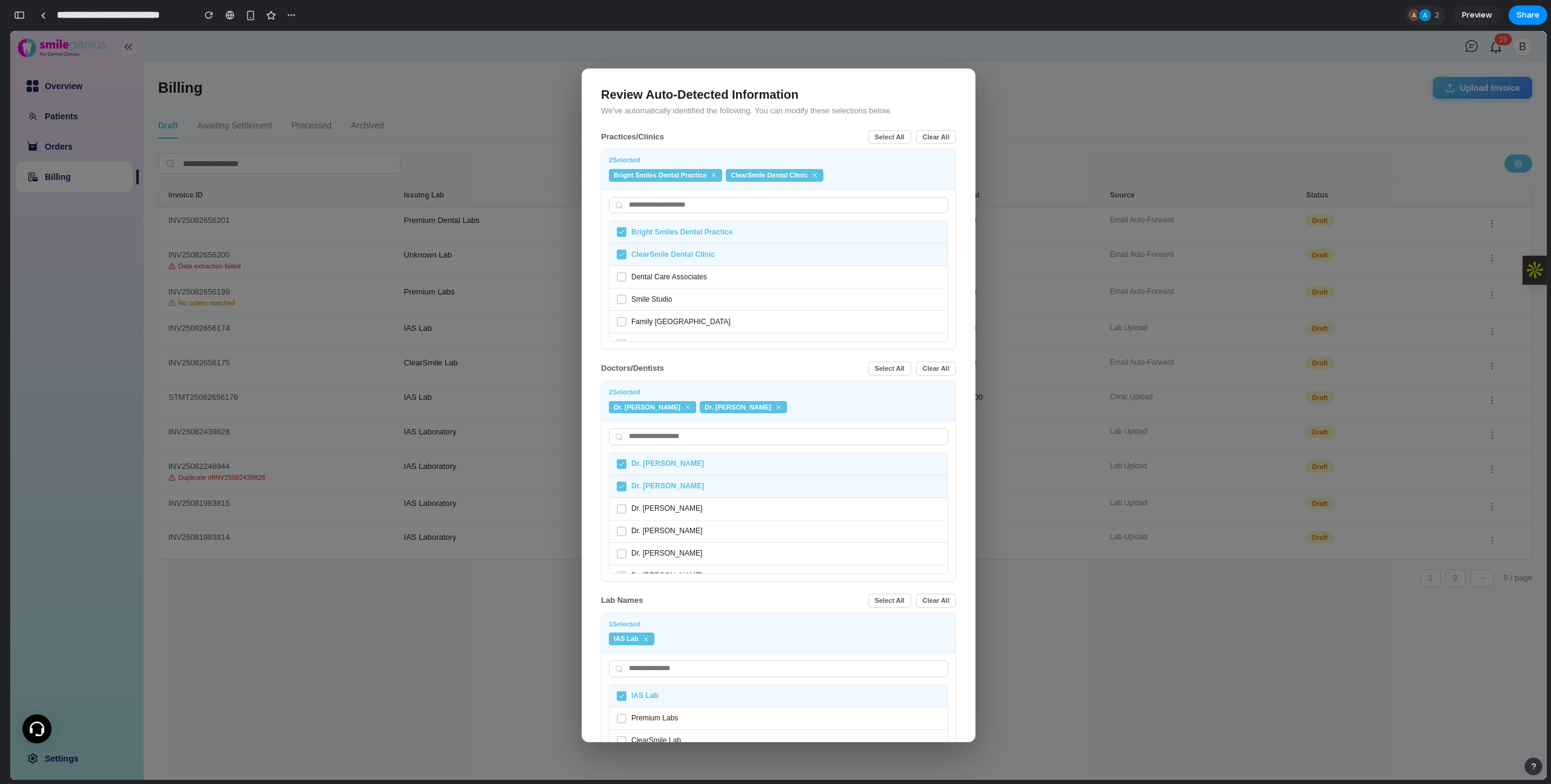
scroll to position [98, 0]
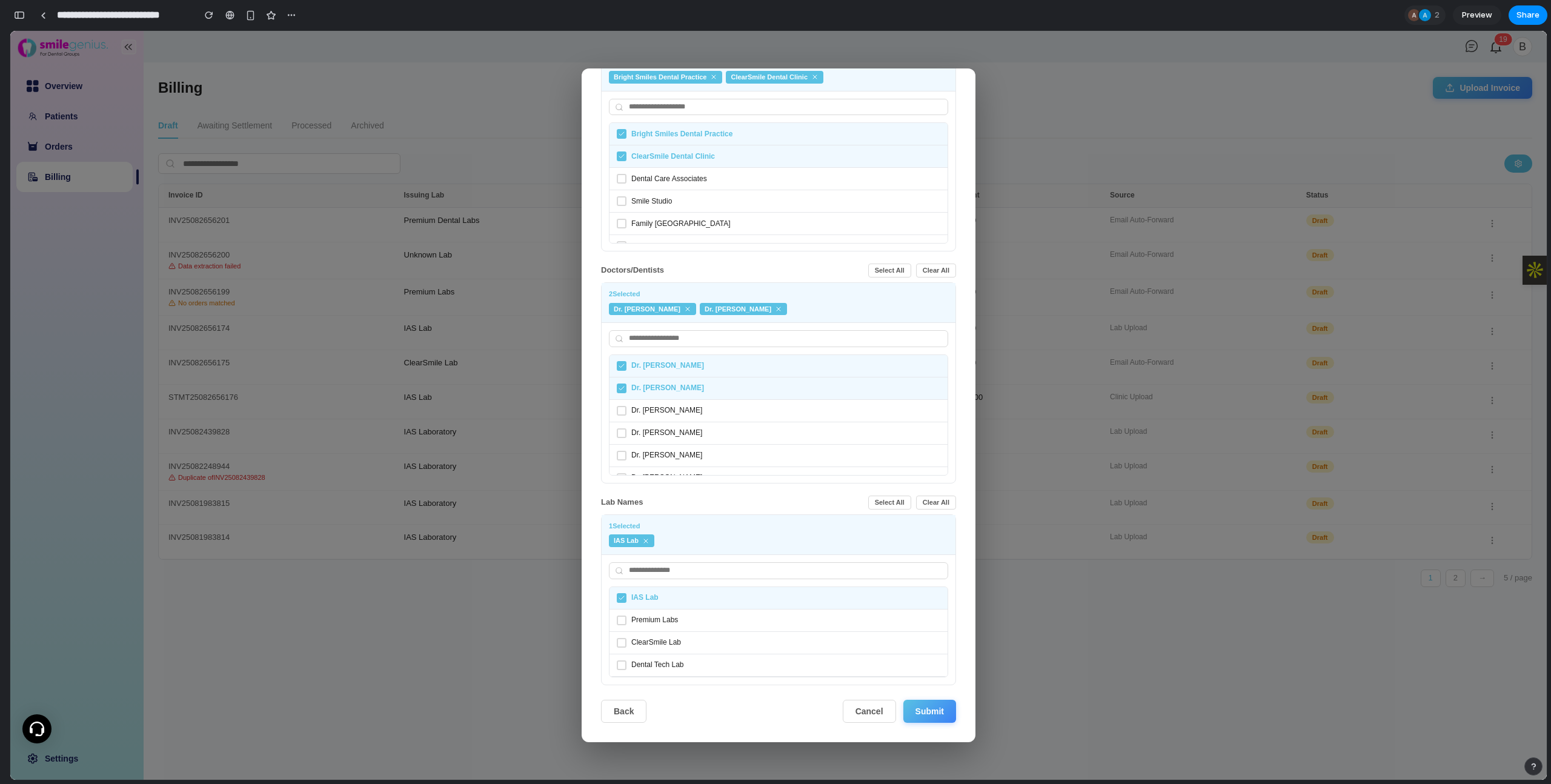
click at [928, 603] on button "Submit" at bounding box center [929, 711] width 53 height 23
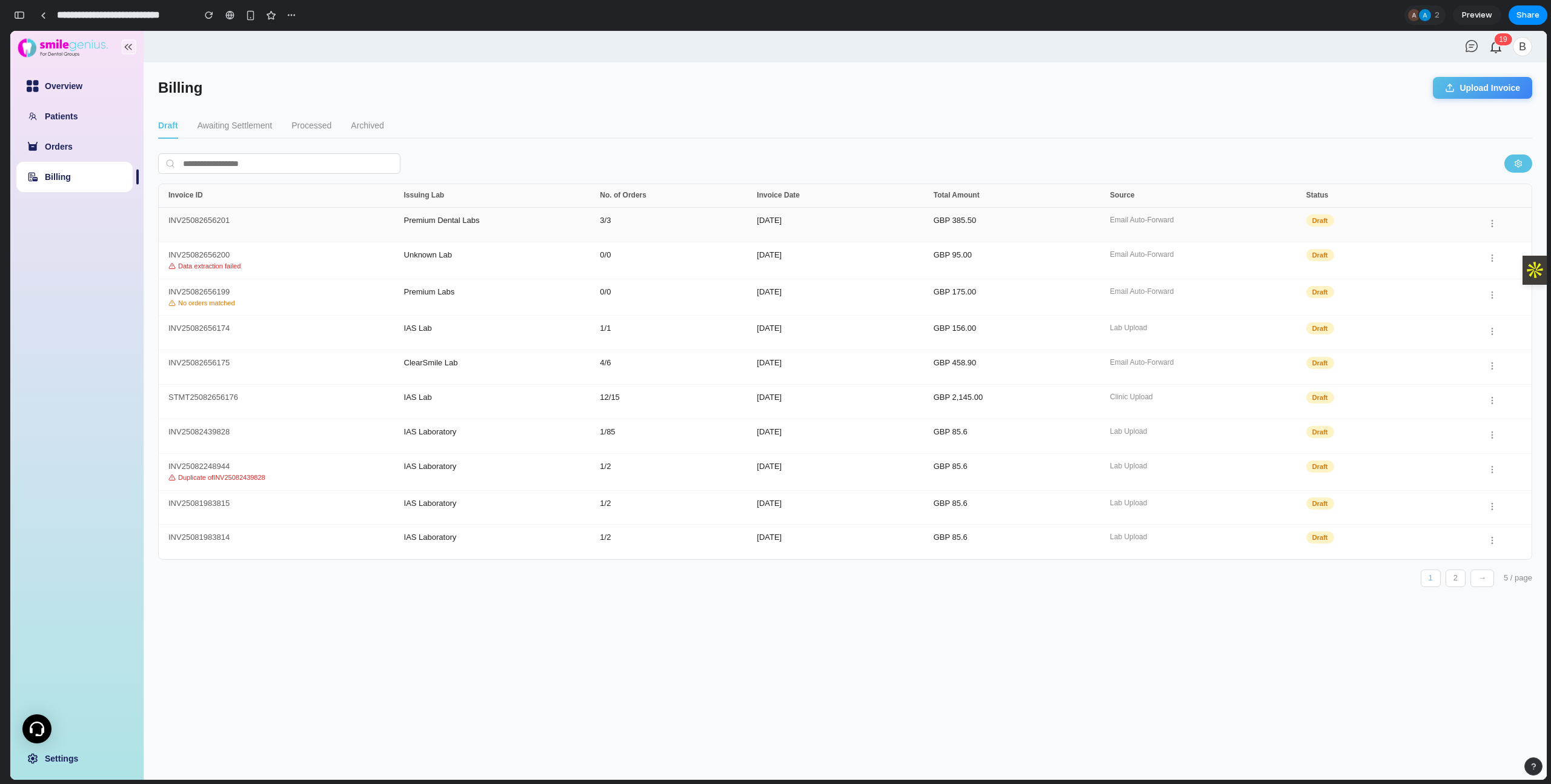
click at [327, 228] on div "INV25082656201" at bounding box center [286, 224] width 236 height 17
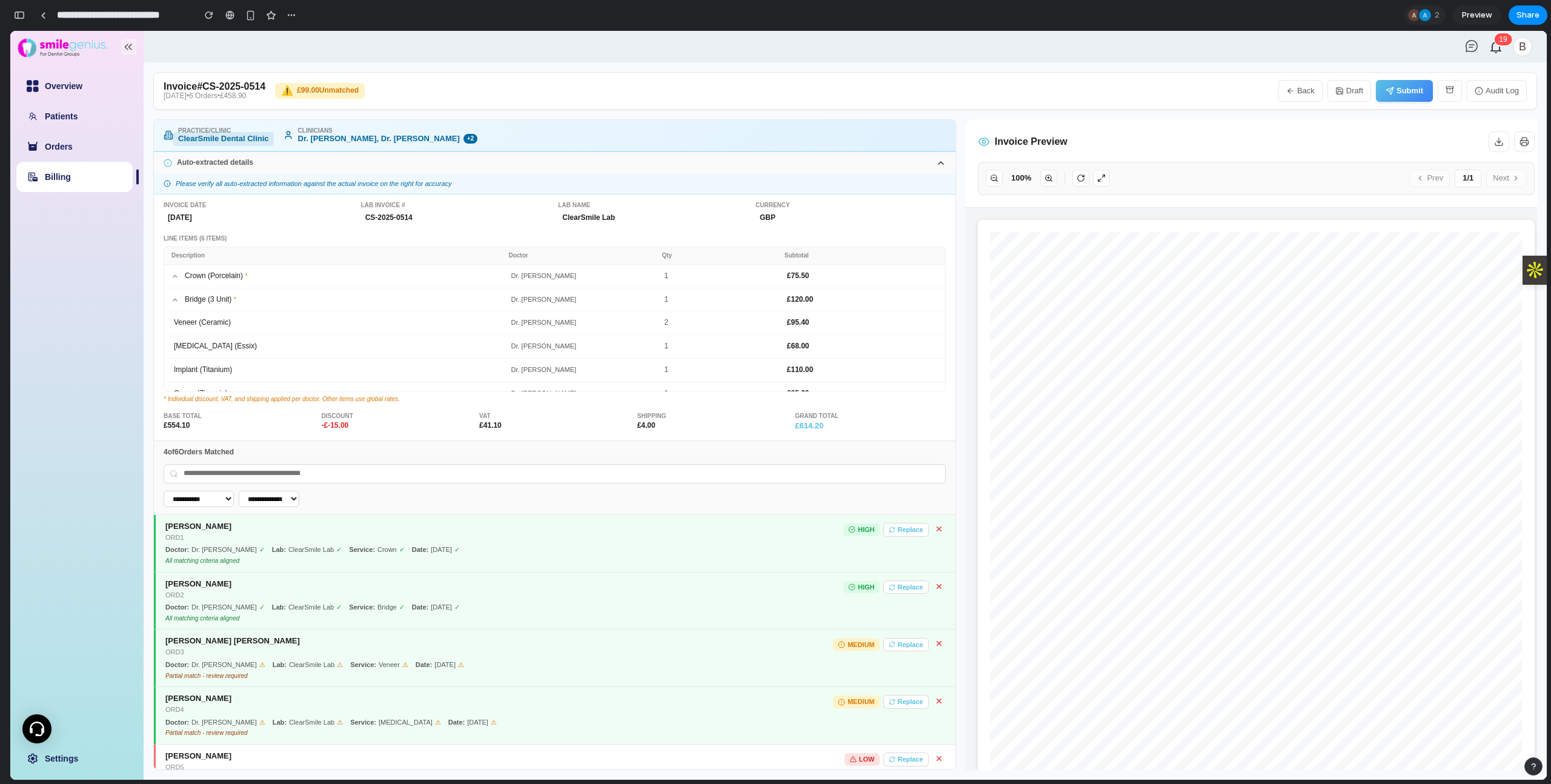
click at [214, 144] on div "ClearSmile Dental Clinic" at bounding box center [224, 138] width 101 height 14
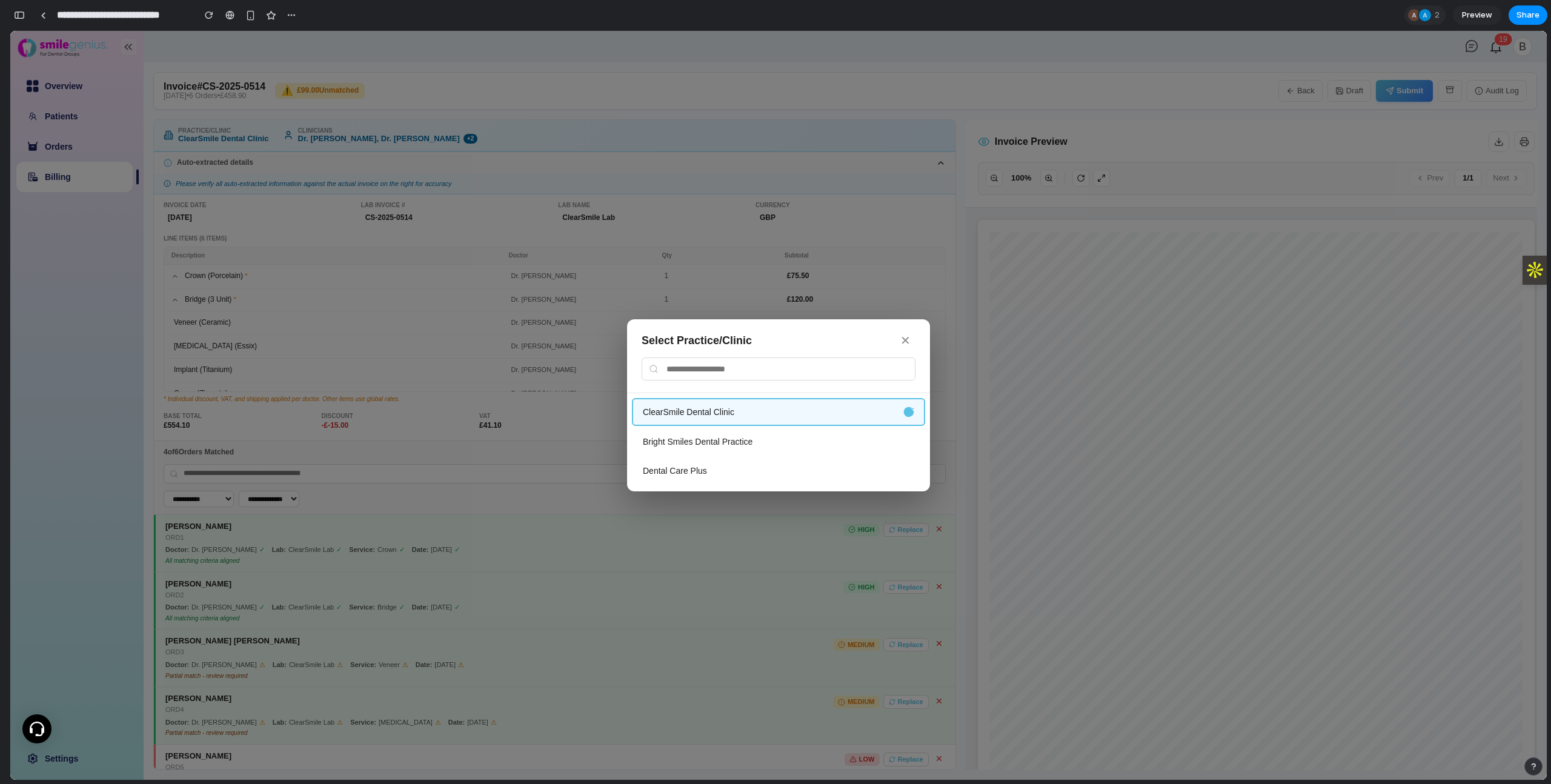
click at [911, 338] on button "✕" at bounding box center [905, 340] width 20 height 19
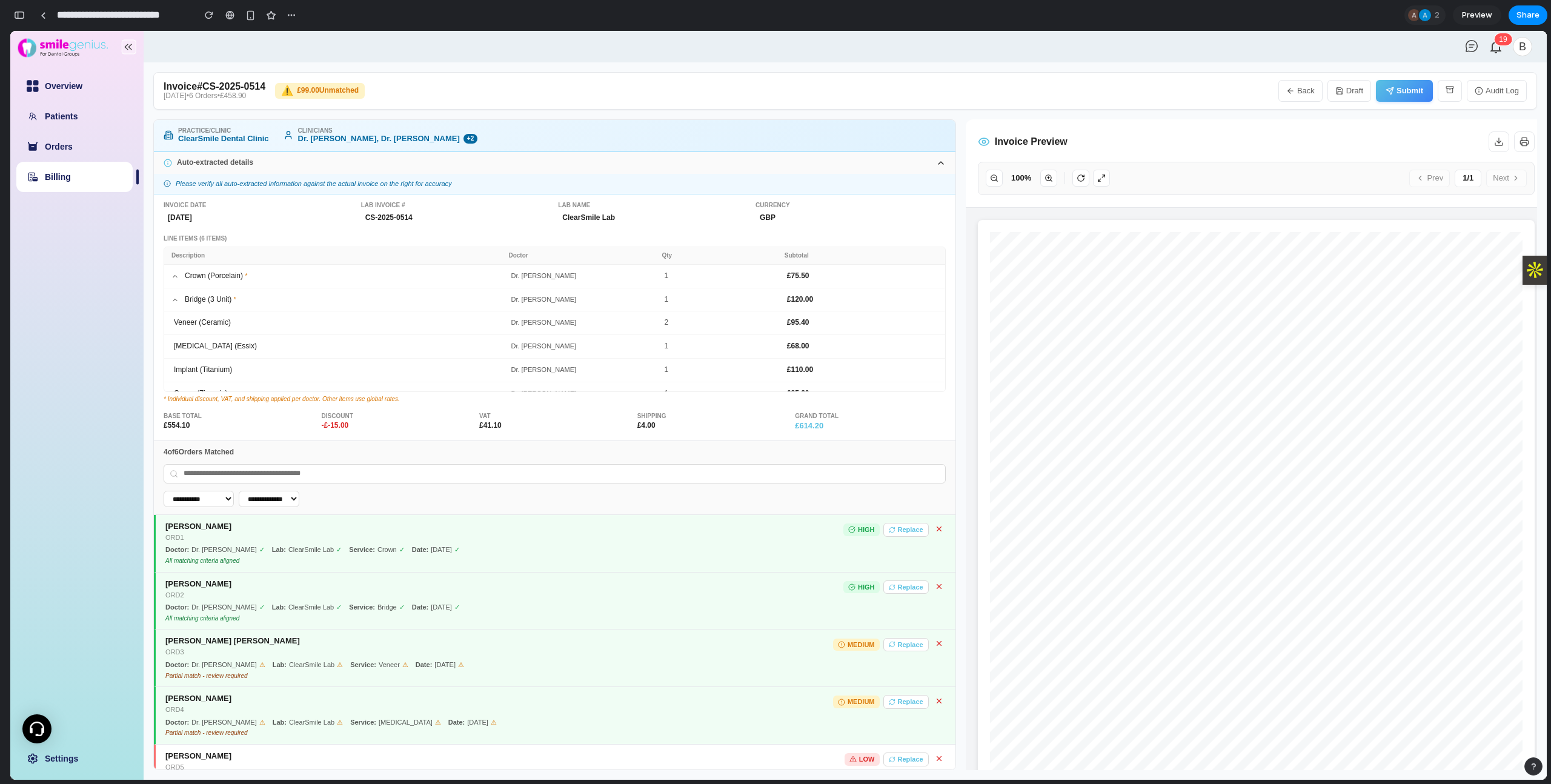
click at [1112, 90] on button "Back" at bounding box center [1300, 90] width 44 height 22
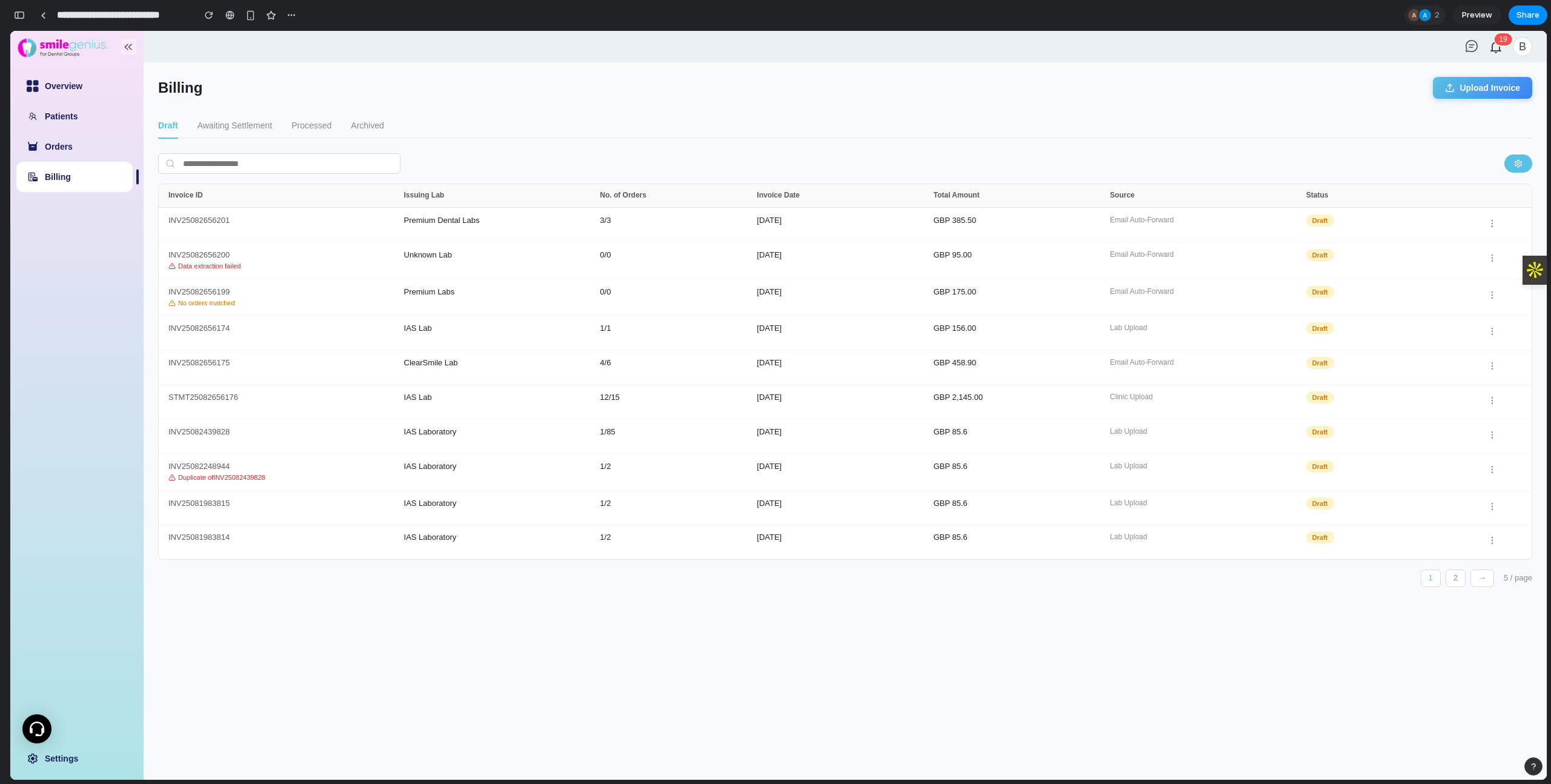
click at [1112, 85] on button "Upload Invoice" at bounding box center [1483, 87] width 99 height 22
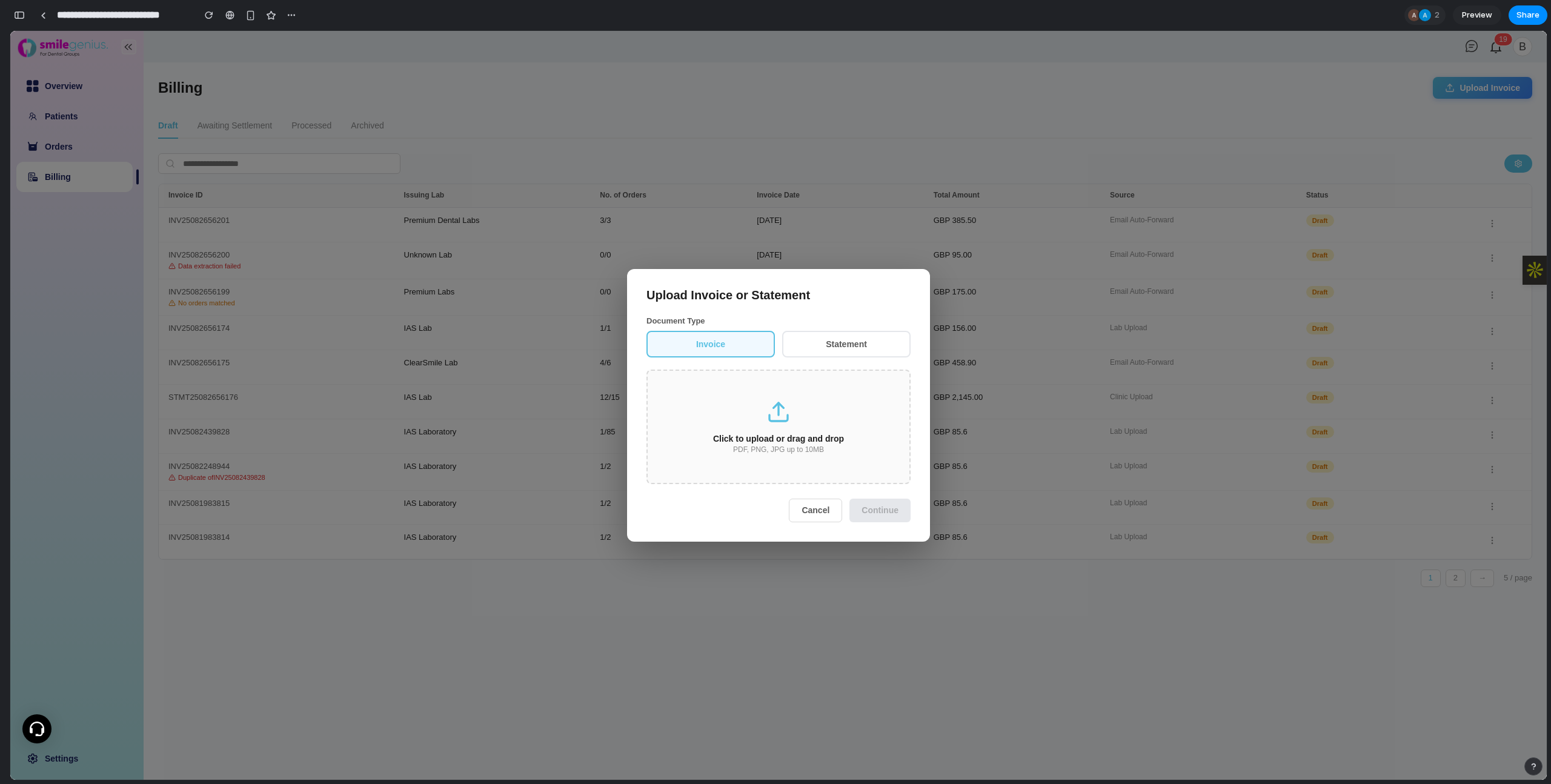
click at [786, 439] on div "Click to upload or drag and drop" at bounding box center [778, 438] width 223 height 10
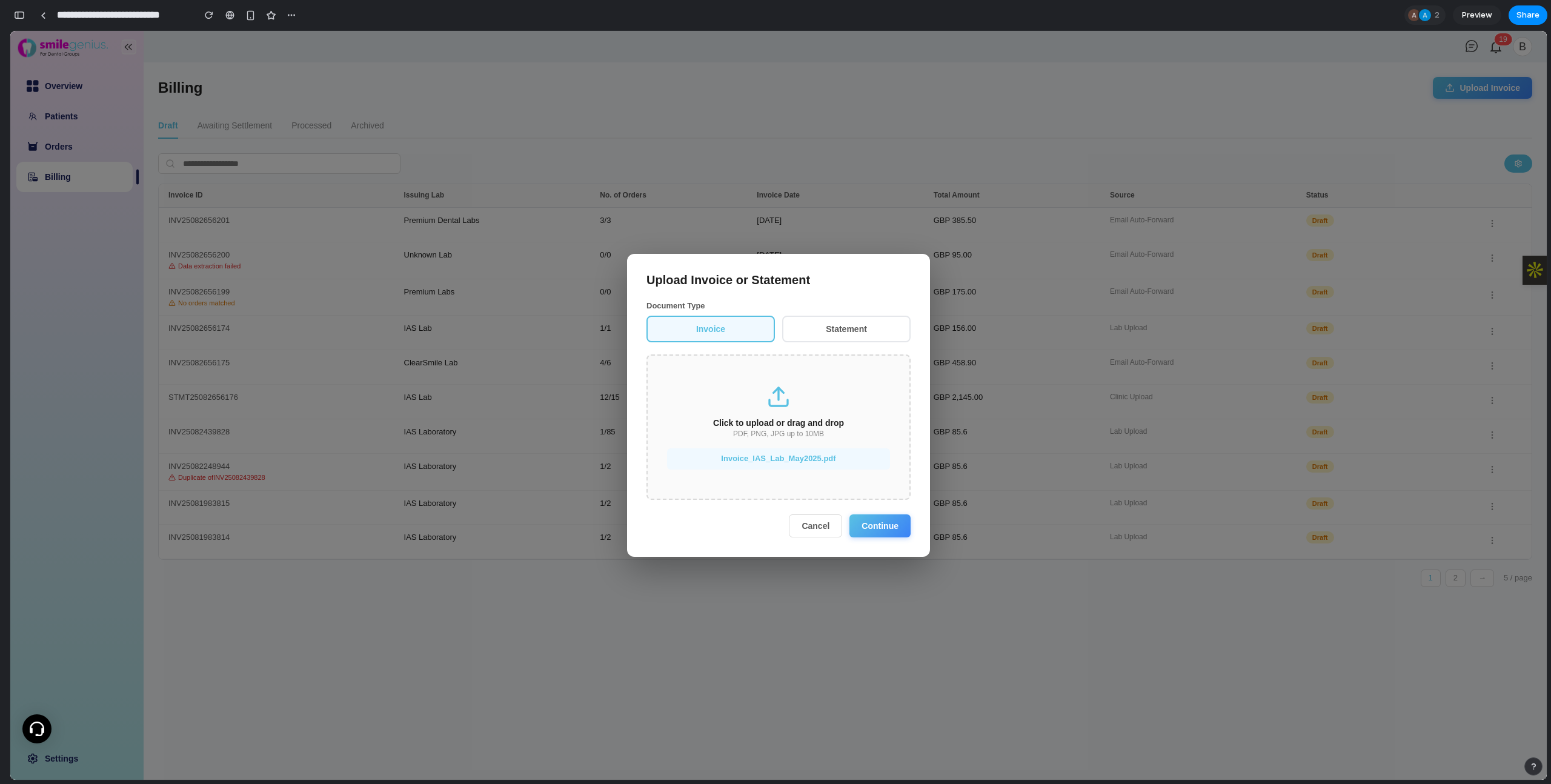
click at [876, 527] on button "Continue" at bounding box center [880, 525] width 61 height 23
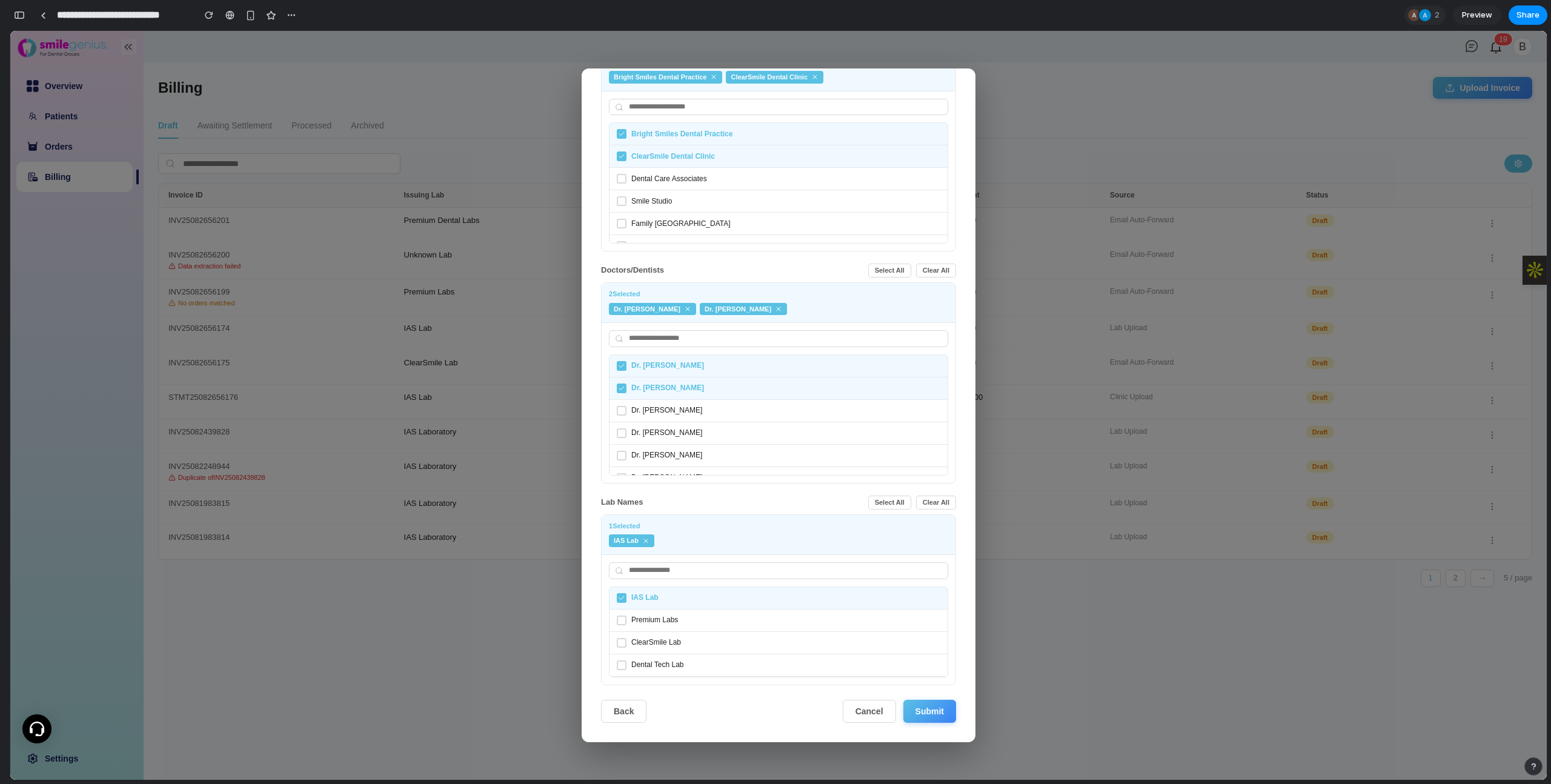
drag, startPoint x: 923, startPoint y: 724, endPoint x: 918, endPoint y: 697, distance: 27.5
click at [923, 603] on div "Review Auto-Detected Information We've automatically identified the following. …" at bounding box center [778, 405] width 394 height 673
click at [921, 603] on button "Submit" at bounding box center [929, 711] width 53 height 23
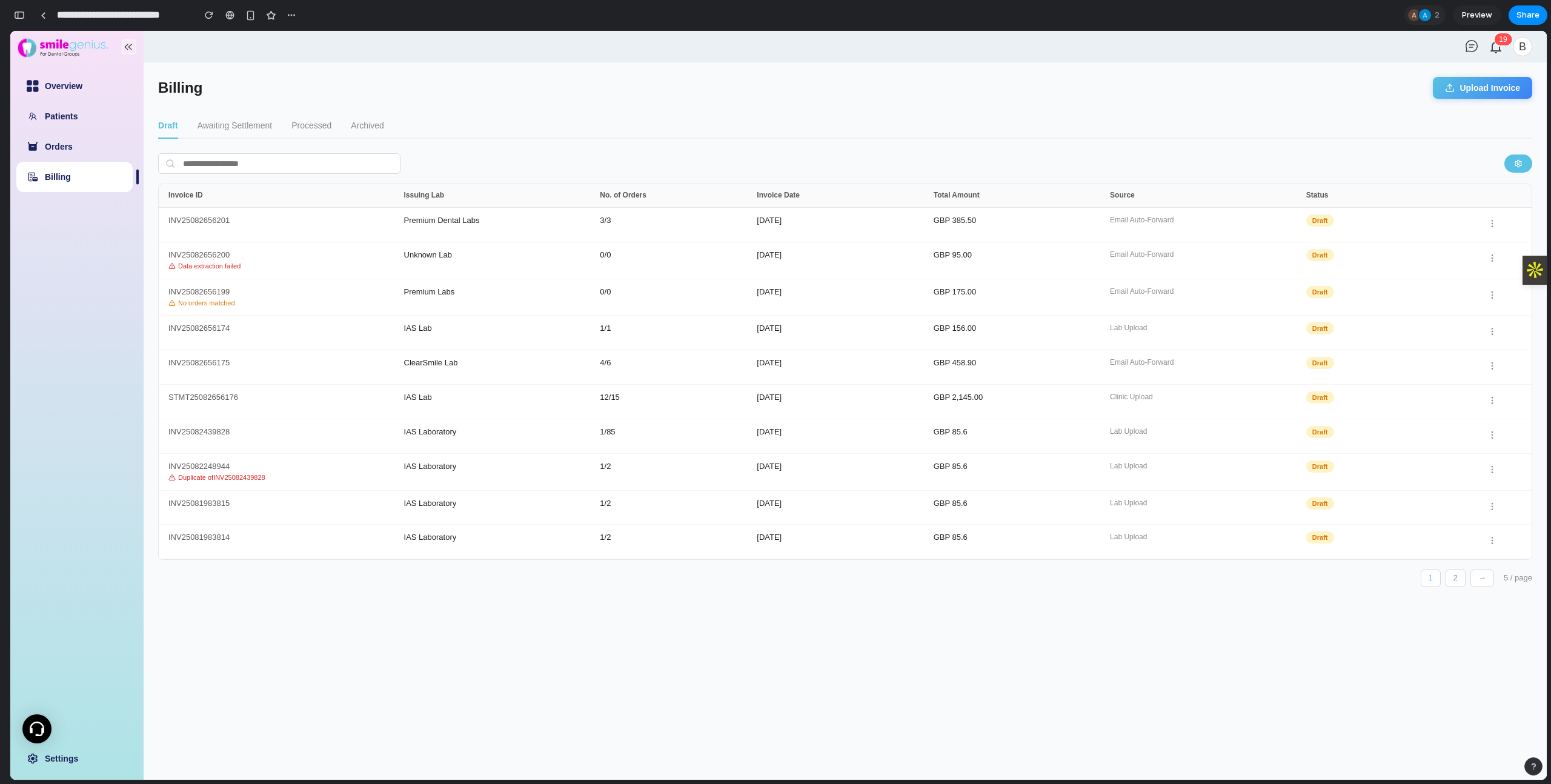
click at [1112, 85] on button "Upload Invoice" at bounding box center [1483, 87] width 99 height 22
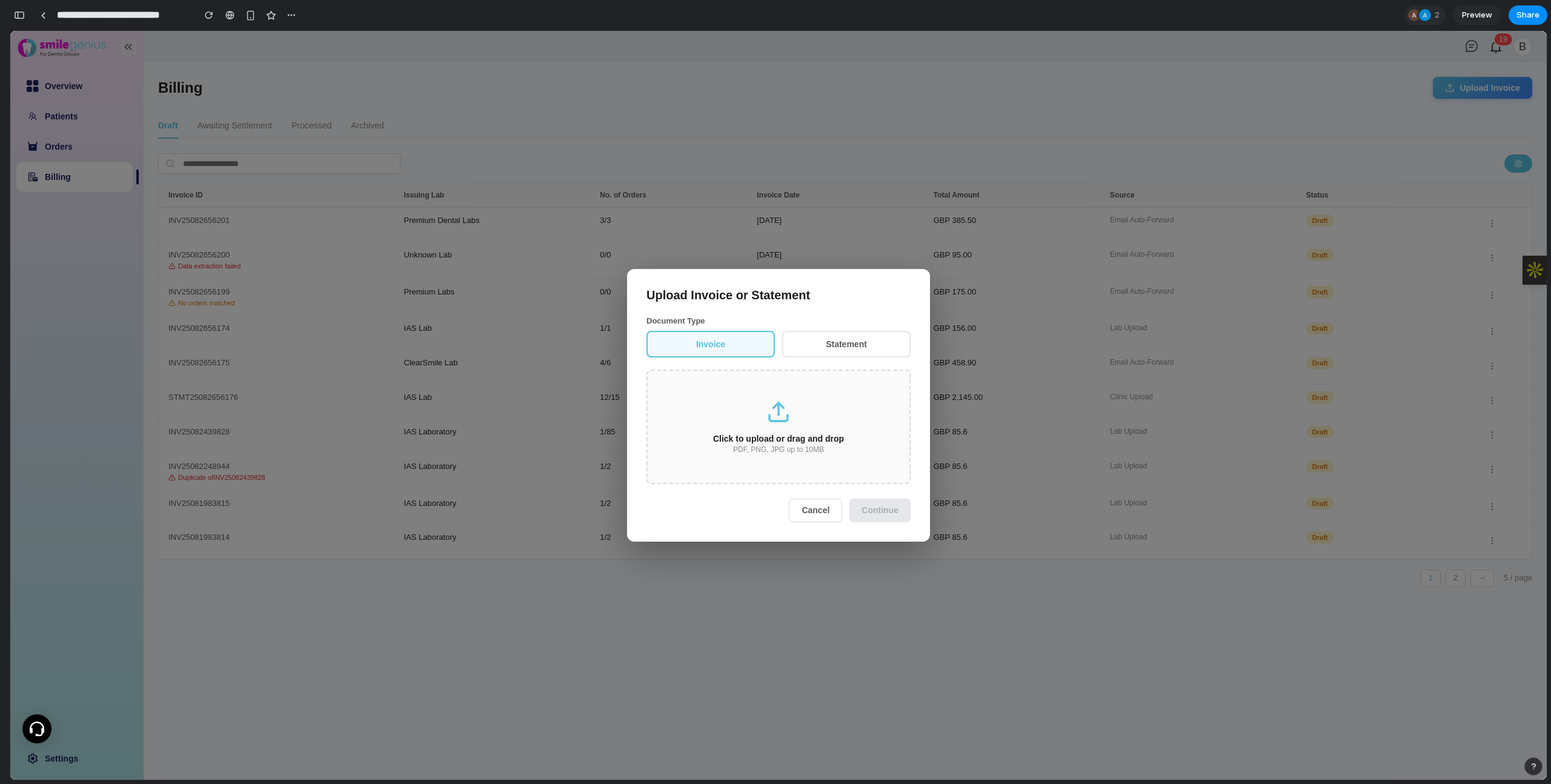
click at [789, 424] on icon at bounding box center [778, 412] width 24 height 24
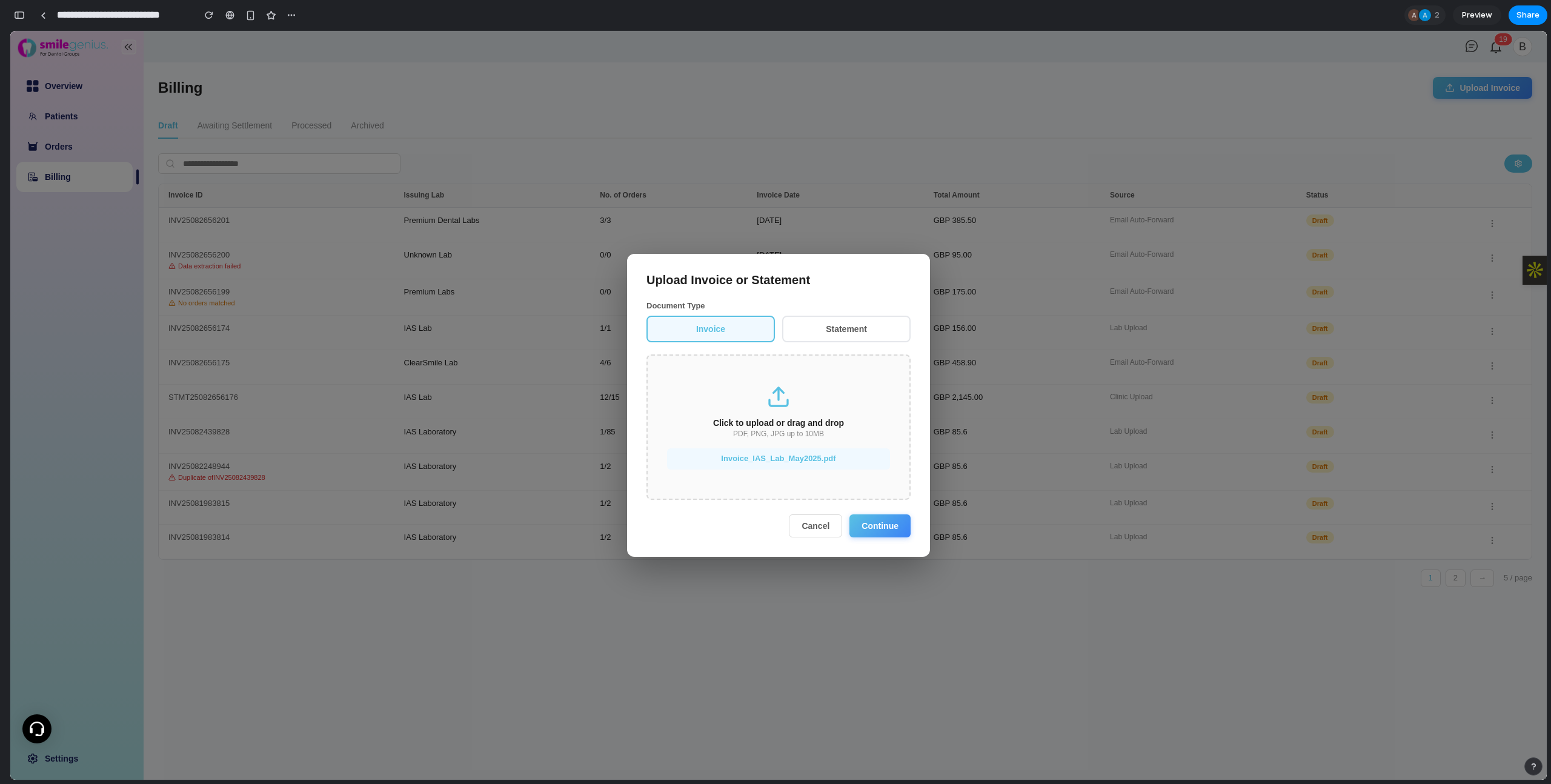
click at [889, 532] on button "Continue" at bounding box center [880, 525] width 61 height 23
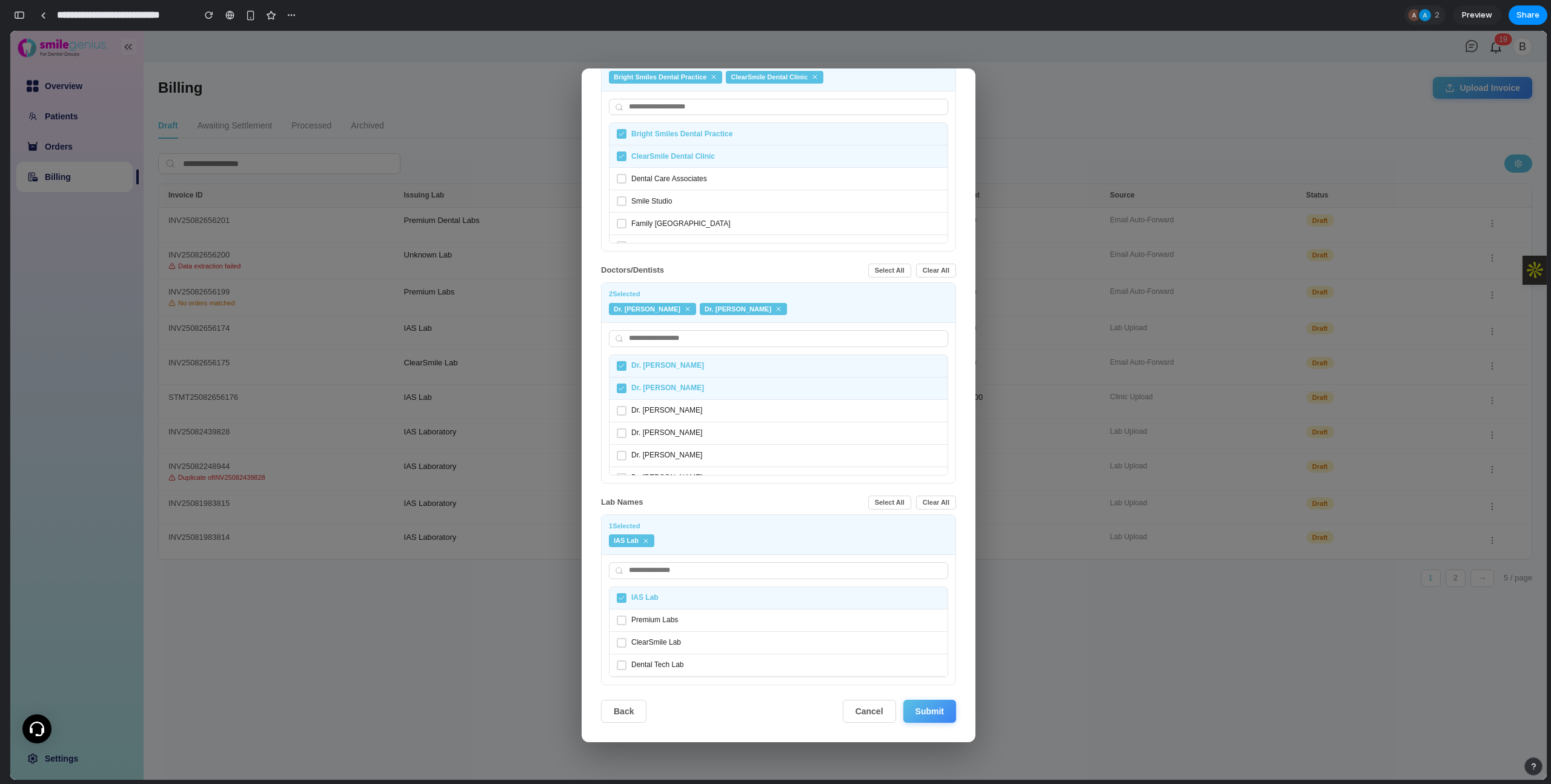
click at [933, 603] on button "Submit" at bounding box center [929, 711] width 53 height 23
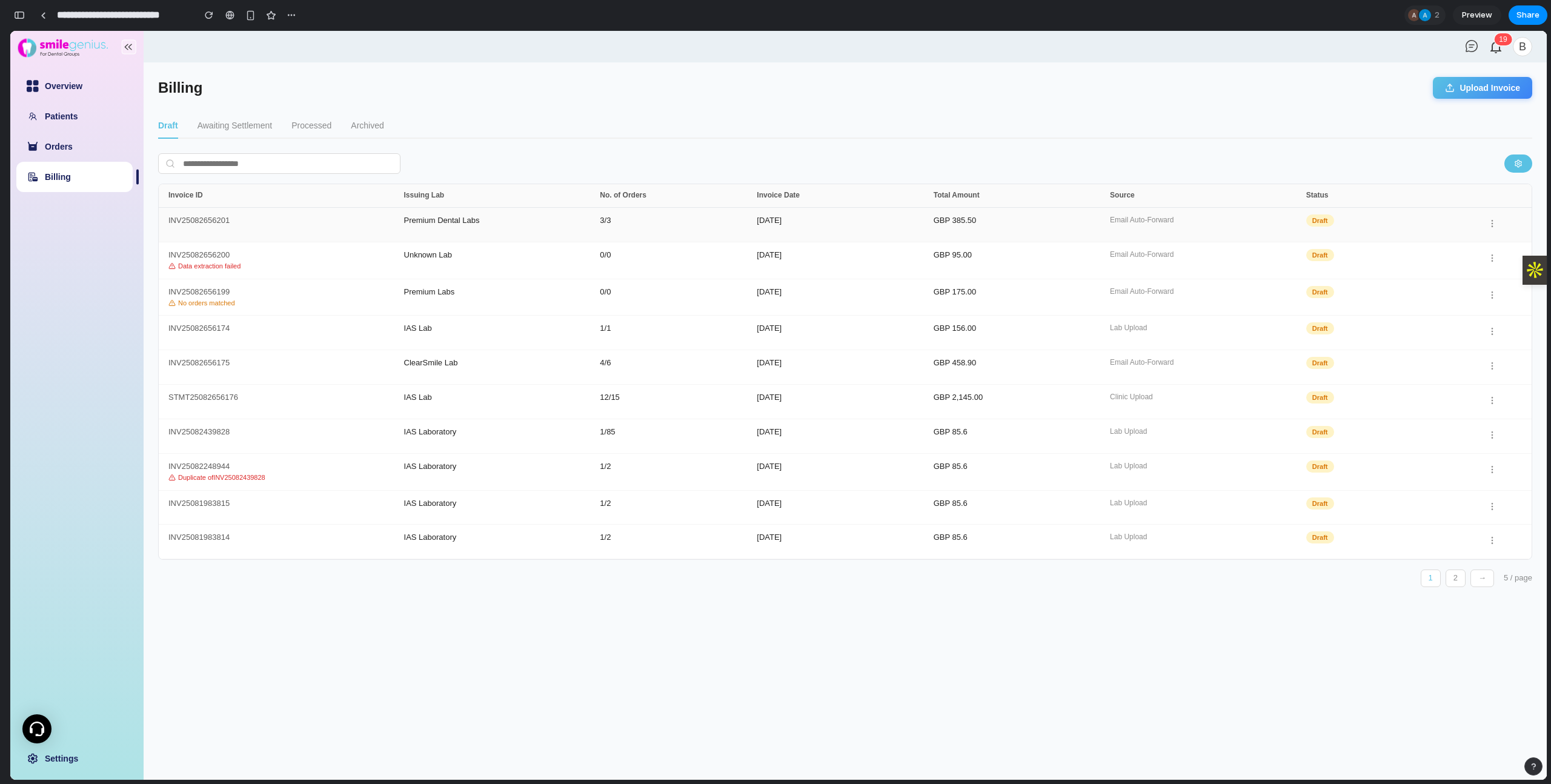
click at [1112, 216] on div "Email Auto-Forward" at bounding box center [1208, 224] width 196 height 17
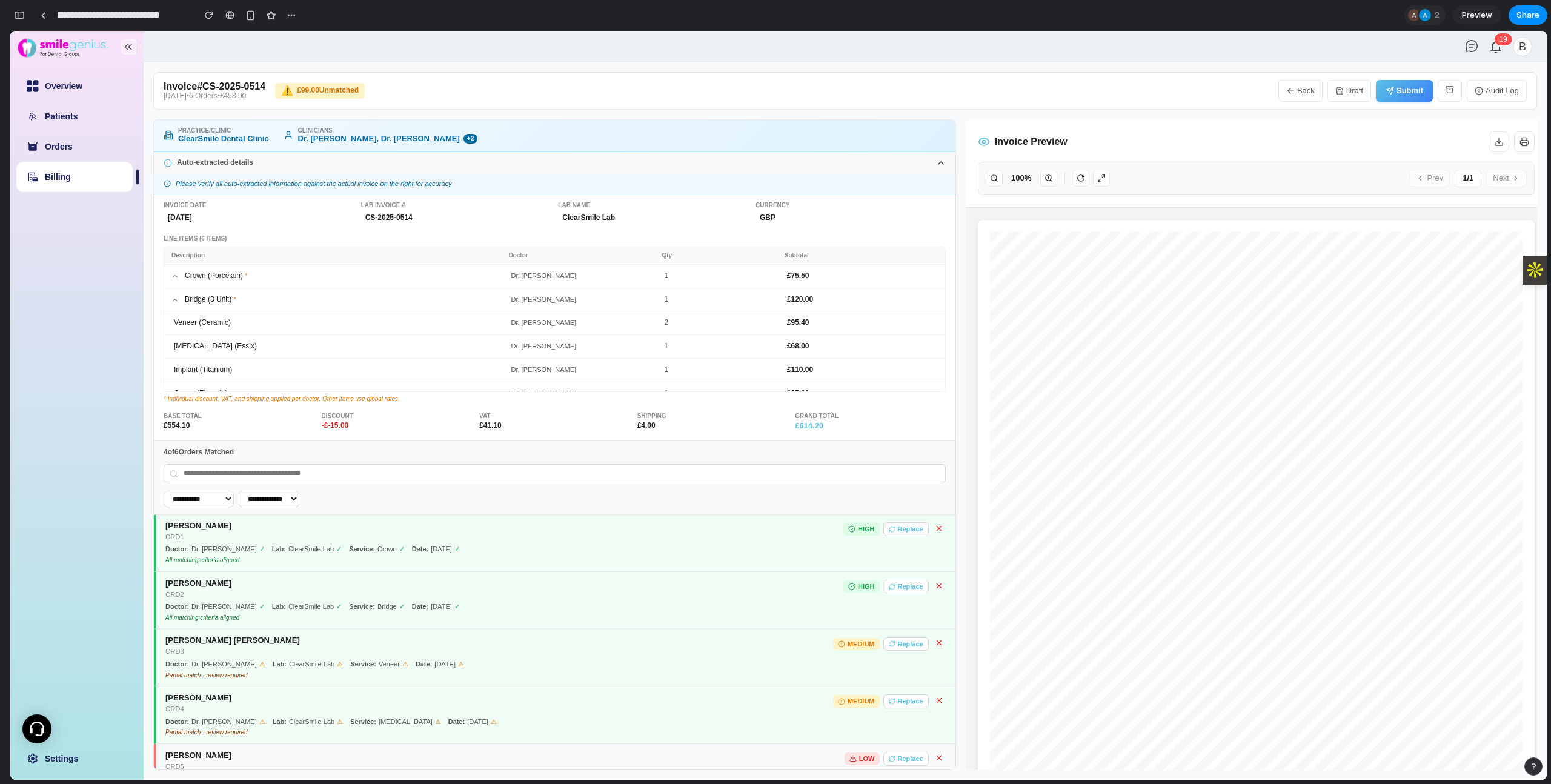
scroll to position [0, 0]
click at [1112, 95] on button "Back" at bounding box center [1300, 90] width 44 height 22
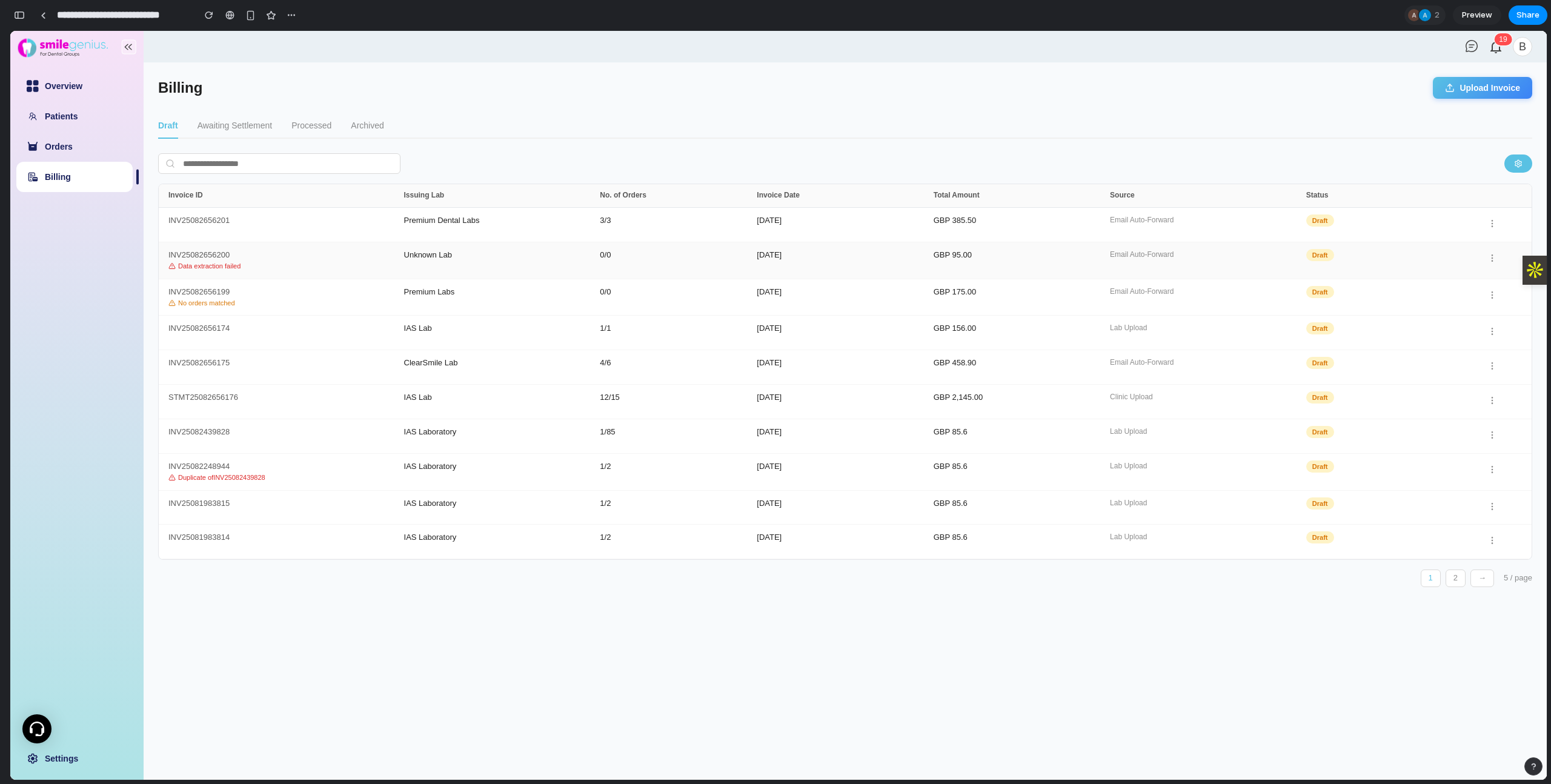
click at [356, 268] on div "Data extraction failed" at bounding box center [286, 266] width 236 height 8
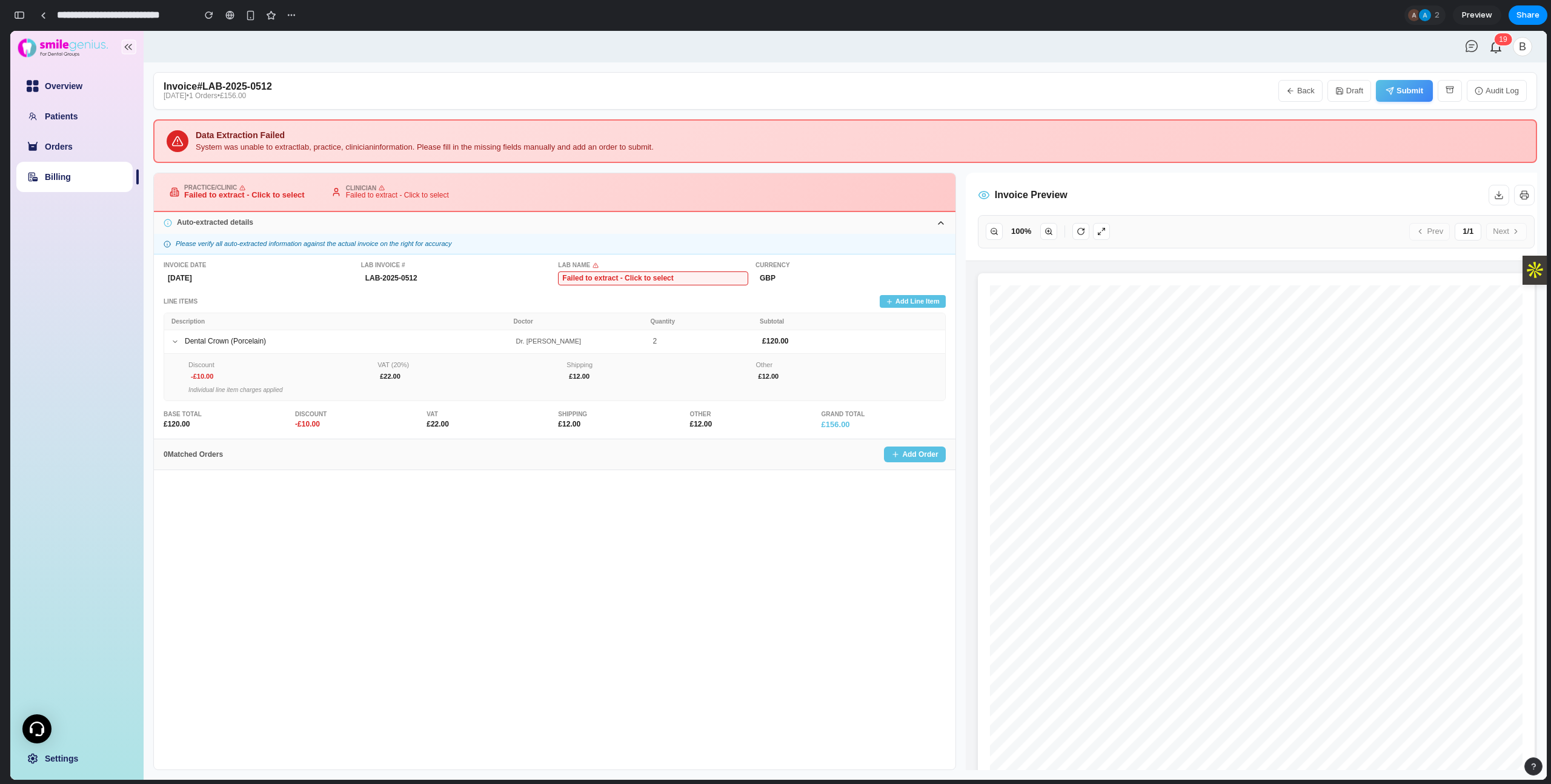
click at [1112, 94] on button "Back" at bounding box center [1300, 90] width 44 height 22
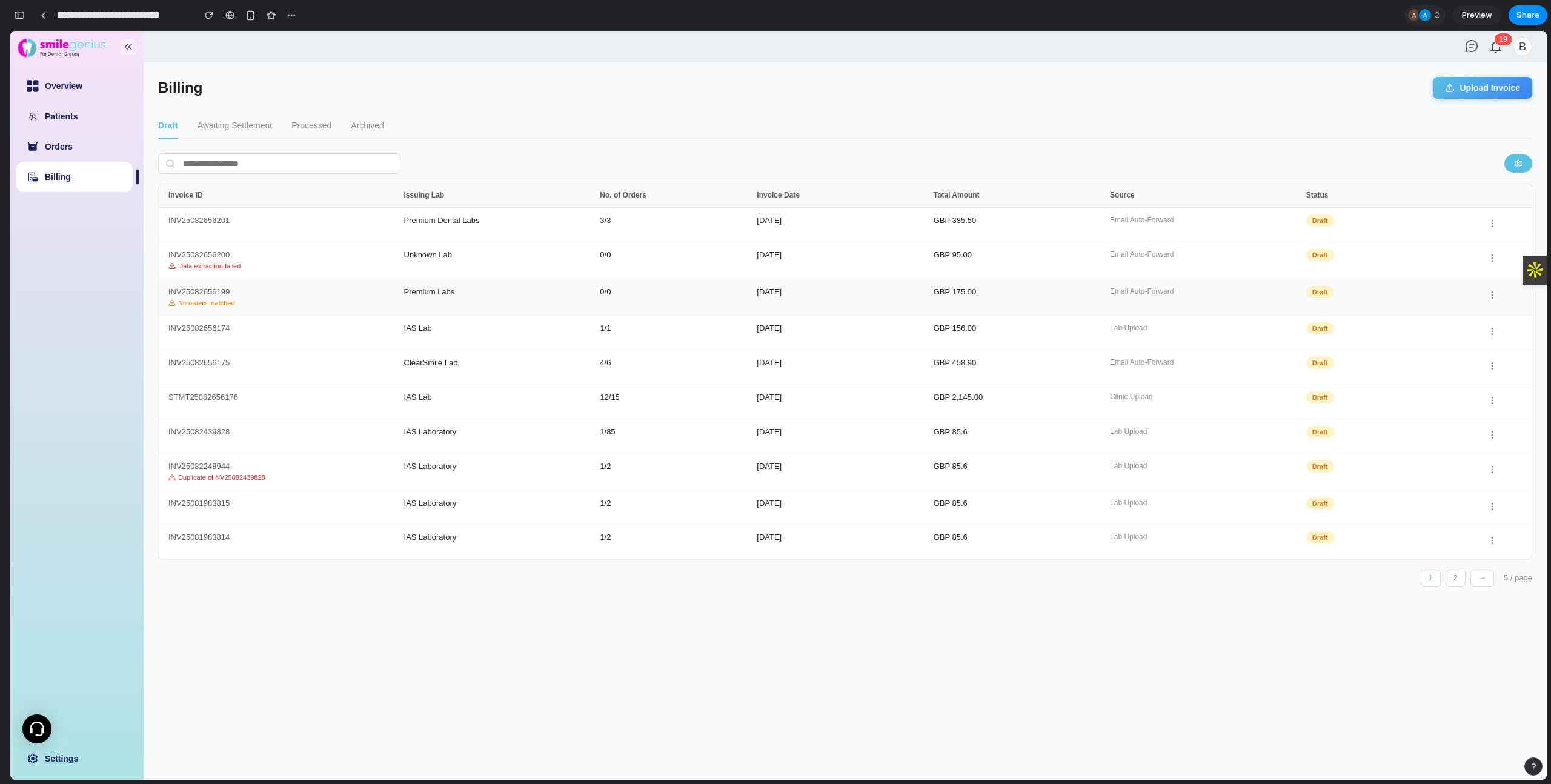
click at [290, 287] on div "INV25082656199 No orders matched Premium Labs 0 / 0 17-May-2025 GBP 175.00 Emai…" at bounding box center [845, 297] width 1373 height 37
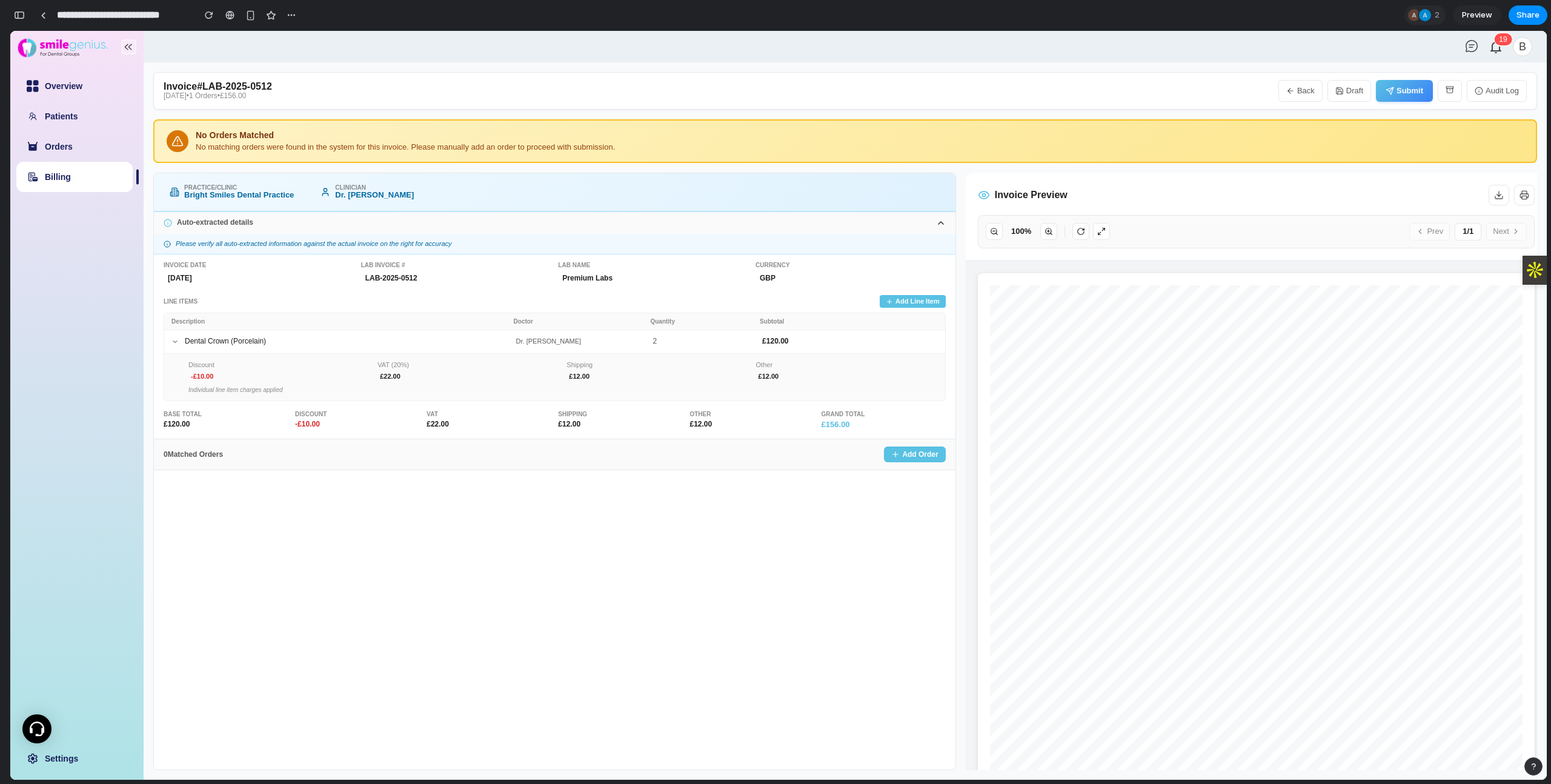
click at [1112, 87] on icon "button" at bounding box center [1290, 90] width 8 height 8
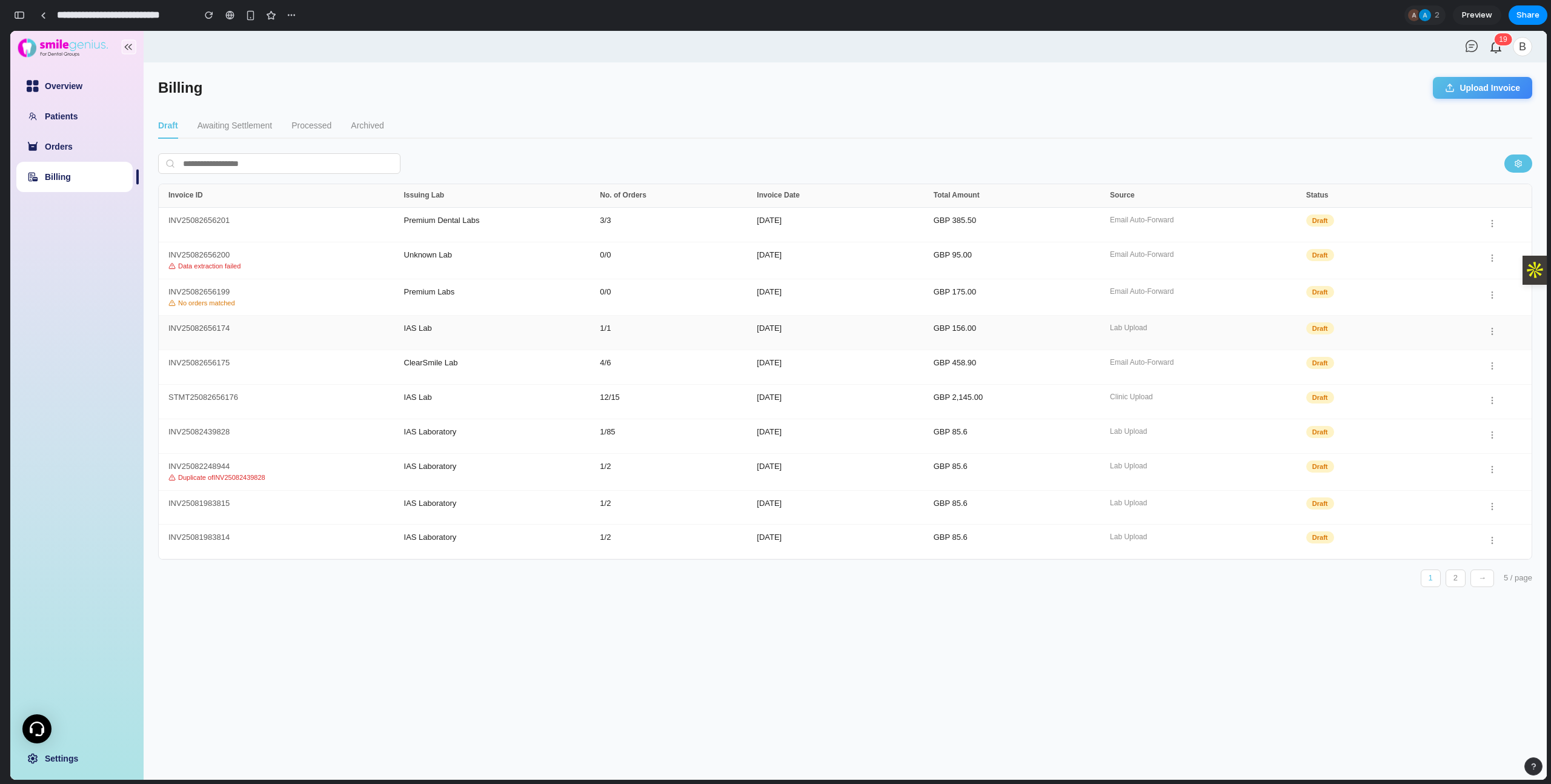
click at [458, 339] on div "IAS Lab" at bounding box center [502, 333] width 196 height 17
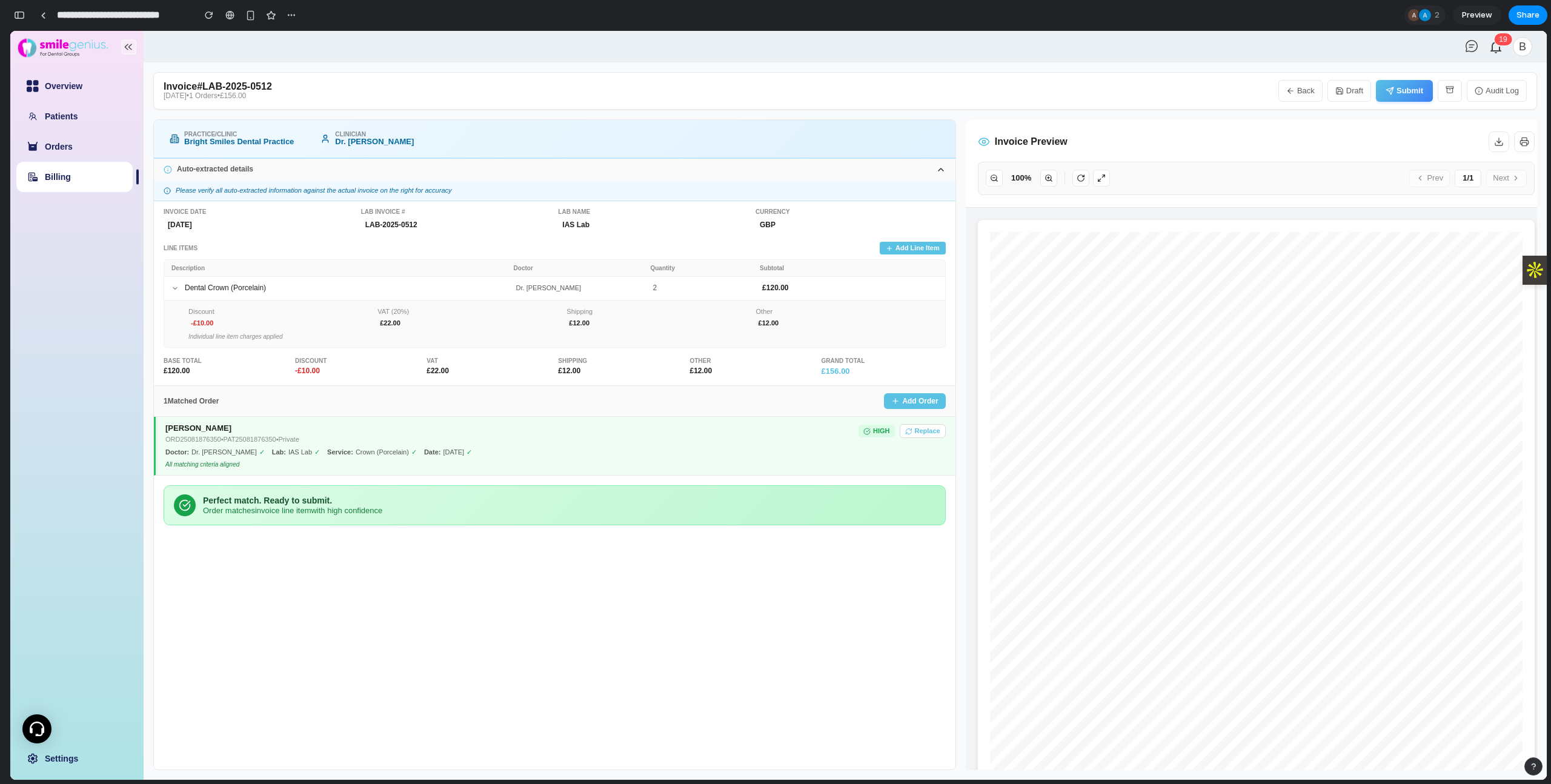
click at [1112, 93] on button "Back" at bounding box center [1300, 90] width 44 height 22
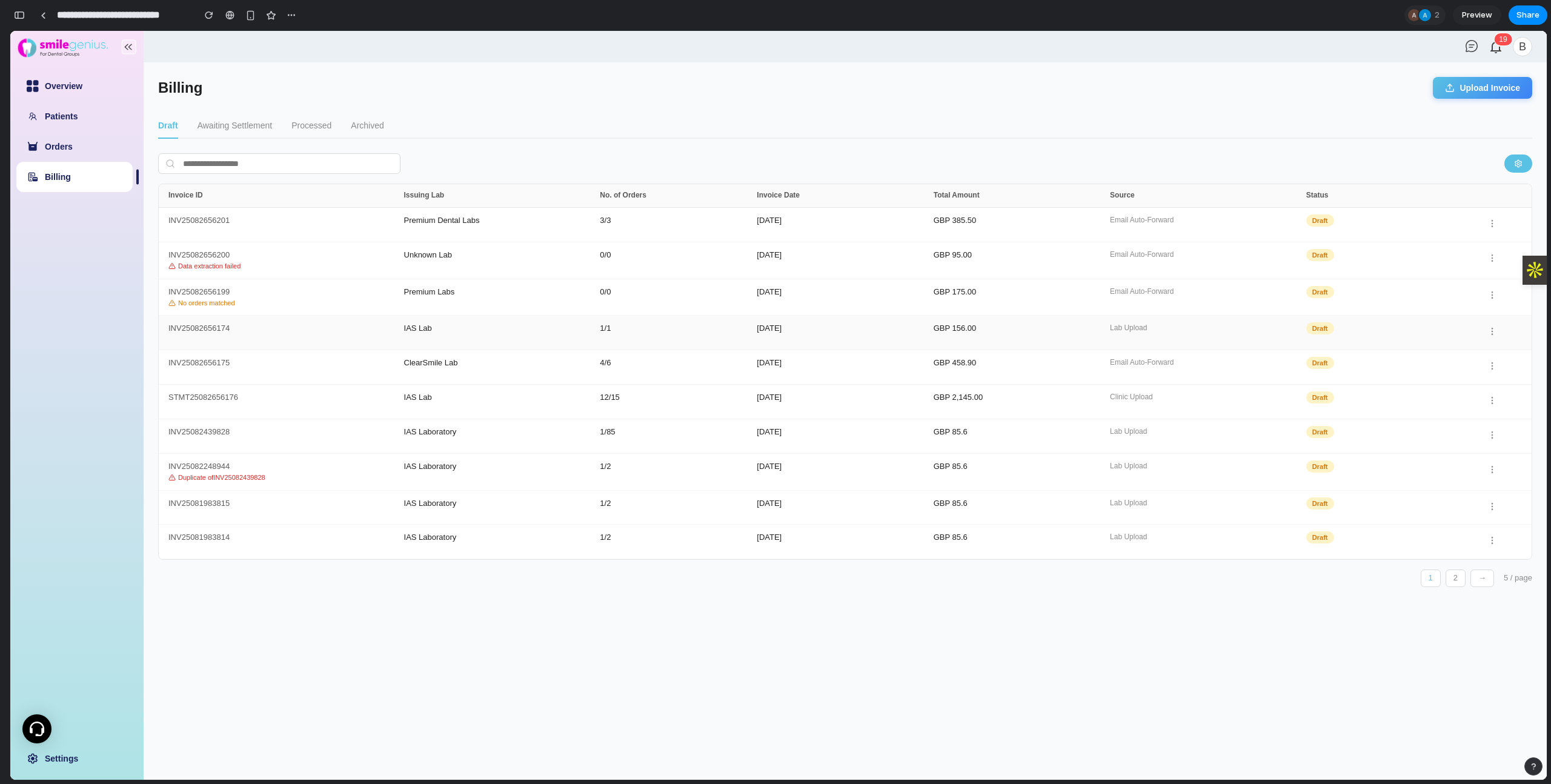
click at [350, 330] on div "INV25082656174" at bounding box center [286, 333] width 236 height 17
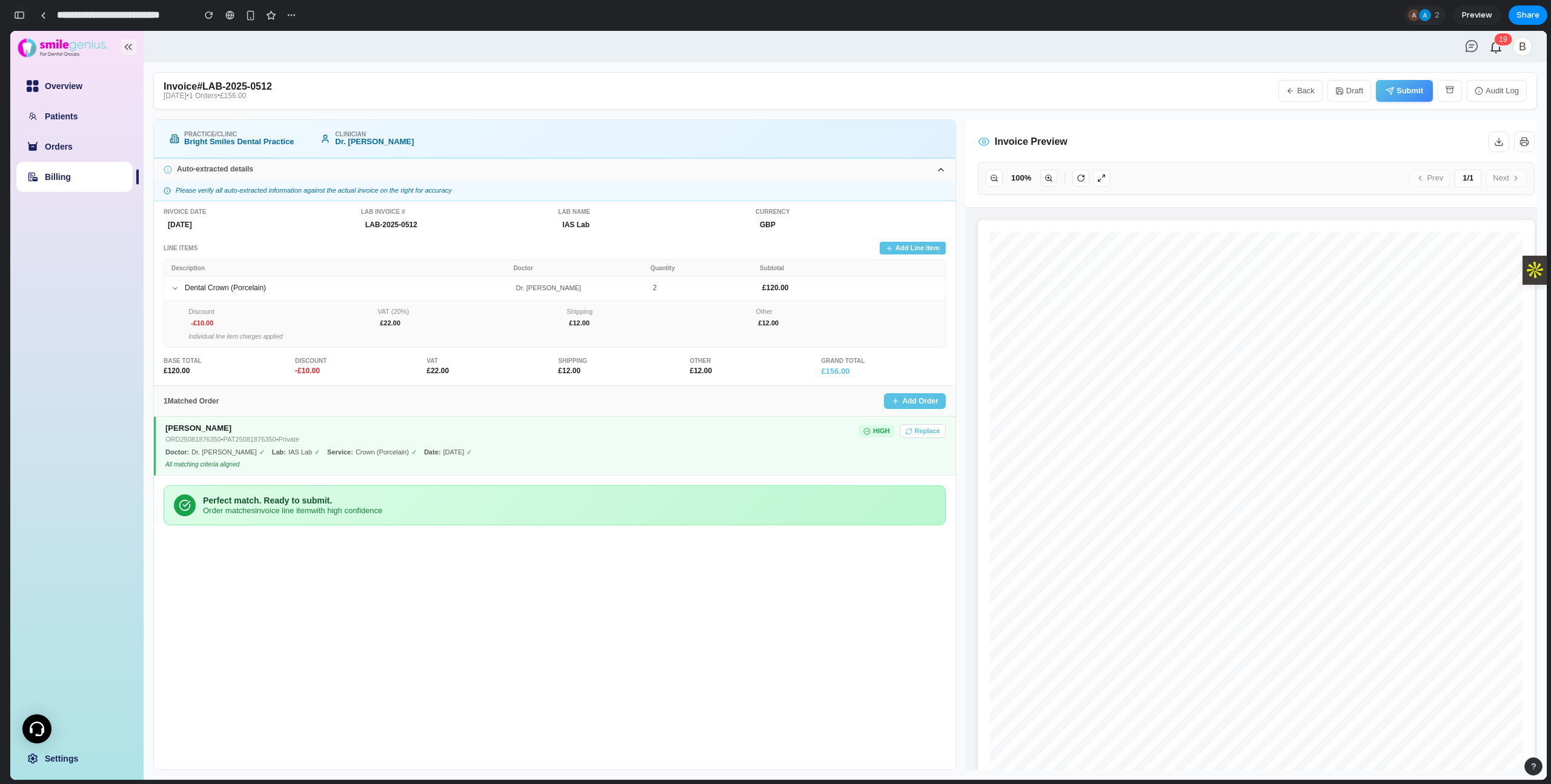
click at [24, 14] on button "button" at bounding box center [20, 15] width 20 height 20
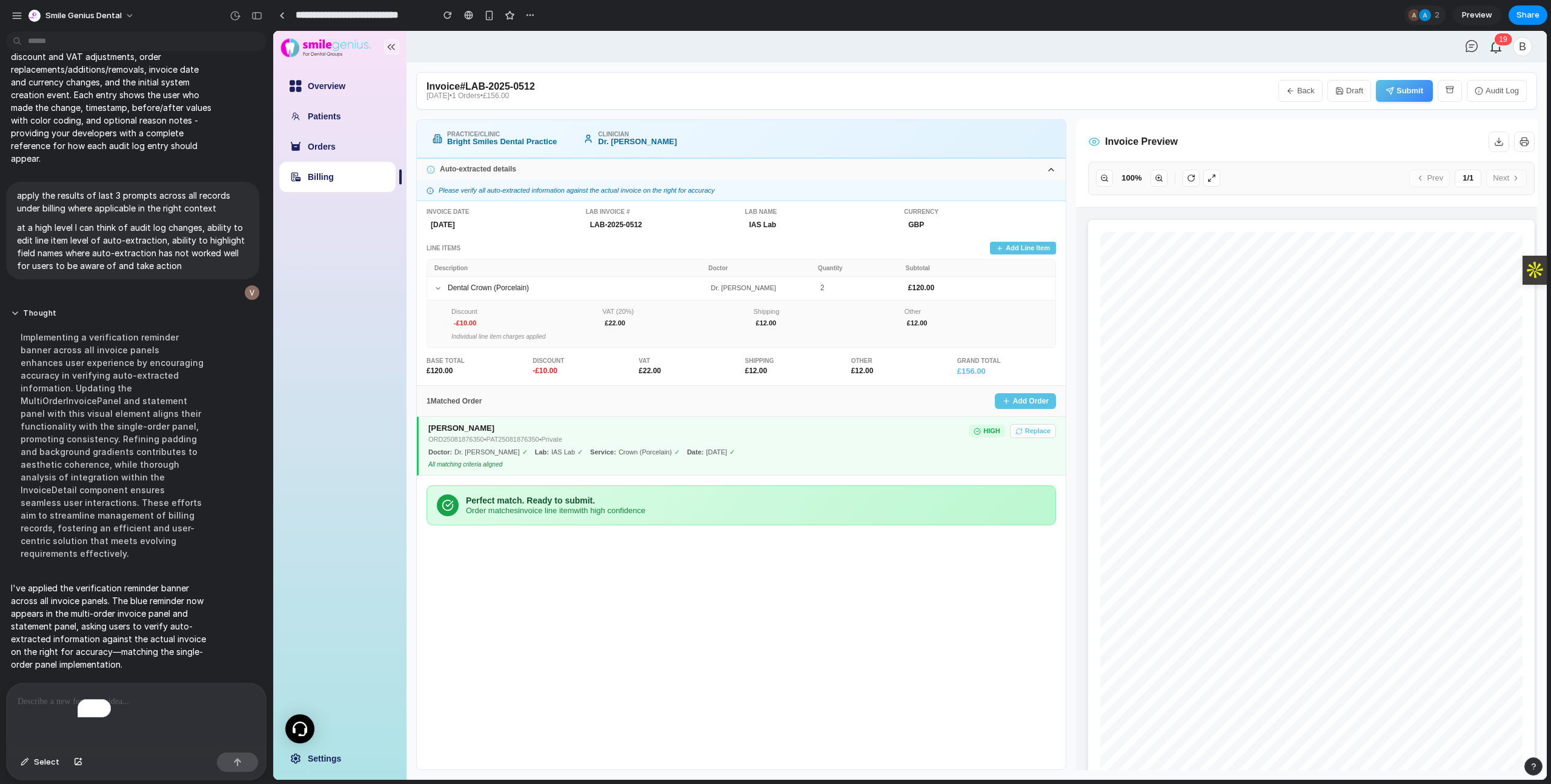
scroll to position [7485, 0]
click at [36, 603] on p "To enrich screen reader interactions, please activate Accessibility in Grammarl…" at bounding box center [133, 701] width 233 height 14
click at [132, 603] on div "**********" at bounding box center [136, 715] width 260 height 64
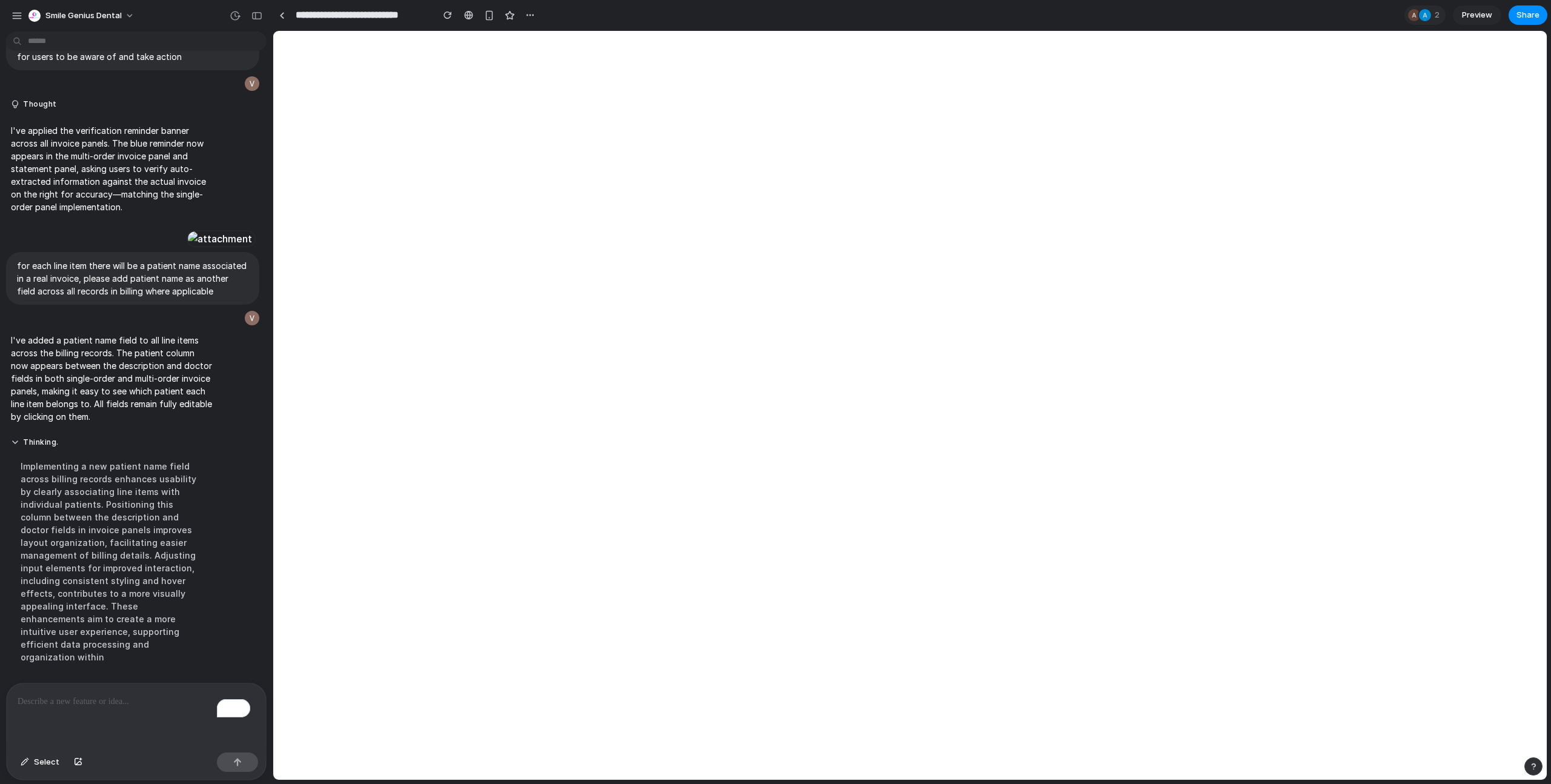
scroll to position [7134, 0]
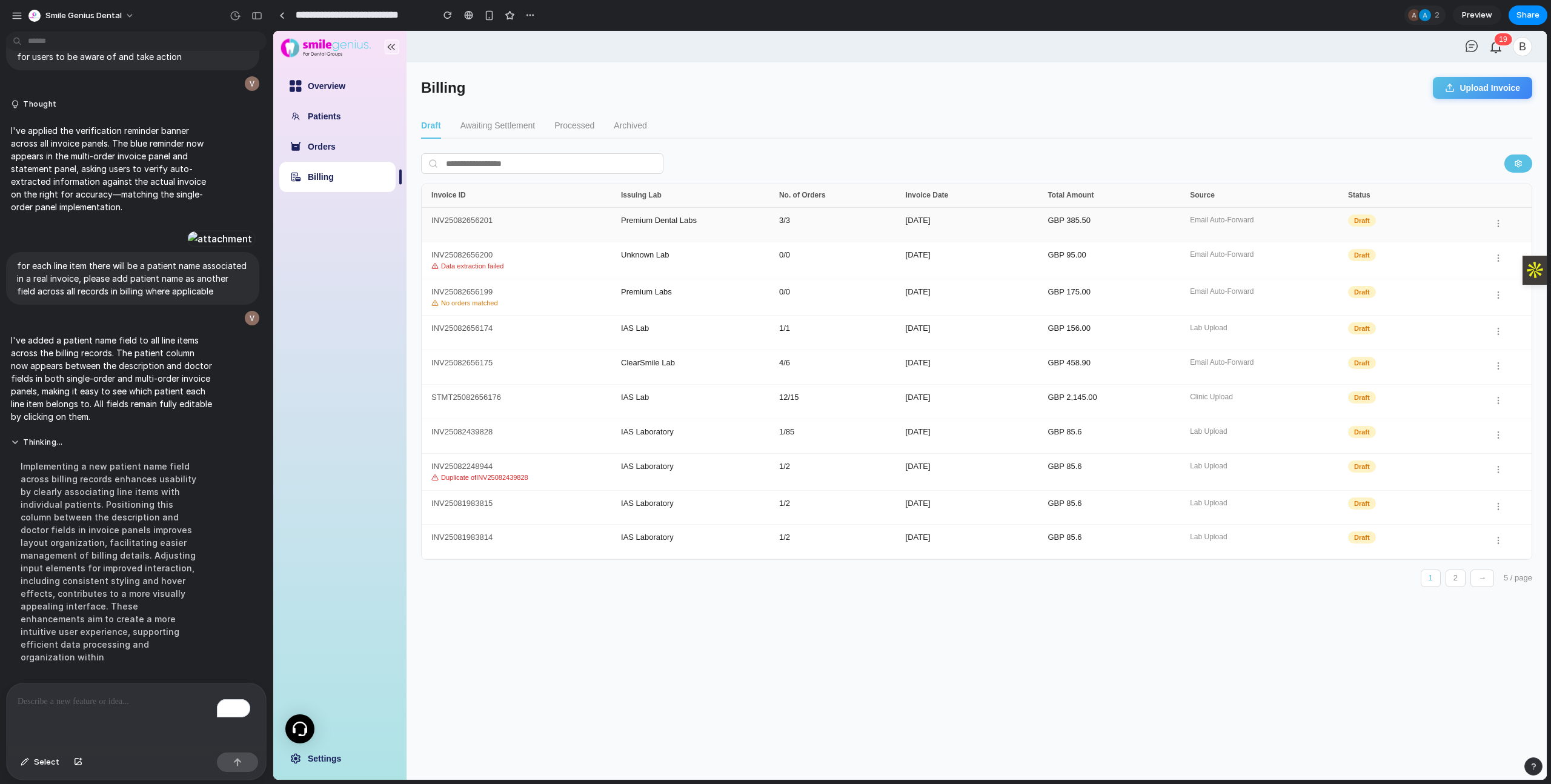
click at [1112, 227] on div "GBP 385.50" at bounding box center [1118, 224] width 142 height 17
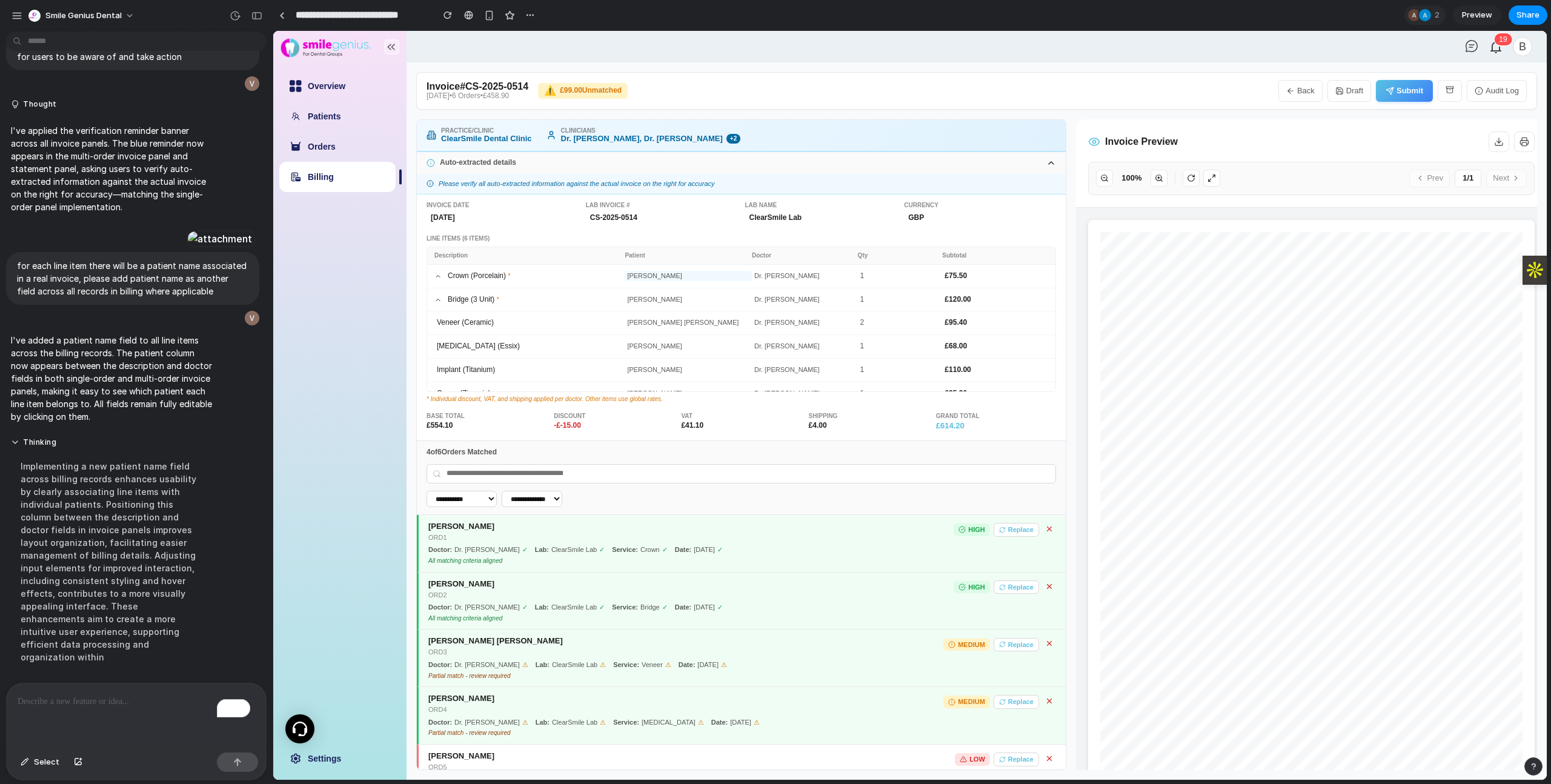
click at [651, 278] on div "[PERSON_NAME]" at bounding box center [688, 276] width 127 height 11
click at [673, 291] on div "Bridge (3 Unit) * Emma Wilson Dr. Michael Chen 1 £ 120.00" at bounding box center [741, 300] width 628 height 23
click at [673, 299] on div "[PERSON_NAME]" at bounding box center [688, 299] width 127 height 11
click at [783, 269] on div "Crown (Porcelain) * John Smith Dr. Sarah Mitchell 1 £ 75.50" at bounding box center [741, 276] width 628 height 23
click at [784, 272] on div "Dr. [PERSON_NAME]" at bounding box center [804, 276] width 106 height 11
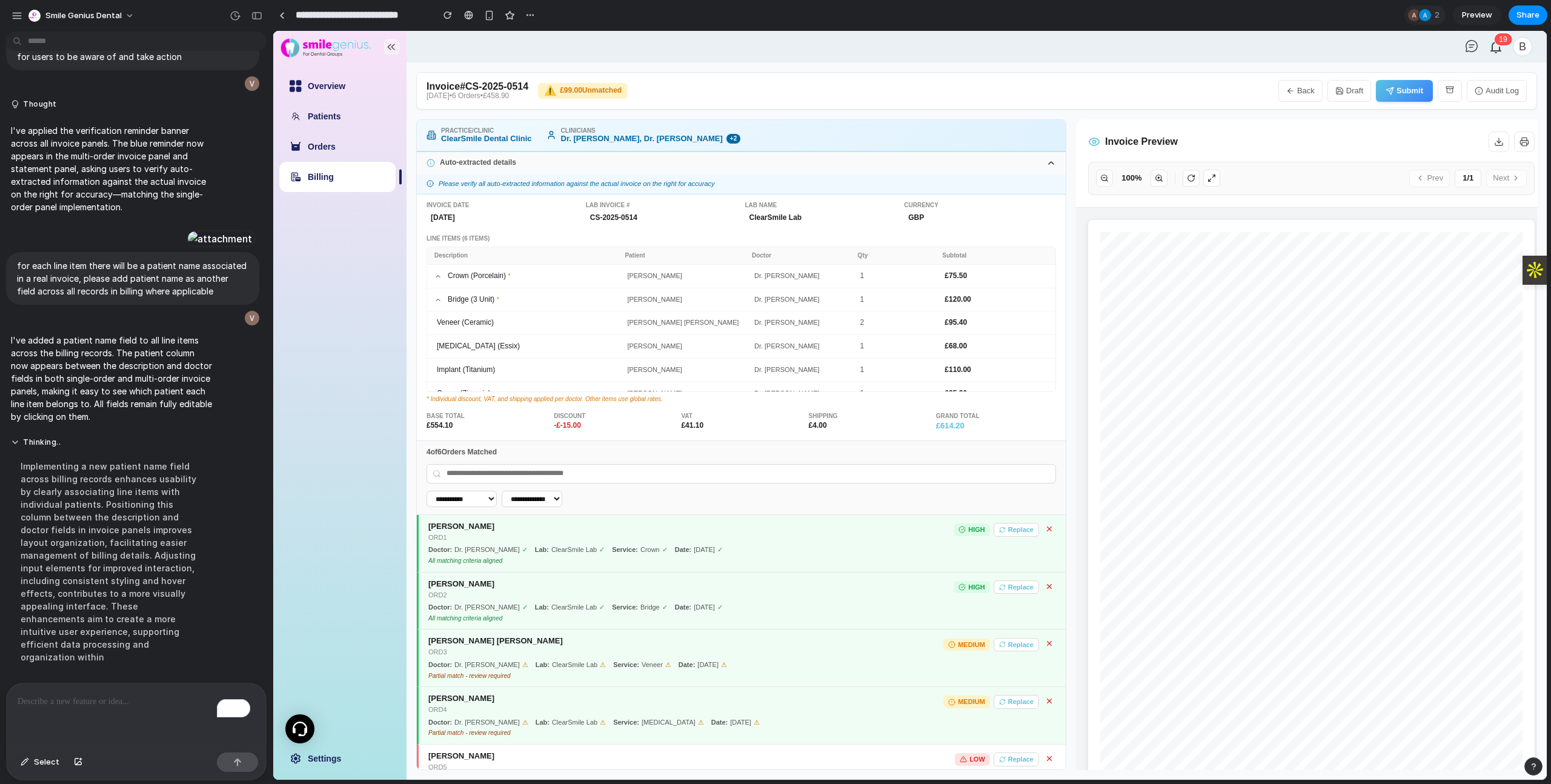
click at [849, 235] on div "Line Items (6 Items)" at bounding box center [741, 239] width 629 height 8
click at [436, 279] on icon at bounding box center [438, 276] width 8 height 8
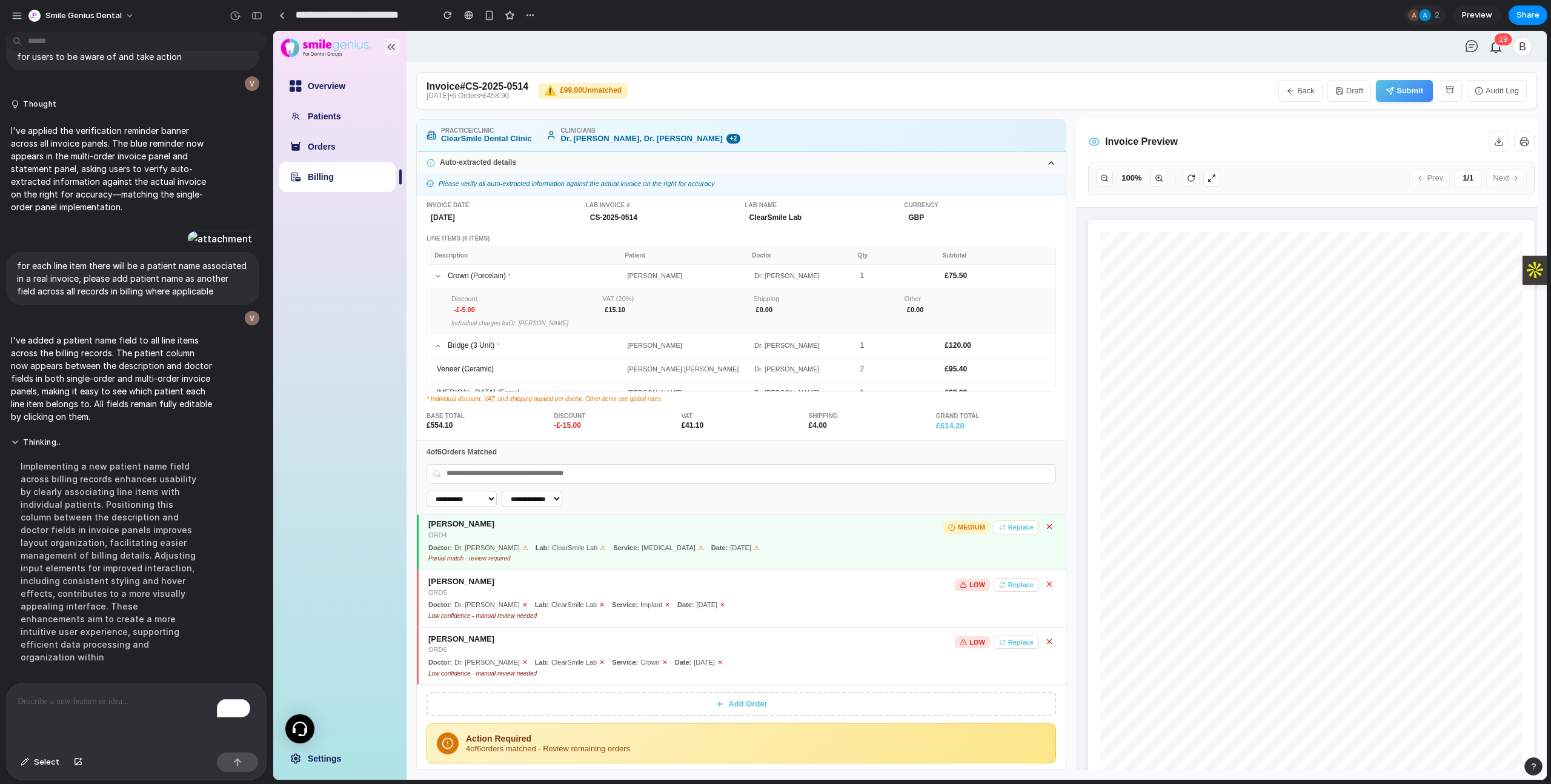
scroll to position [0, 0]
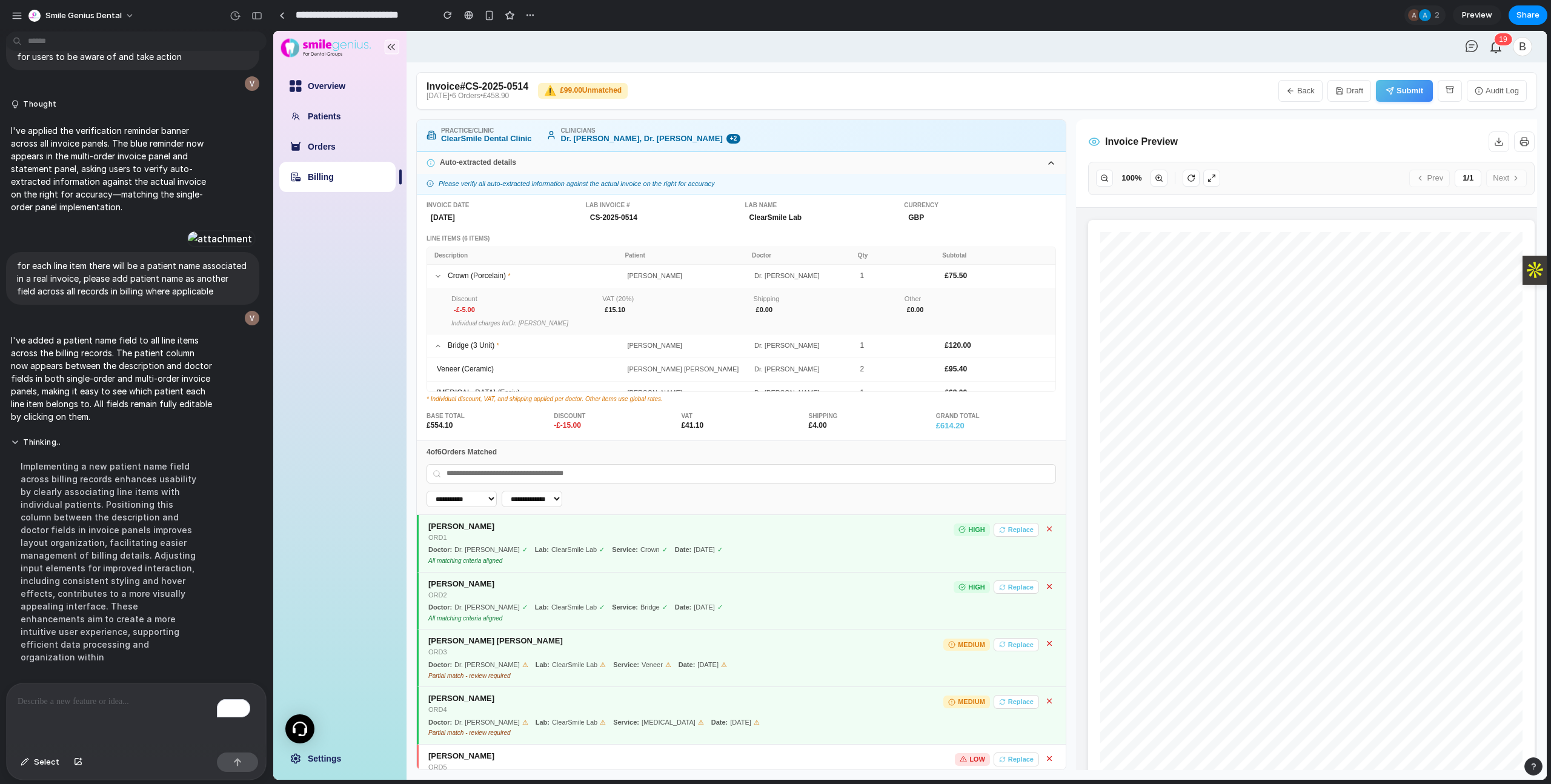
click at [439, 278] on icon at bounding box center [438, 276] width 8 height 8
click at [1112, 94] on icon "button" at bounding box center [1290, 90] width 8 height 8
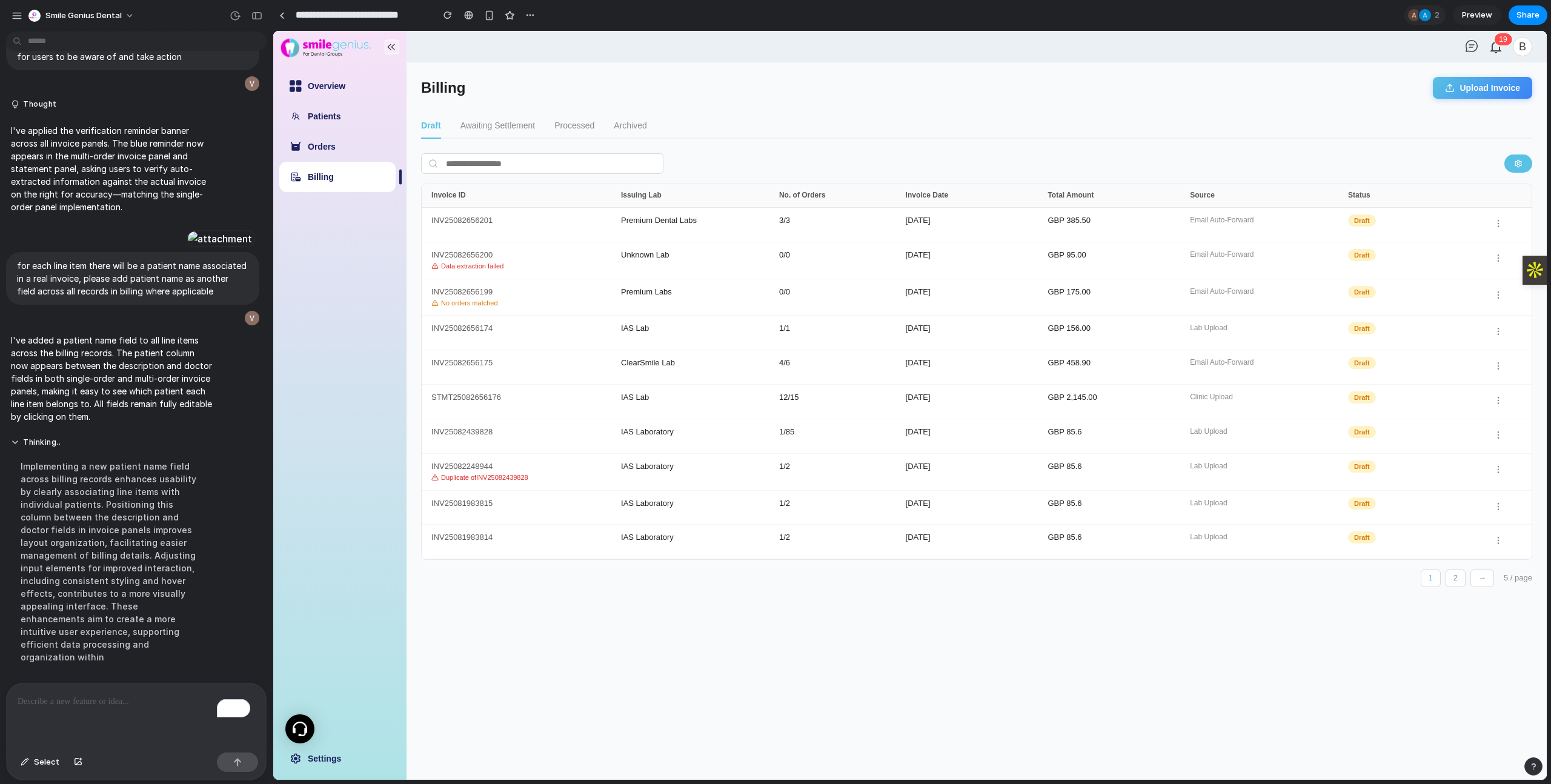
click at [1112, 77] on button "Upload Invoice" at bounding box center [1483, 87] width 99 height 22
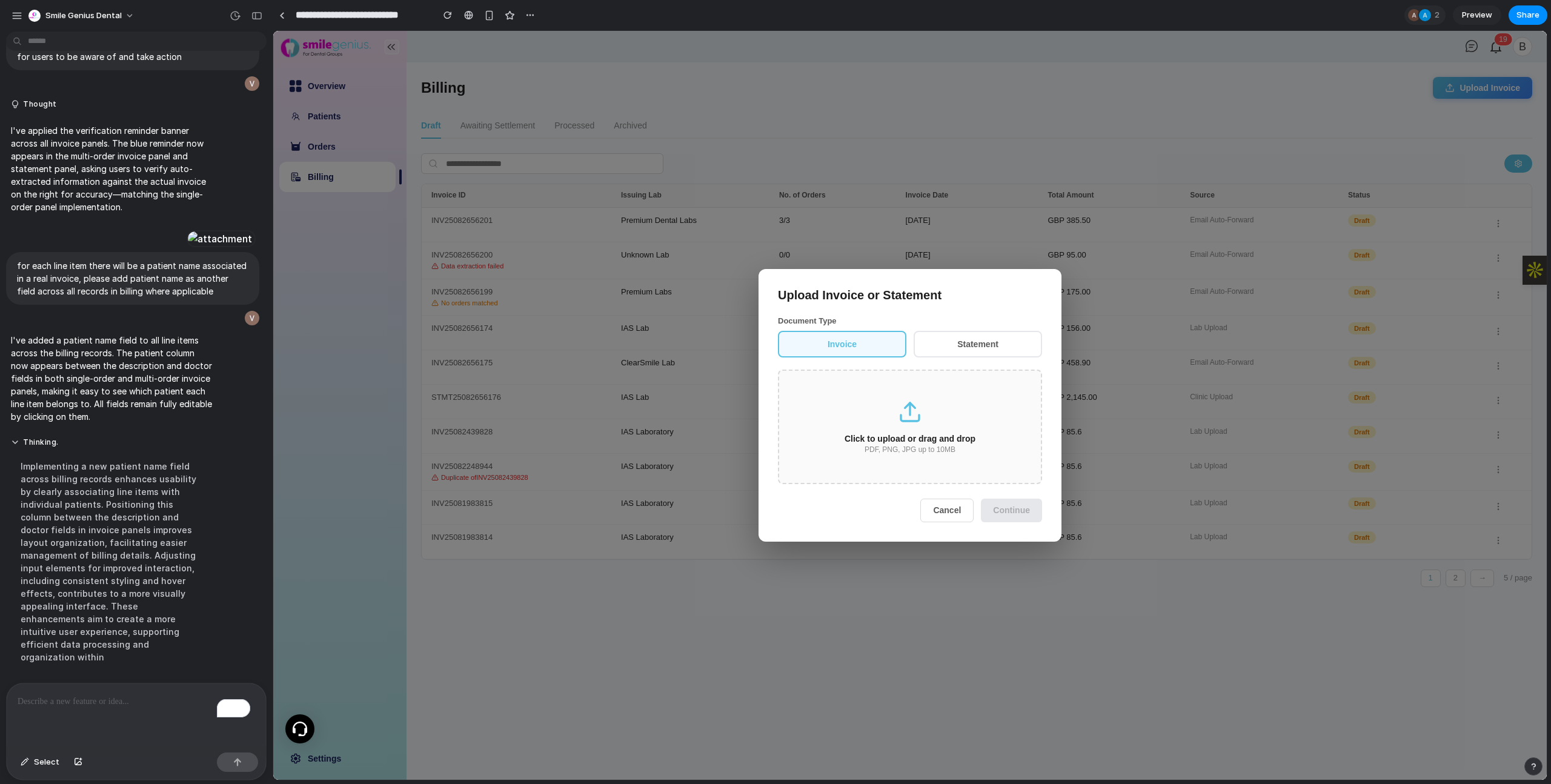
click at [975, 454] on div "Click to upload or drag and drop PDF, PNG, JPG up to 10MB" at bounding box center [910, 427] width 264 height 114
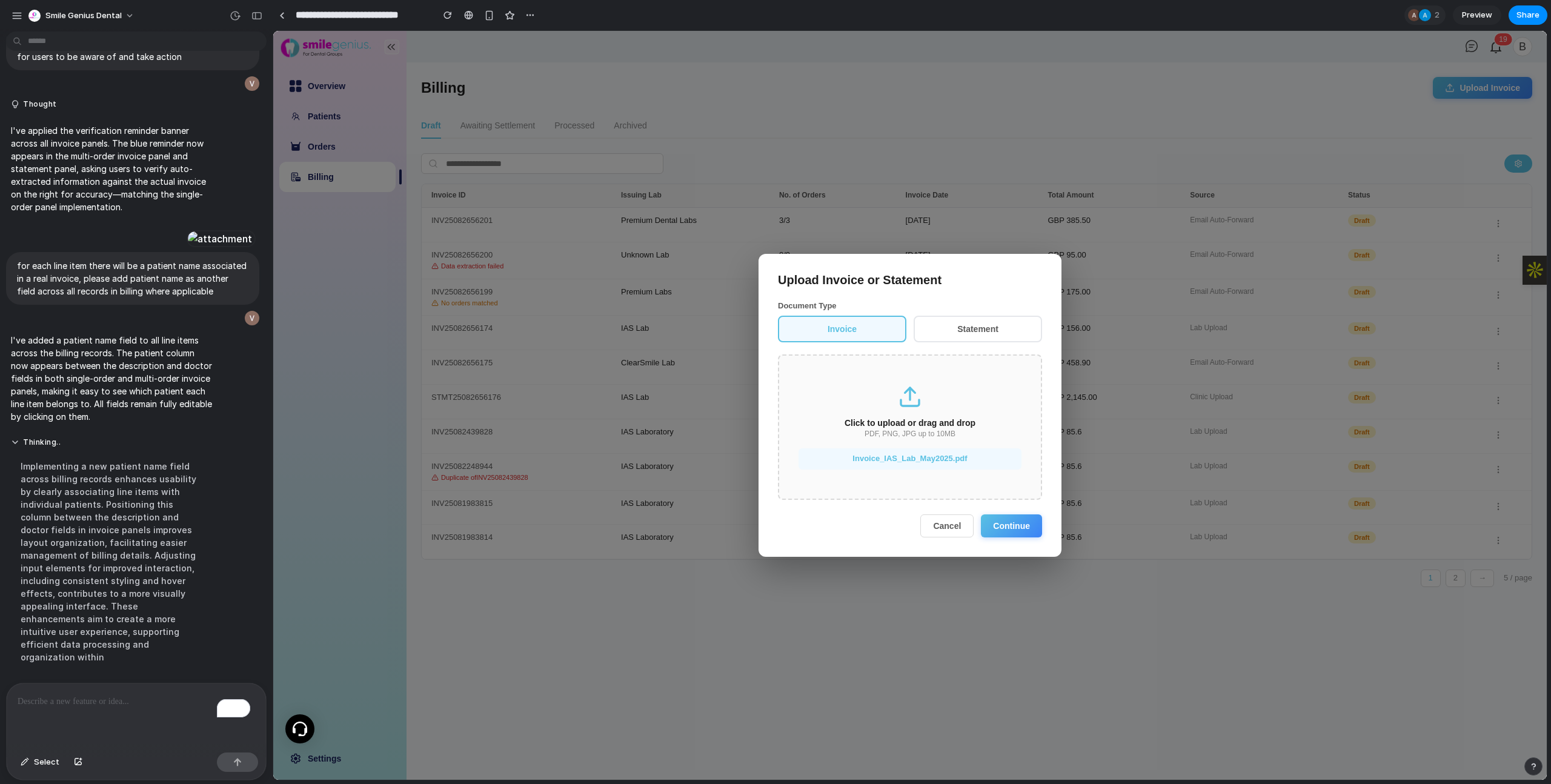
click at [1005, 520] on button "Continue" at bounding box center [1011, 525] width 61 height 23
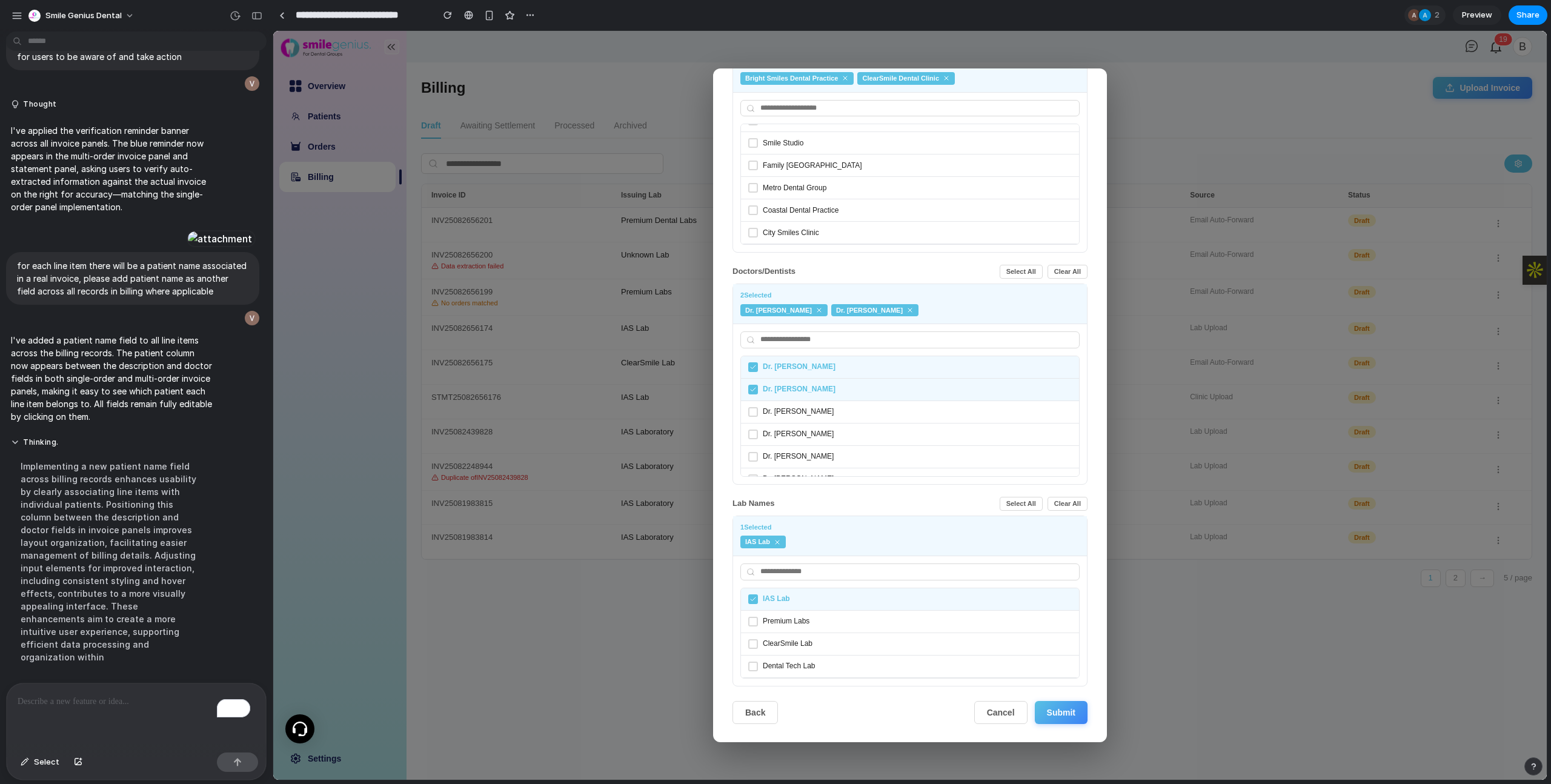
scroll to position [98, 0]
click at [1008, 603] on button "Cancel" at bounding box center [1000, 711] width 53 height 23
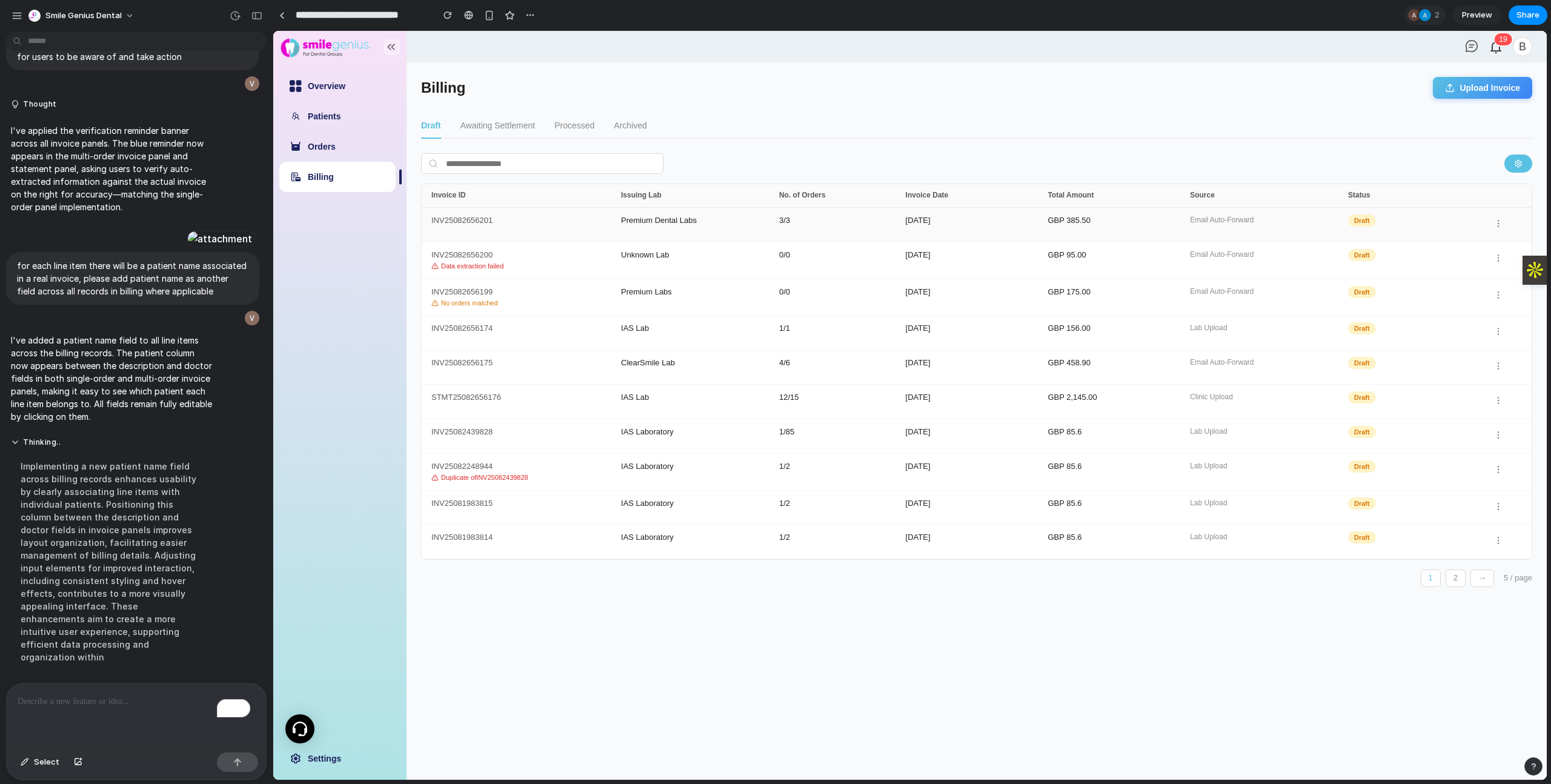
click at [1112, 225] on div "GBP 385.50" at bounding box center [1118, 224] width 142 height 17
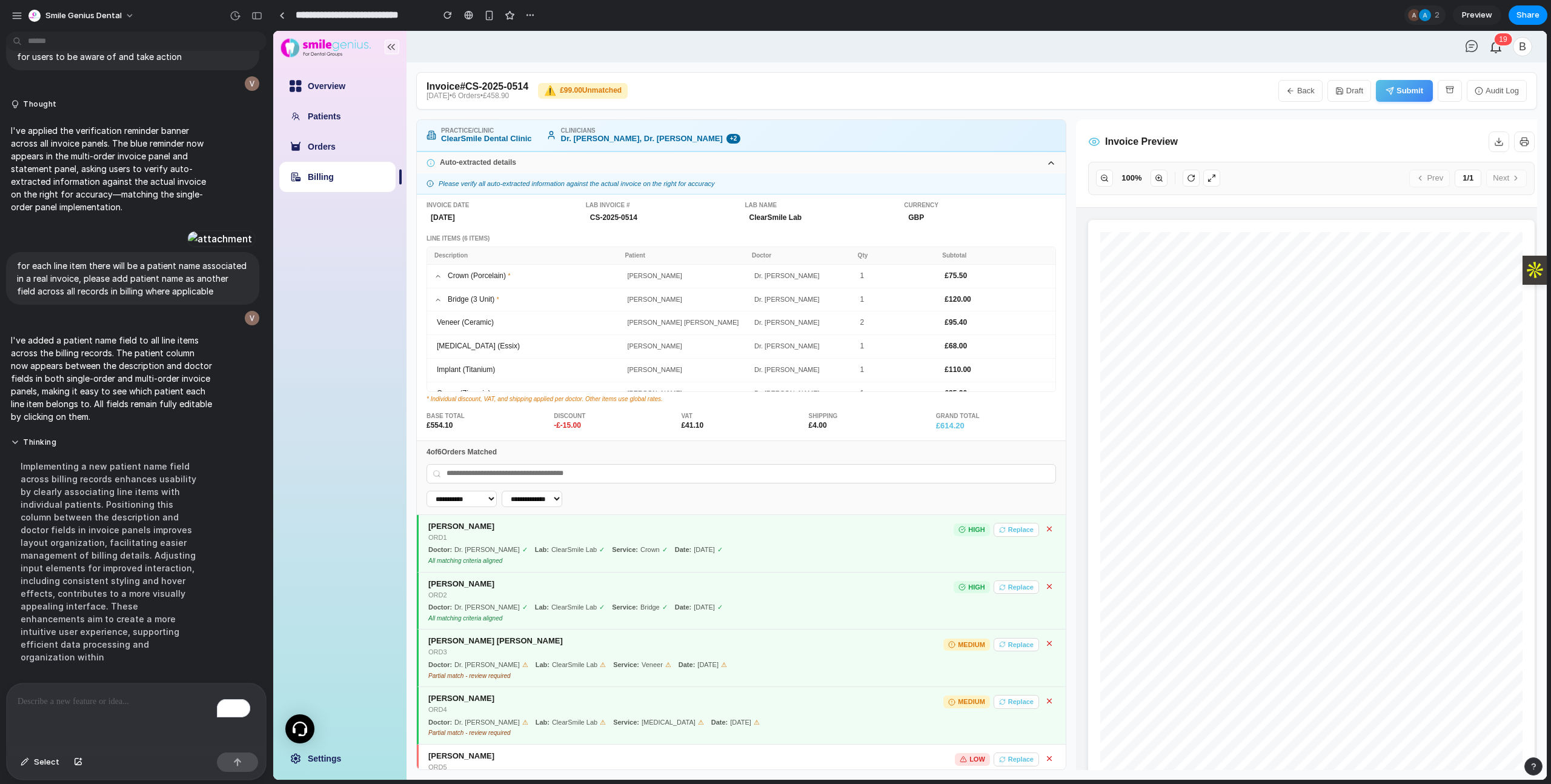
click at [1112, 87] on button "Back" at bounding box center [1300, 90] width 44 height 22
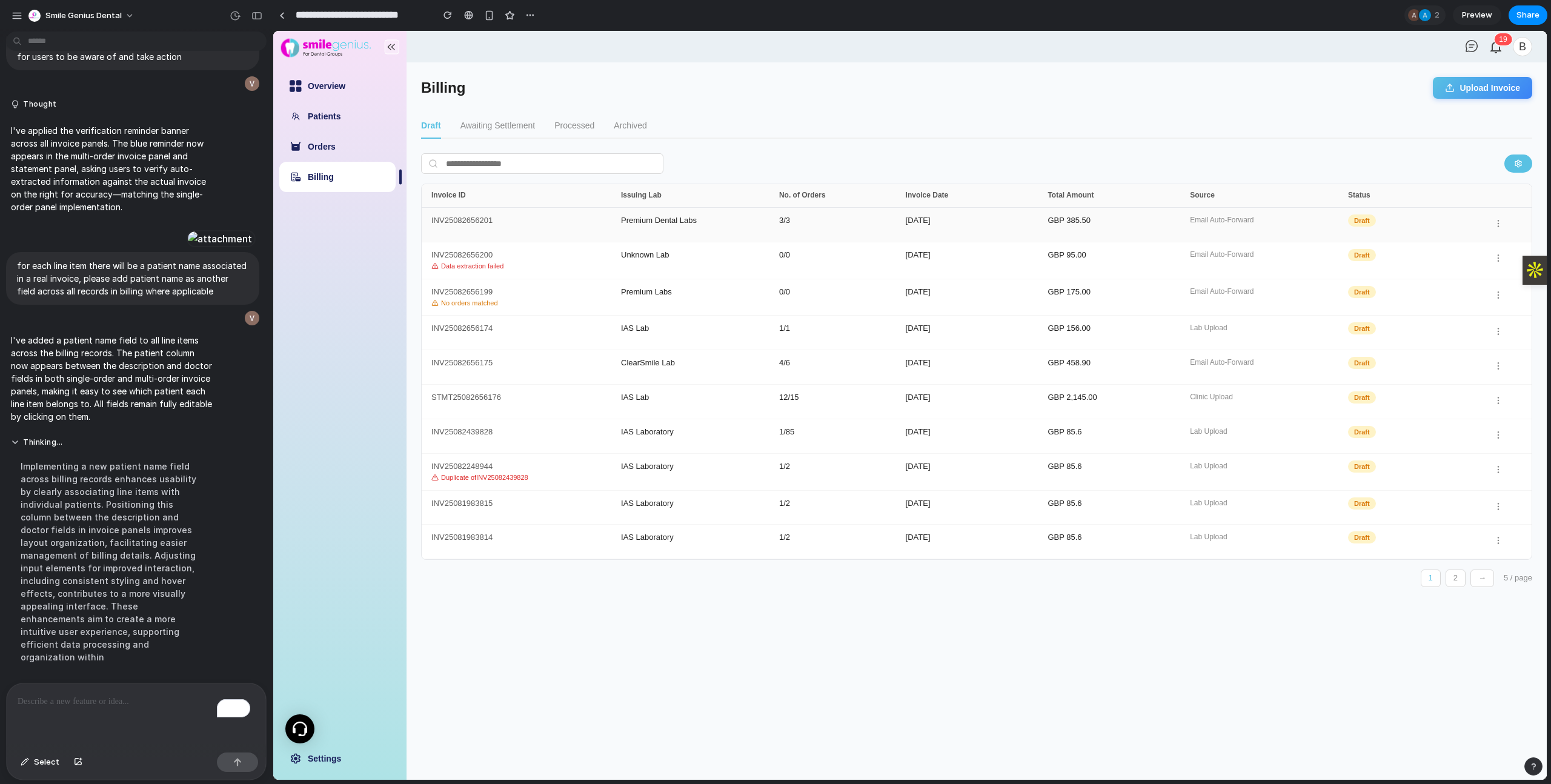
click at [783, 220] on div "3 / 3" at bounding box center [842, 224] width 126 height 17
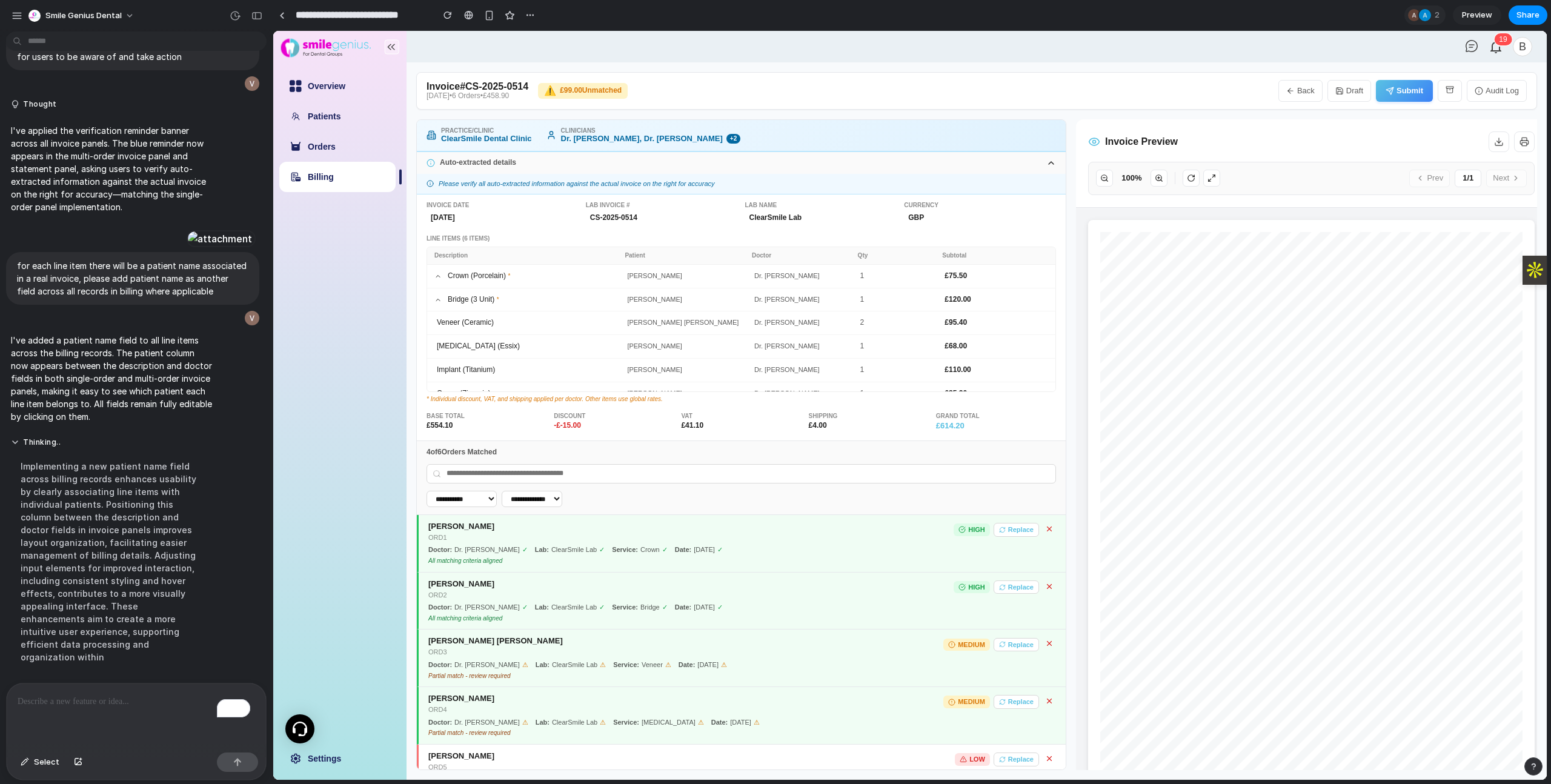
click at [1112, 93] on button "Back" at bounding box center [1300, 90] width 44 height 22
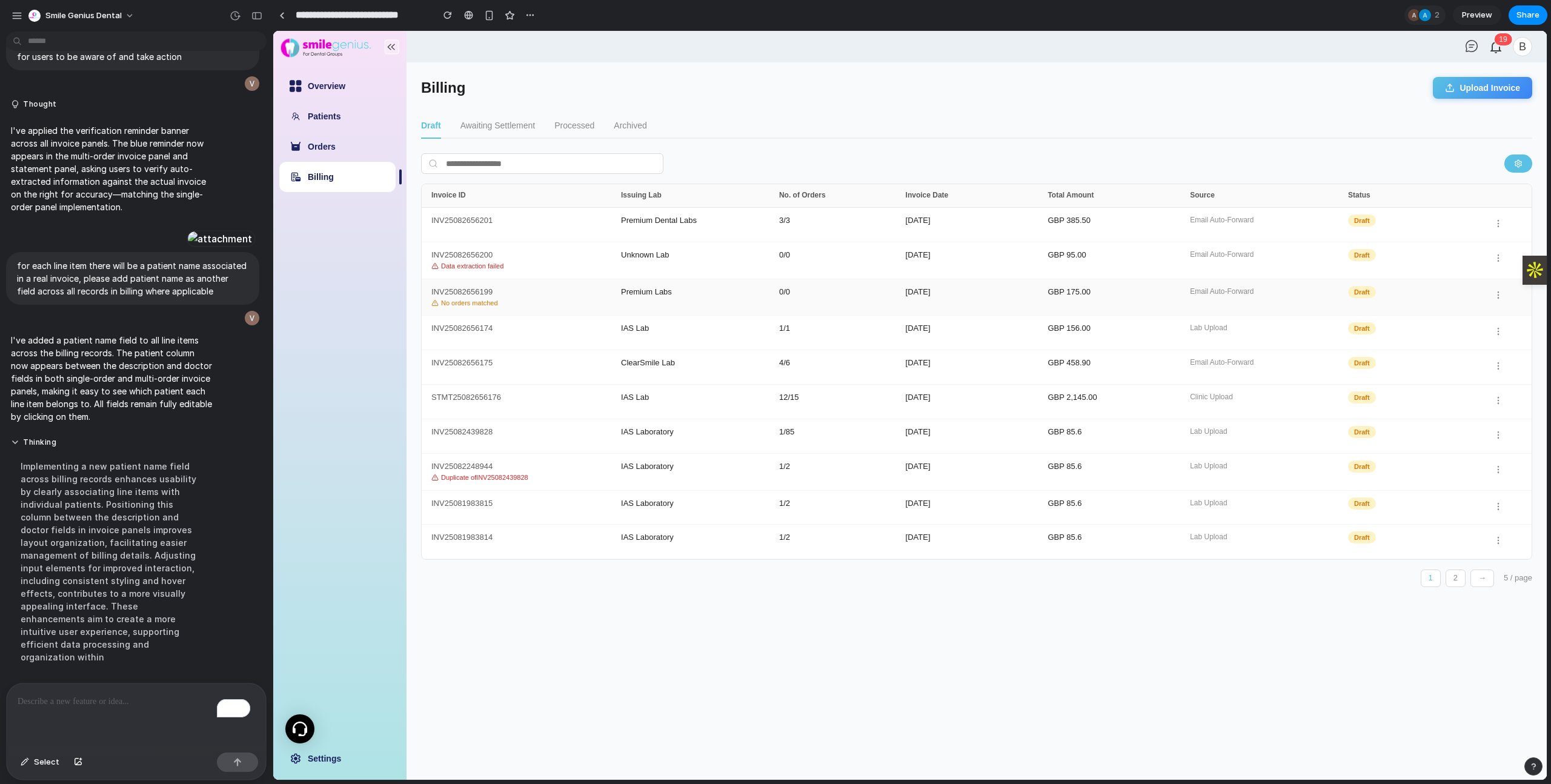
click at [686, 295] on div "Premium Labs" at bounding box center [700, 297] width 158 height 20
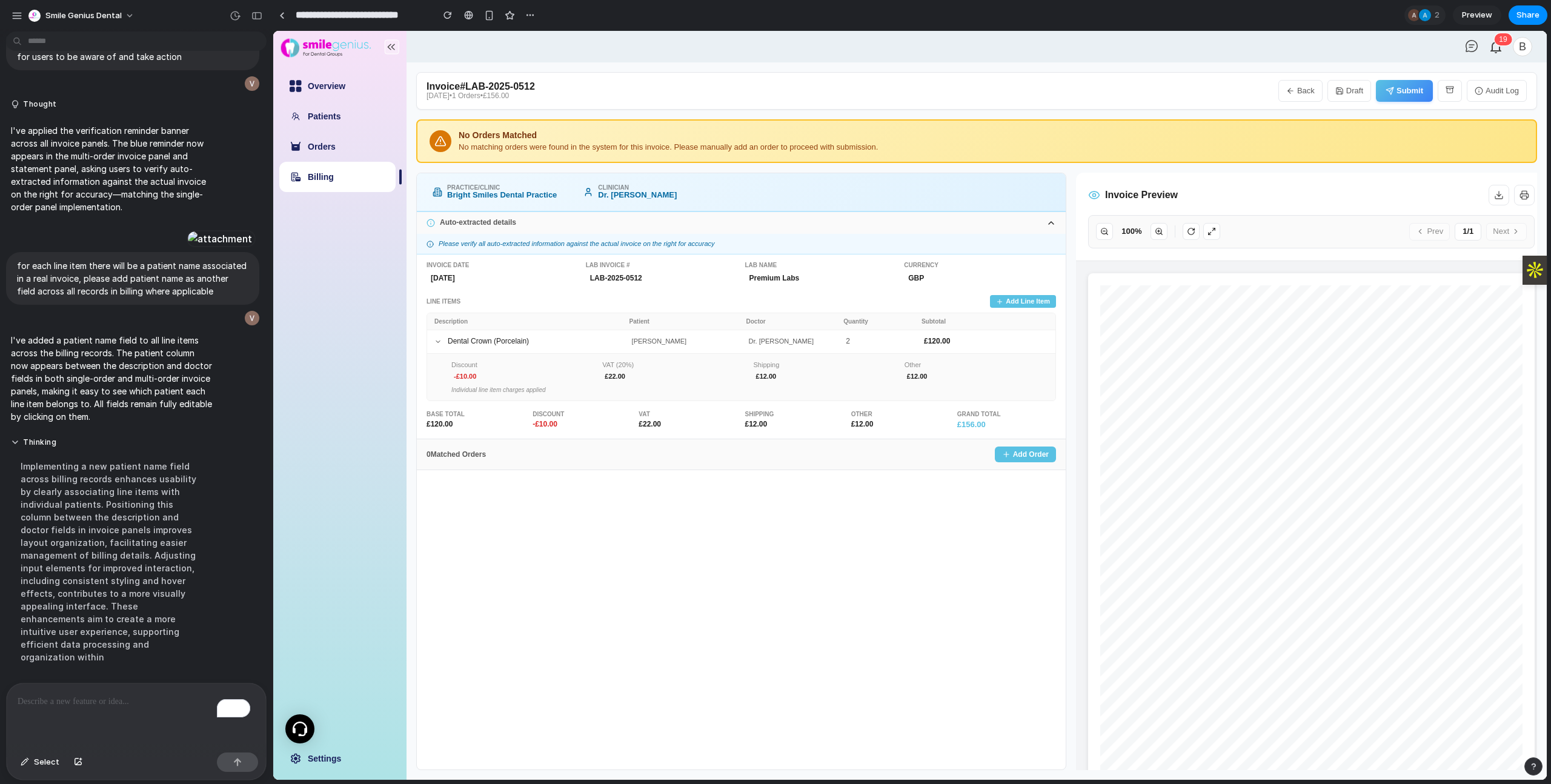
click at [1112, 84] on button "Back" at bounding box center [1300, 90] width 44 height 22
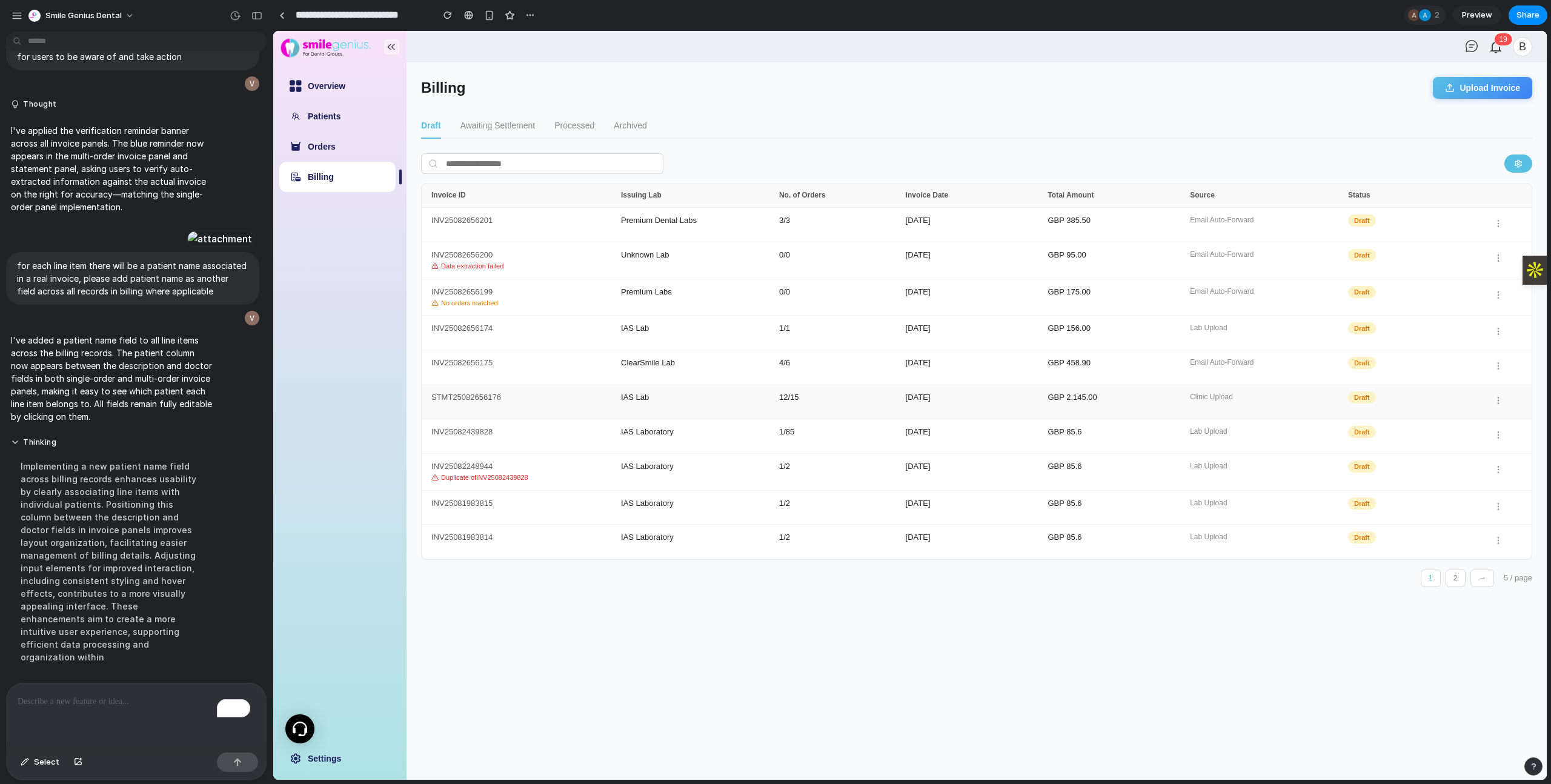
click at [567, 390] on div "STMT25082656176 IAS Lab 12 / 15 October 2024 GBP 2,145.00 Clinic Upload Draft" at bounding box center [976, 402] width 1110 height 35
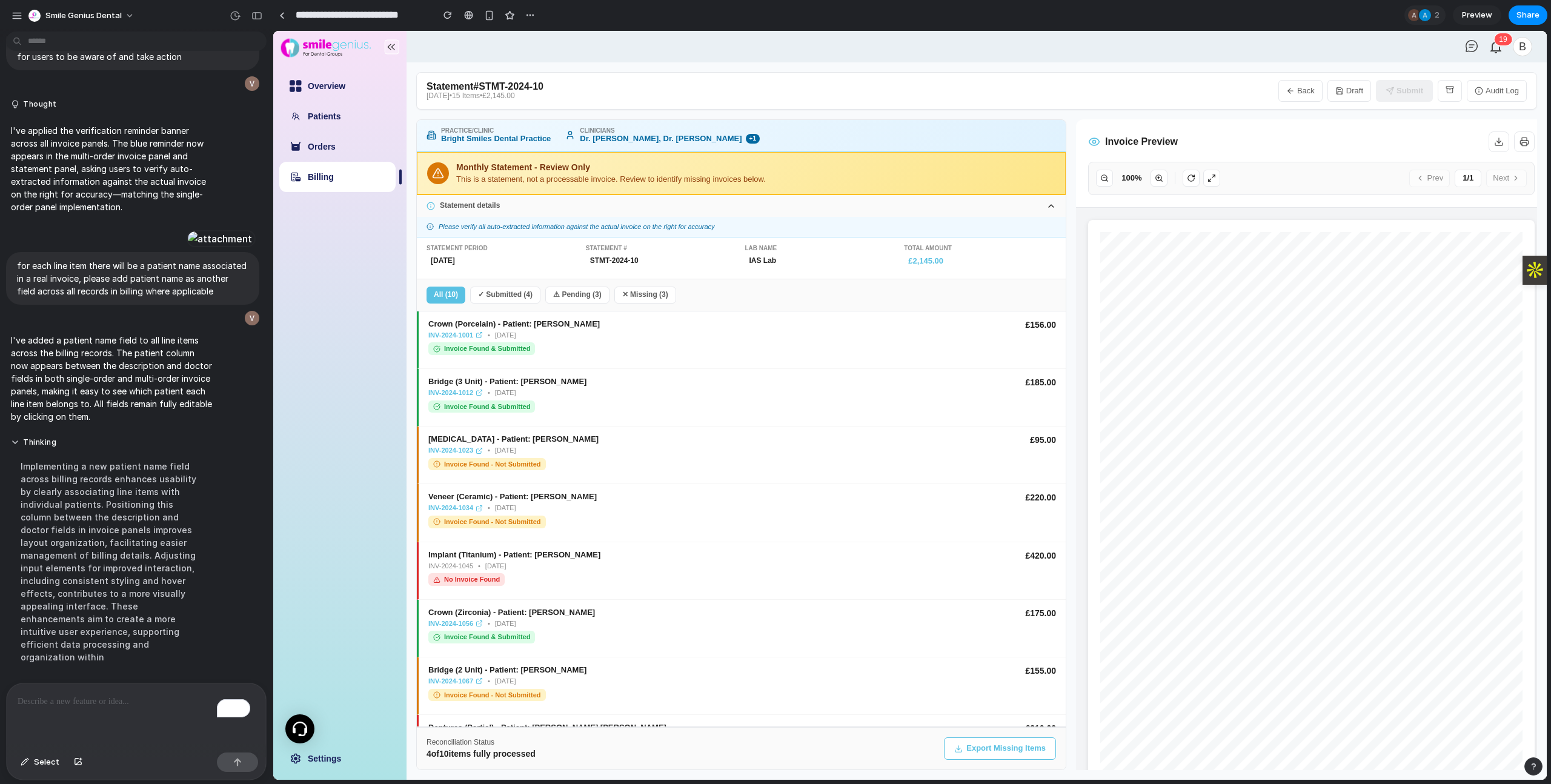
click at [1112, 98] on button "Back" at bounding box center [1300, 90] width 44 height 22
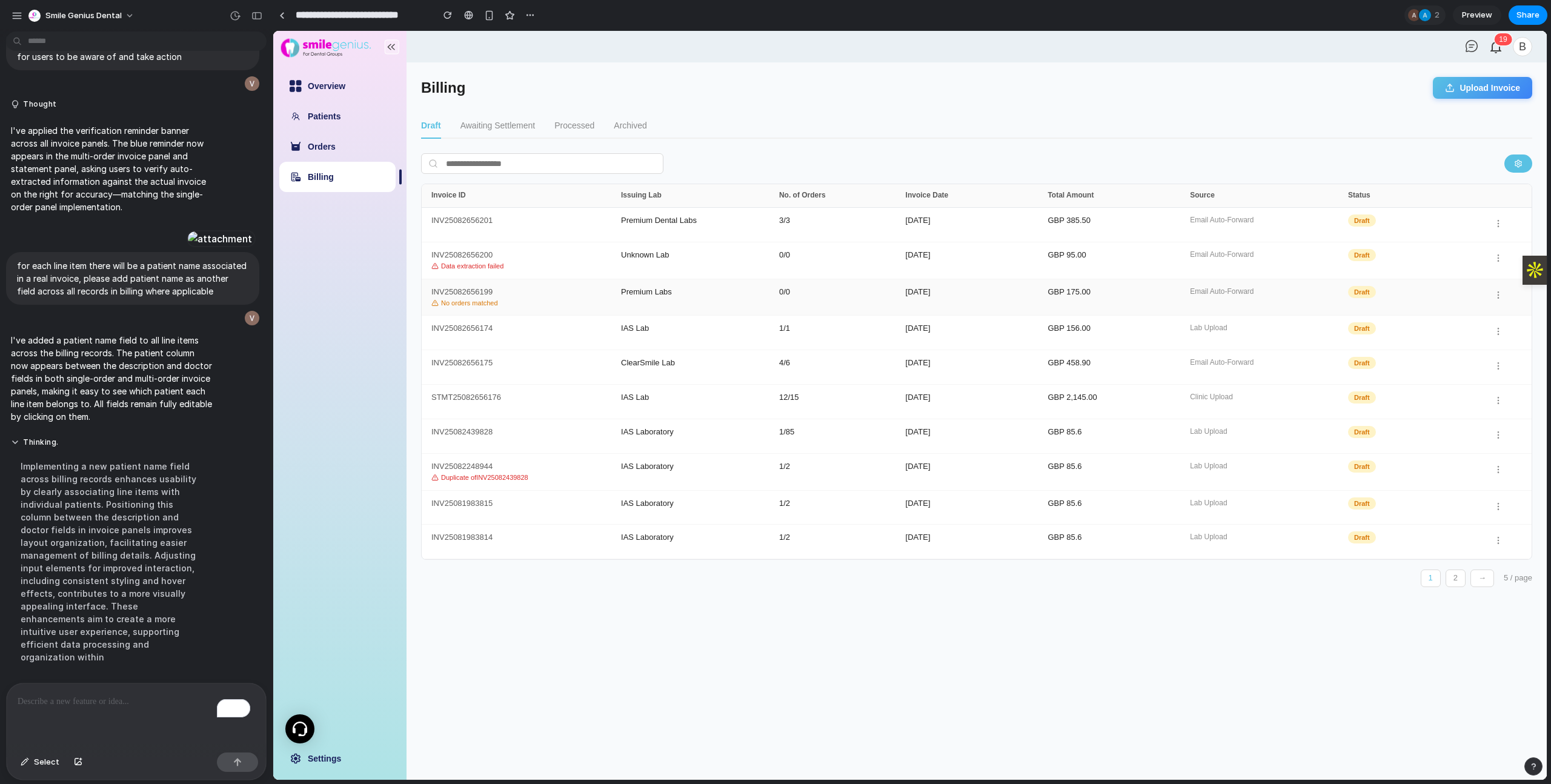
click at [820, 293] on div "0 / 0" at bounding box center [842, 297] width 126 height 20
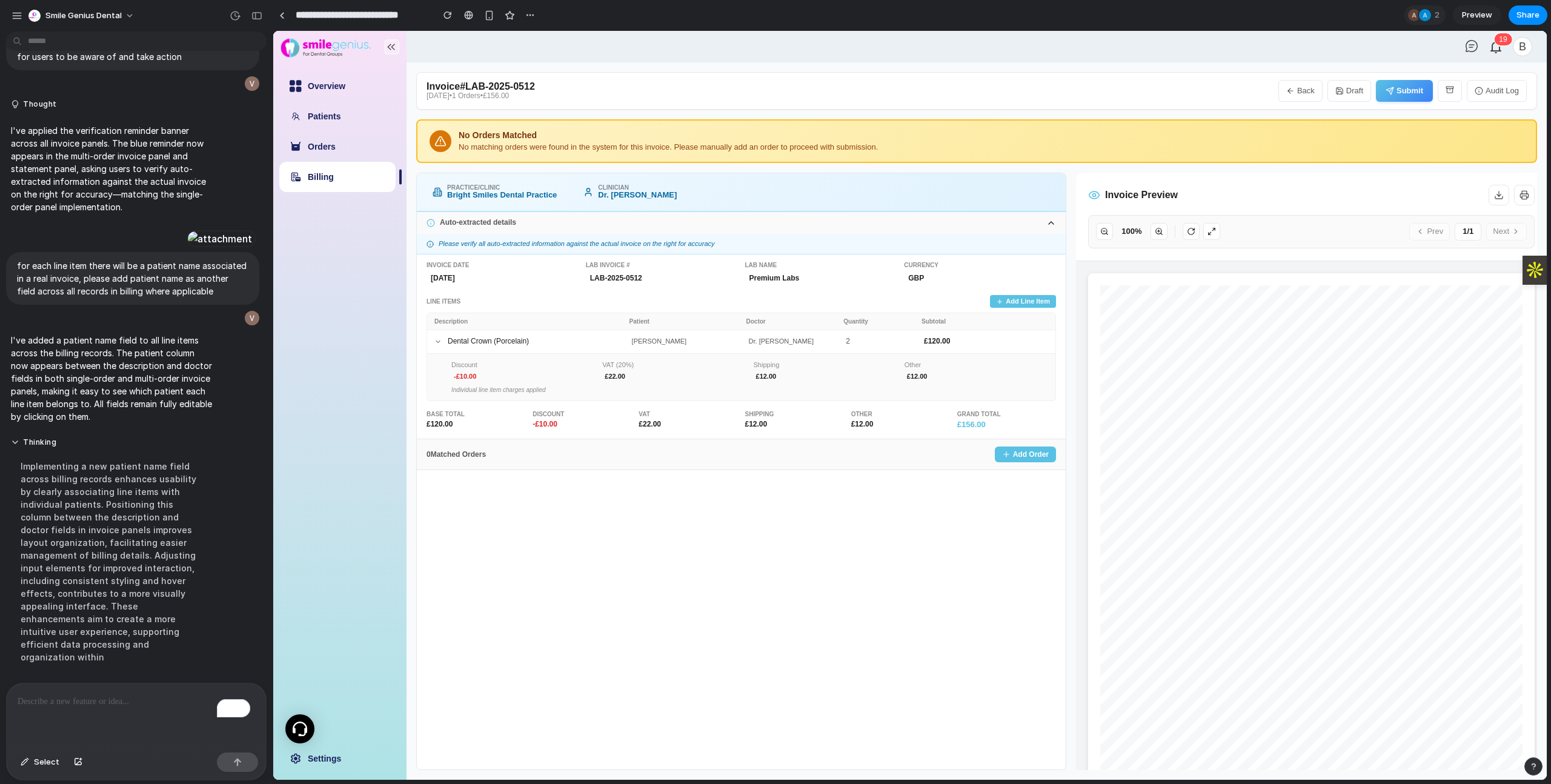
click at [1112, 95] on icon "button" at bounding box center [1290, 90] width 8 height 8
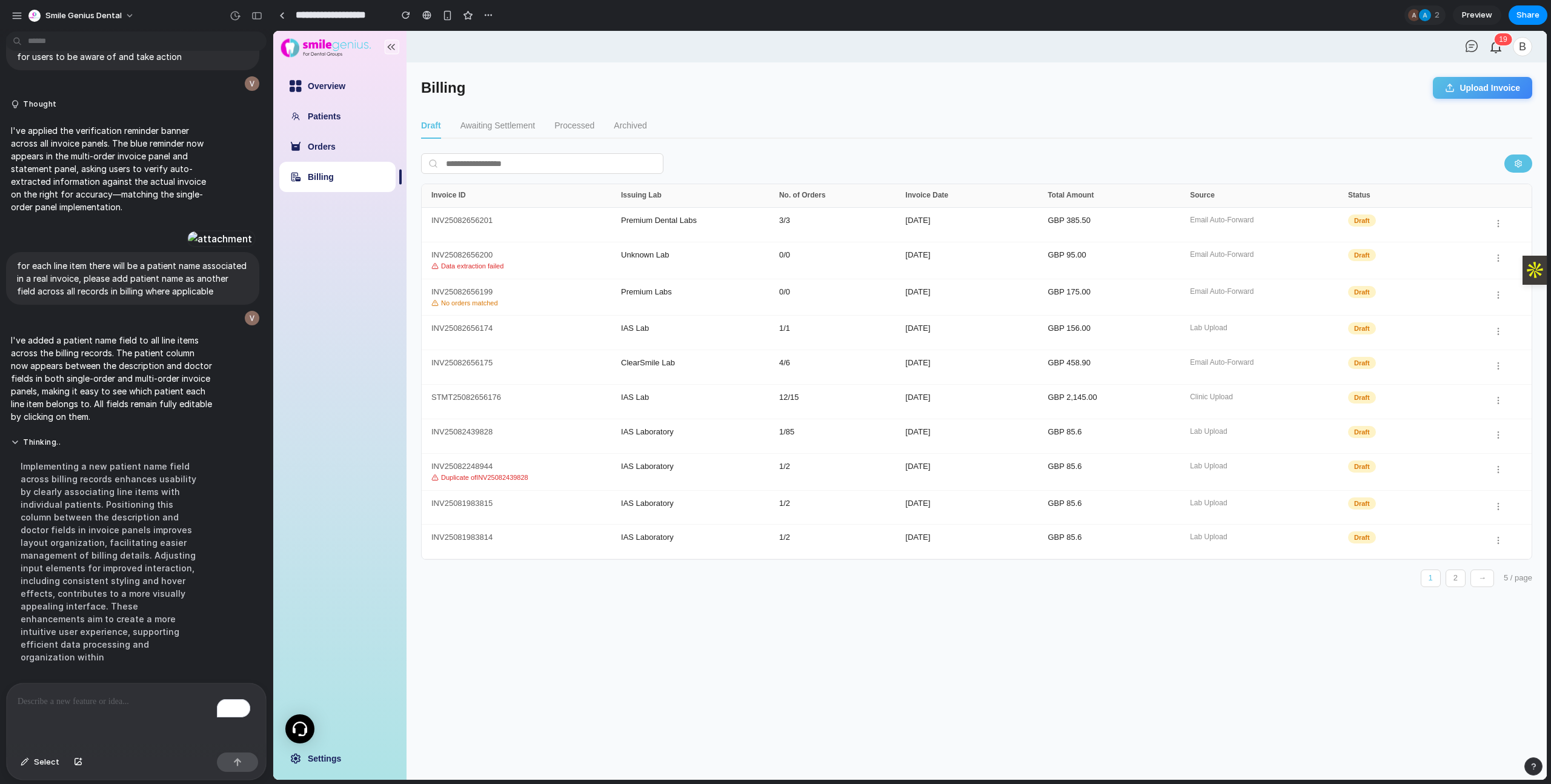
type input "**********"
